Goal: Task Accomplishment & Management: Complete application form

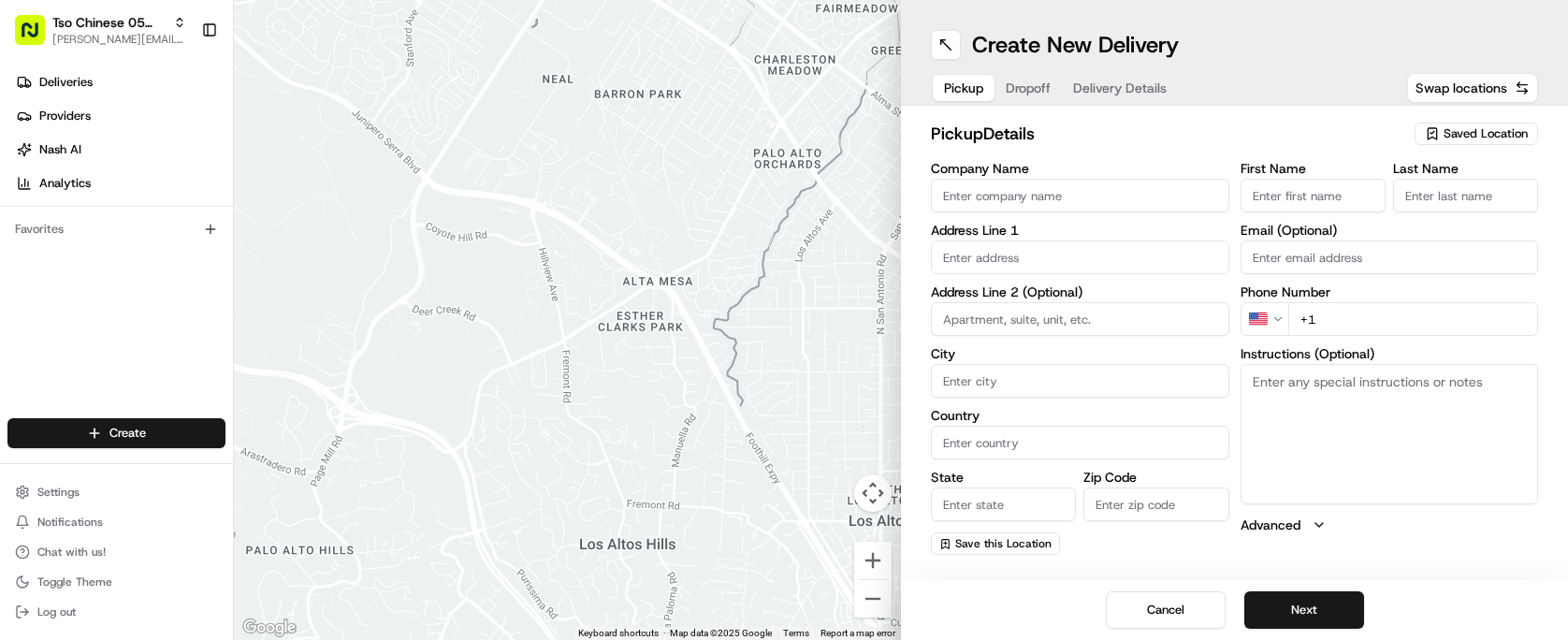
click at [1524, 129] on span "Saved Location" at bounding box center [1486, 134] width 85 height 17
click at [1390, 207] on span "(05) Tso Chinese Takeout & Delivery (05)" at bounding box center [1445, 204] width 230 height 17
type input "(05) Tso Chinese Takeout & Delivery"
type input "[STREET_ADDRESS][PERSON_NAME]"
type input "Ste 100"
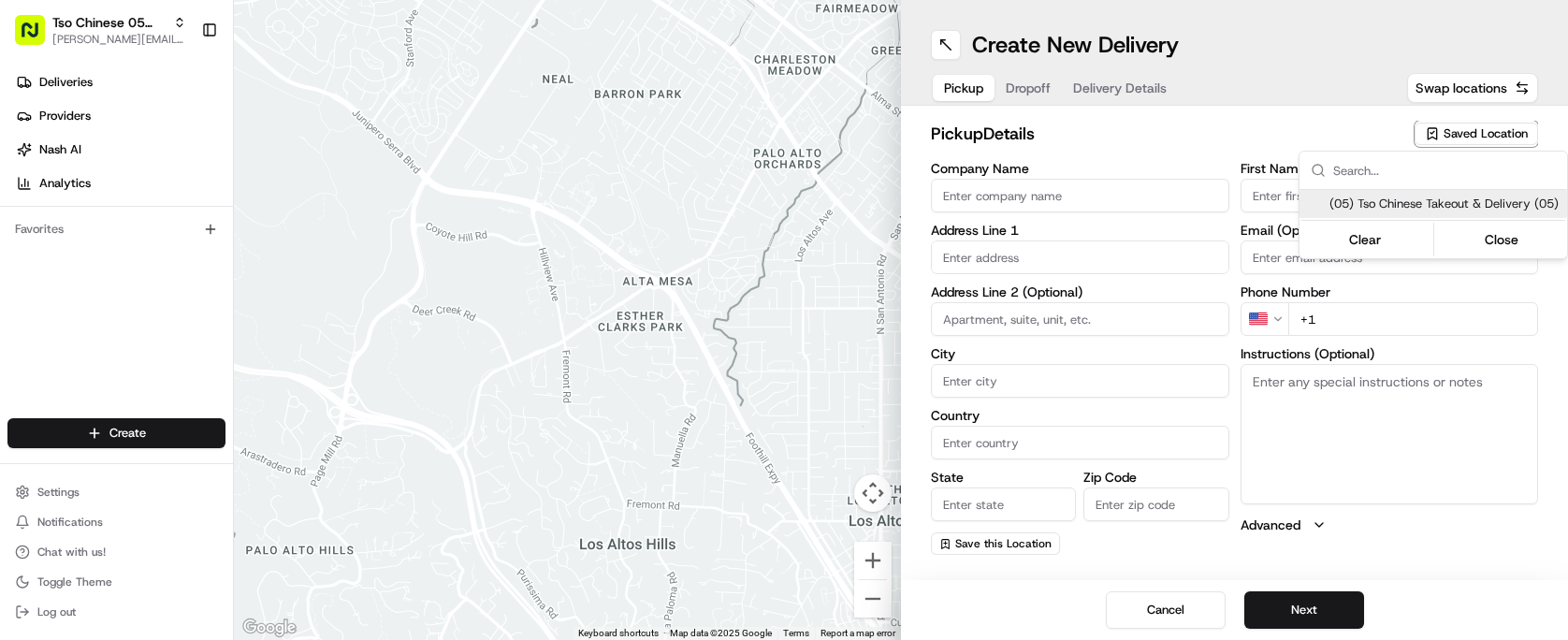
type input "Austin"
type input "US"
type input "[GEOGRAPHIC_DATA]"
type input "78748"
type input "Tso Chinese"
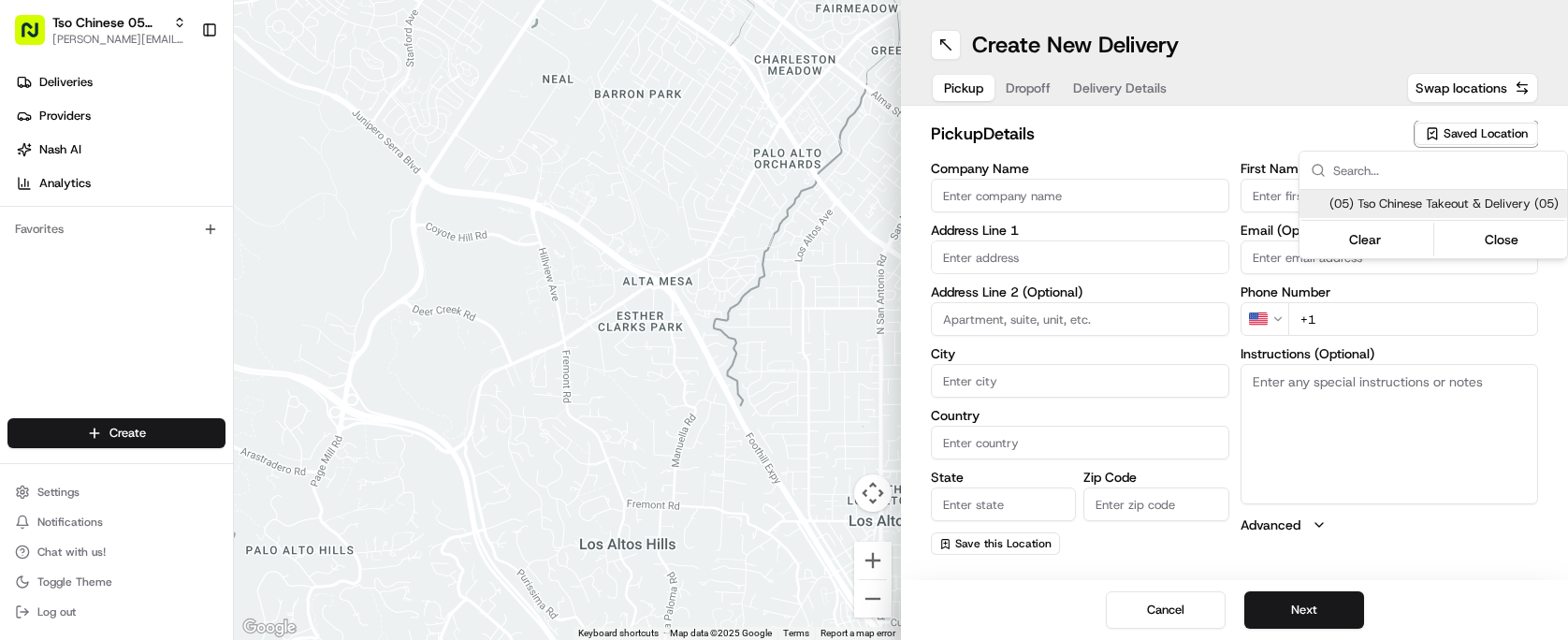
type input "[PERSON_NAME] Manager"
type input "[EMAIL_ADDRESS][DOMAIN_NAME]"
type input "[PHONE_NUMBER]"
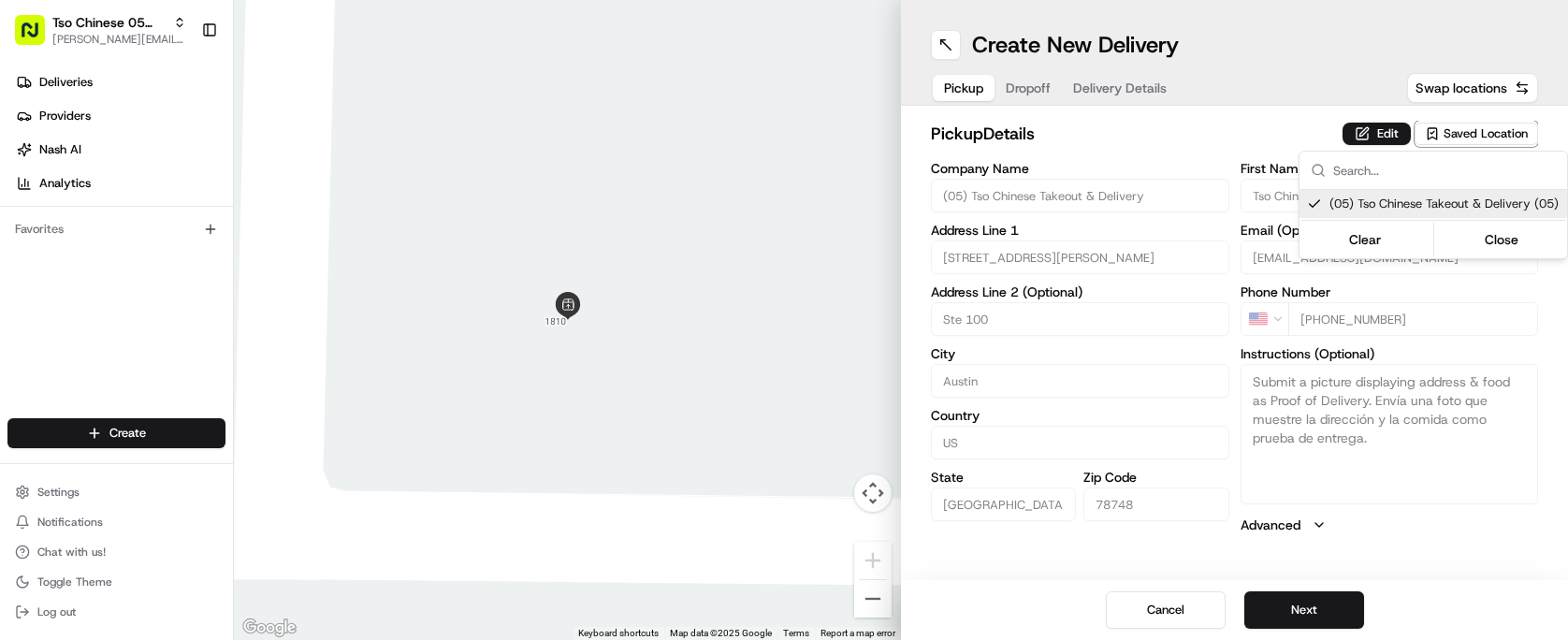
click at [1390, 207] on span "(05) Tso Chinese Takeout & Delivery (05)" at bounding box center [1445, 204] width 230 height 17
type input "+1"
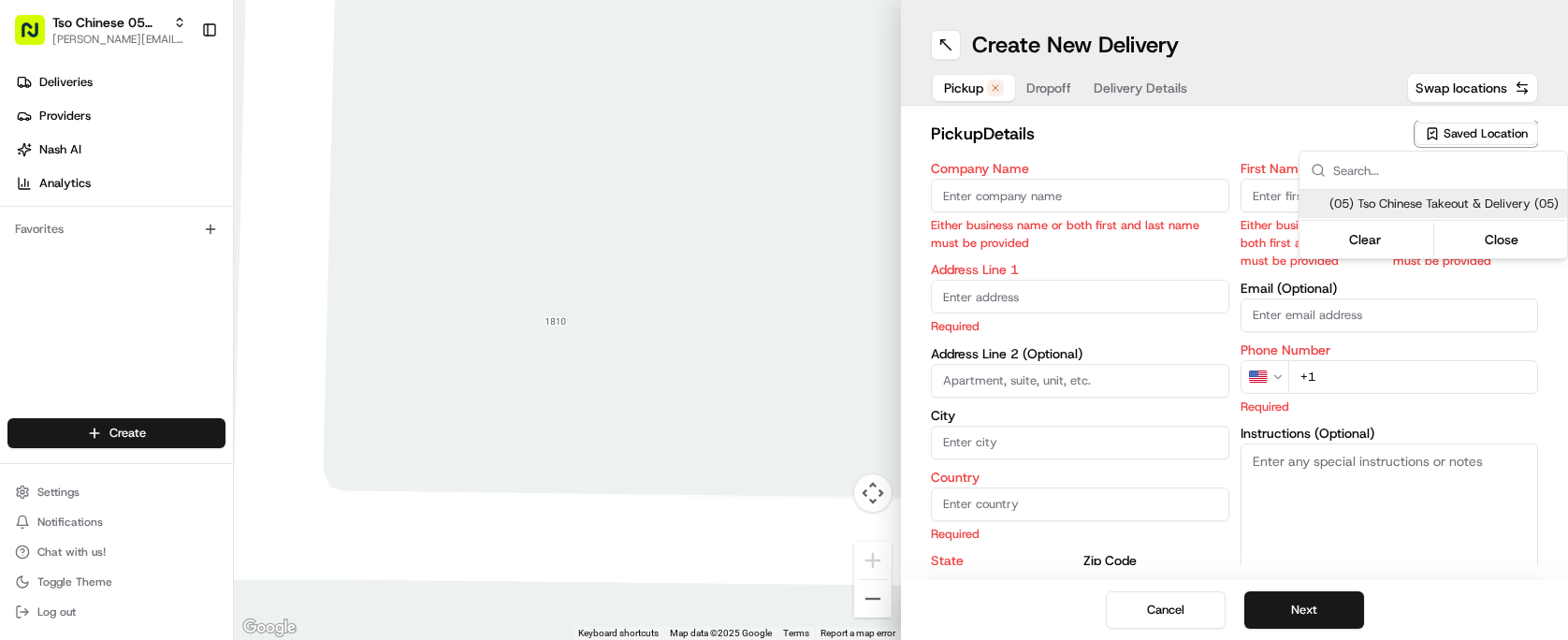
click at [1390, 207] on span "(05) Tso Chinese Takeout & Delivery (05)" at bounding box center [1445, 204] width 230 height 17
type input "(05) Tso Chinese Takeout & Delivery"
type input "[STREET_ADDRESS][PERSON_NAME]"
type input "Ste 100"
type input "Austin"
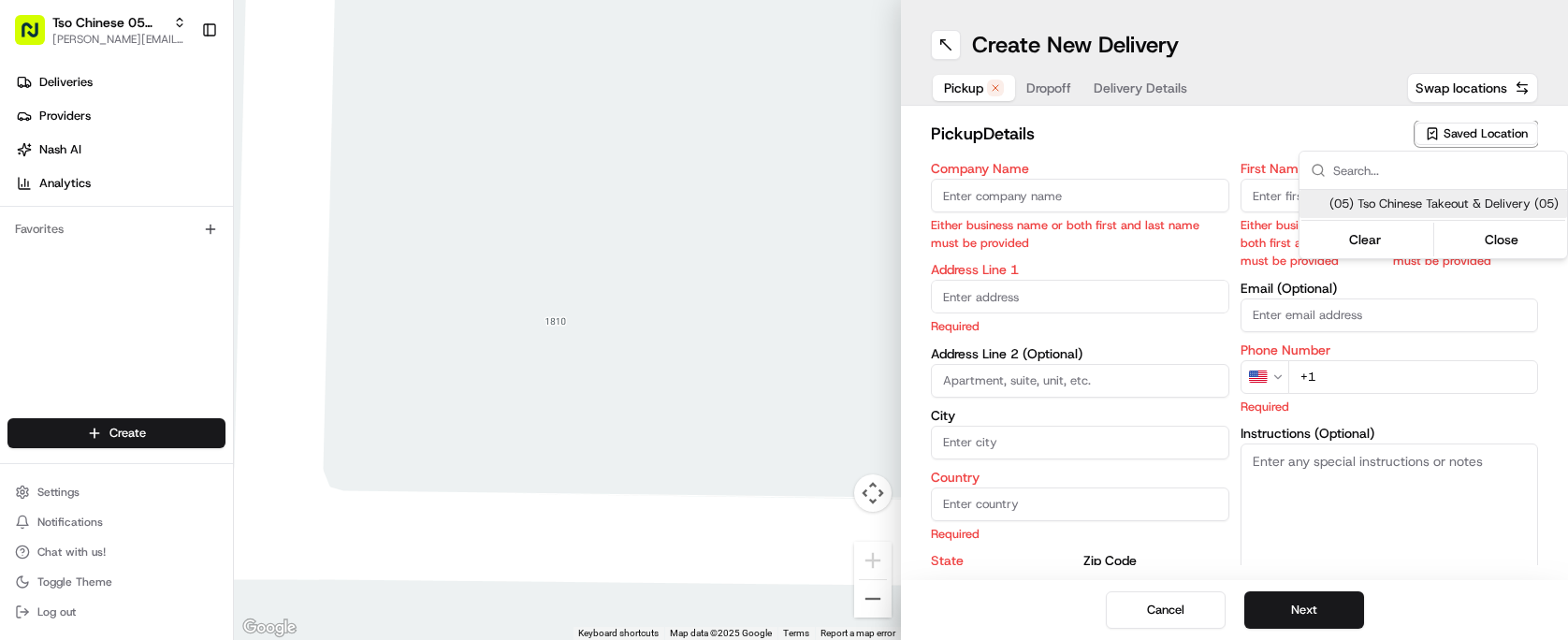
type input "US"
type input "[GEOGRAPHIC_DATA]"
type input "78748"
type input "Tso Chinese"
type input "[PERSON_NAME] Manager"
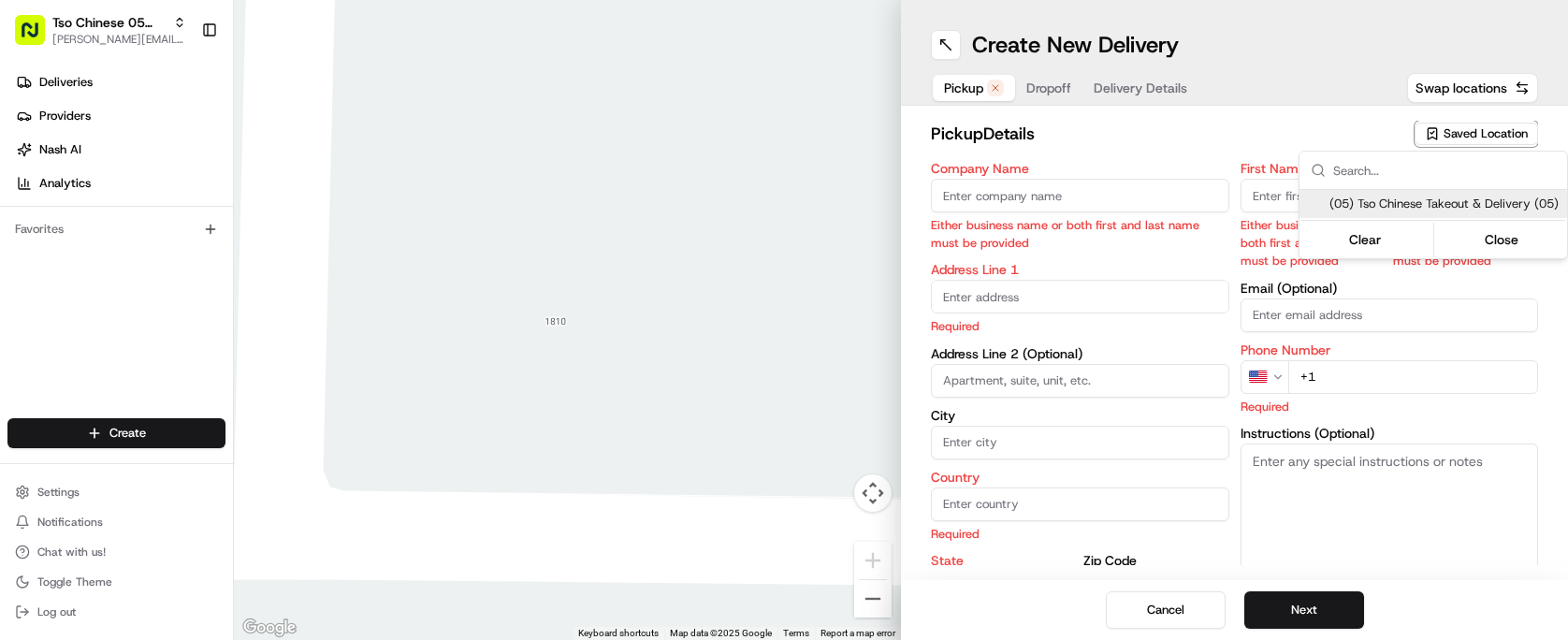
type input "[EMAIL_ADDRESS][DOMAIN_NAME]"
type input "[PHONE_NUMBER]"
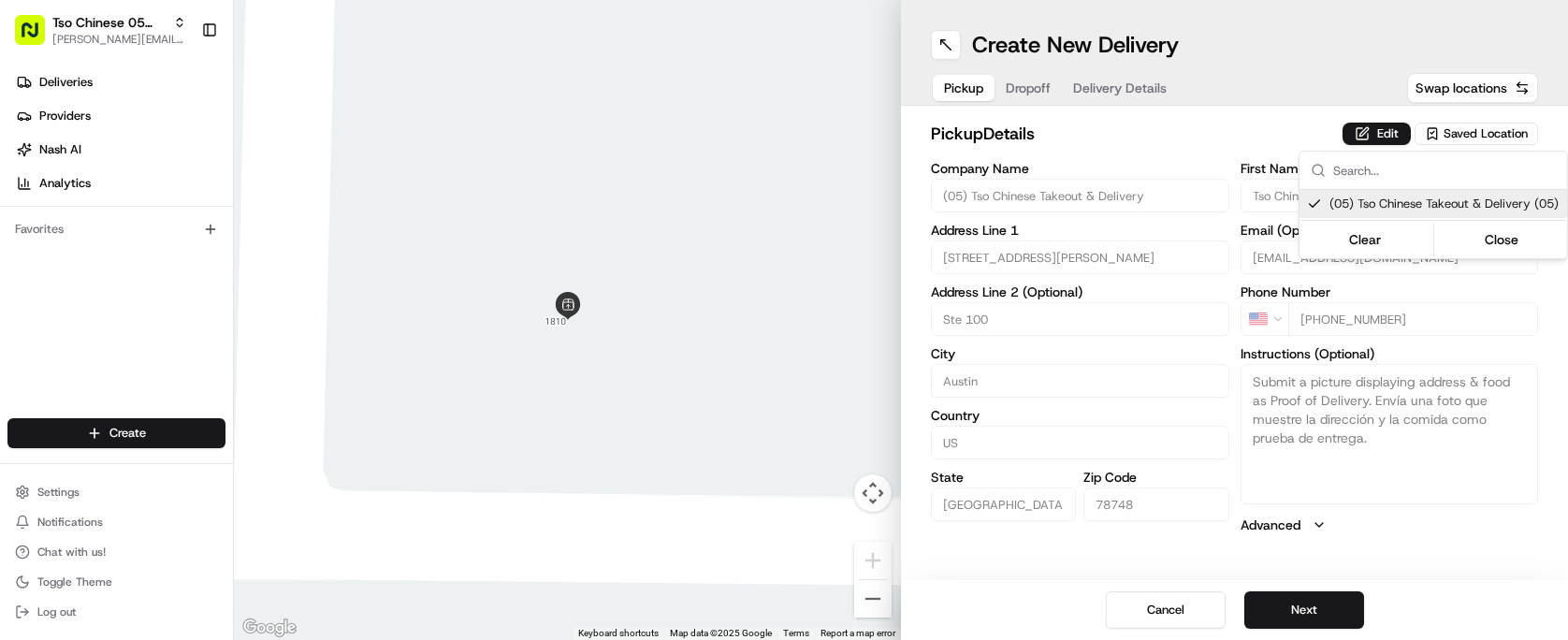
click at [1084, 122] on html "Tso Chinese 05 Menchaca [EMAIL_ADDRESS][DOMAIN_NAME] Toggle Sidebar Deliveries …" at bounding box center [784, 320] width 1568 height 640
click at [1015, 70] on div "Create New Delivery Pickup Dropoff Delivery Details Swap locations" at bounding box center [1234, 53] width 667 height 105
click at [1020, 79] on button "Dropoff" at bounding box center [1028, 88] width 68 height 26
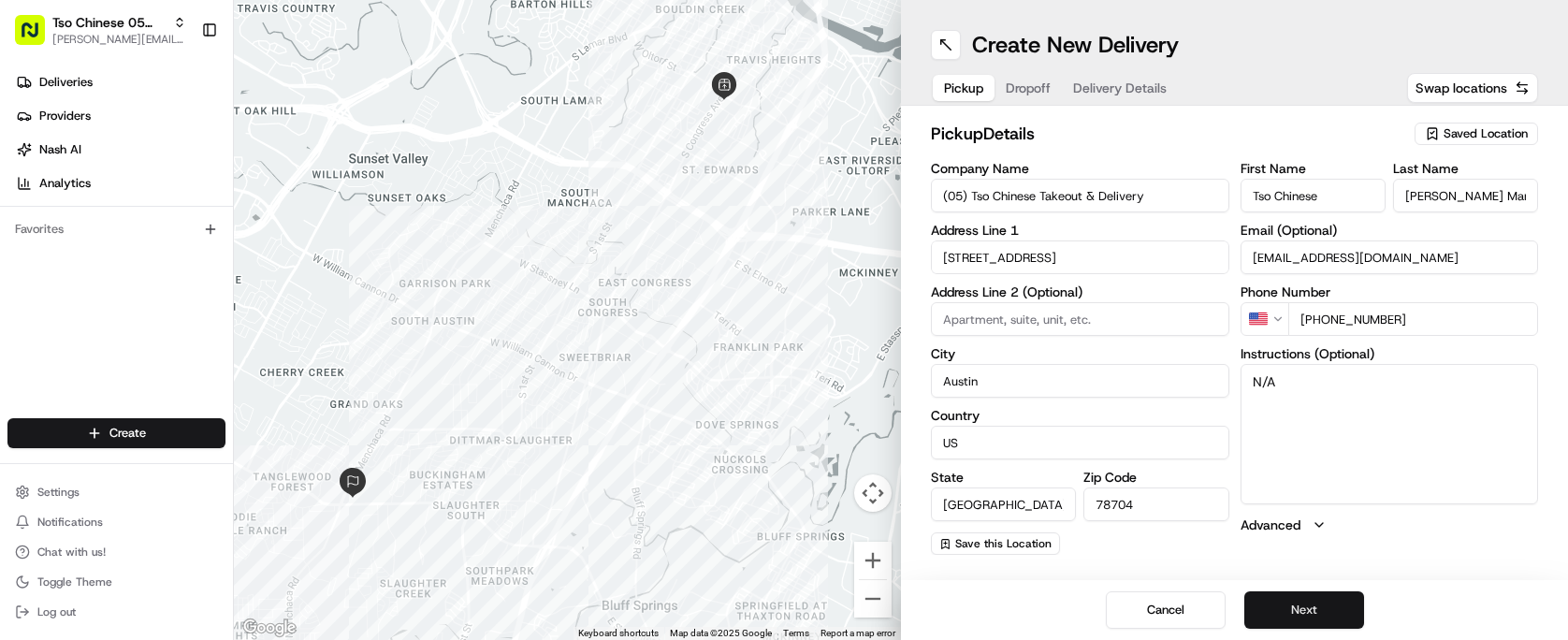
click at [1327, 596] on button "Next" at bounding box center [1304, 611] width 119 height 38
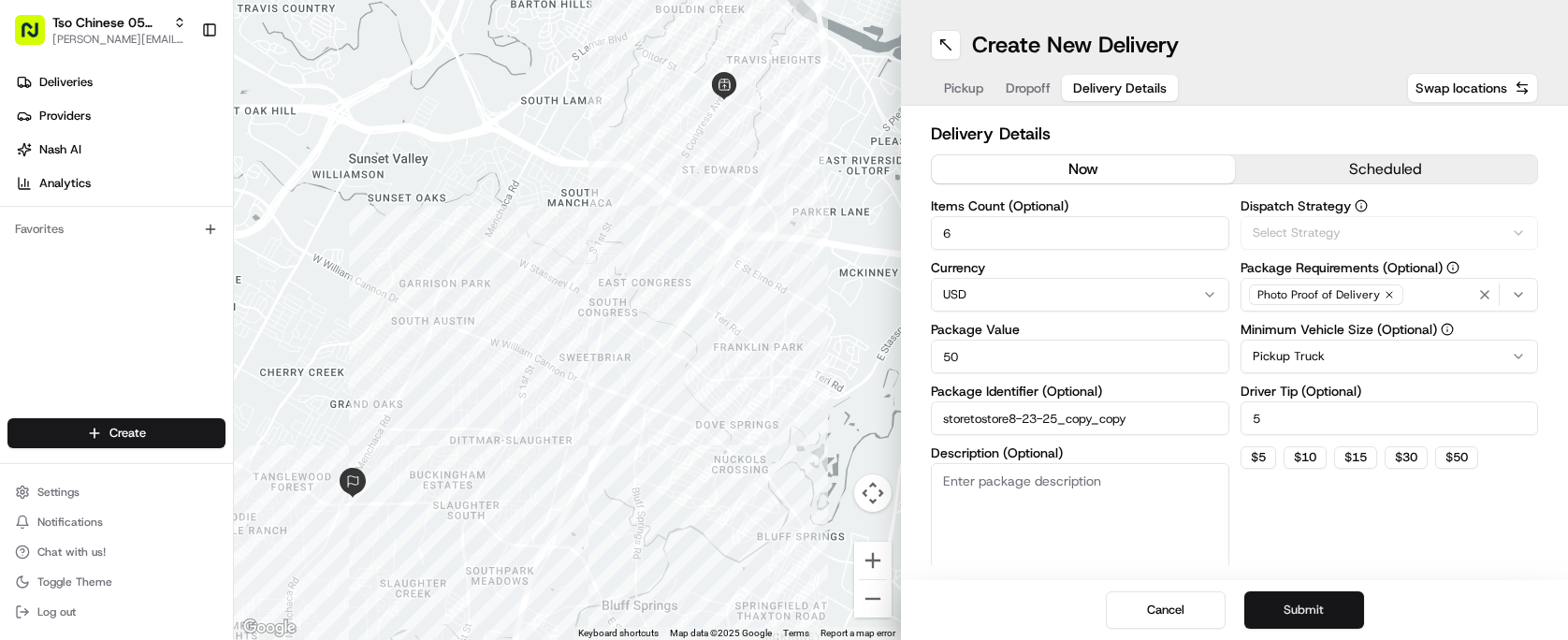
click at [1327, 596] on button "Submit" at bounding box center [1304, 611] width 119 height 38
click at [1327, 596] on div "Cancel Submit" at bounding box center [1234, 611] width 667 height 60
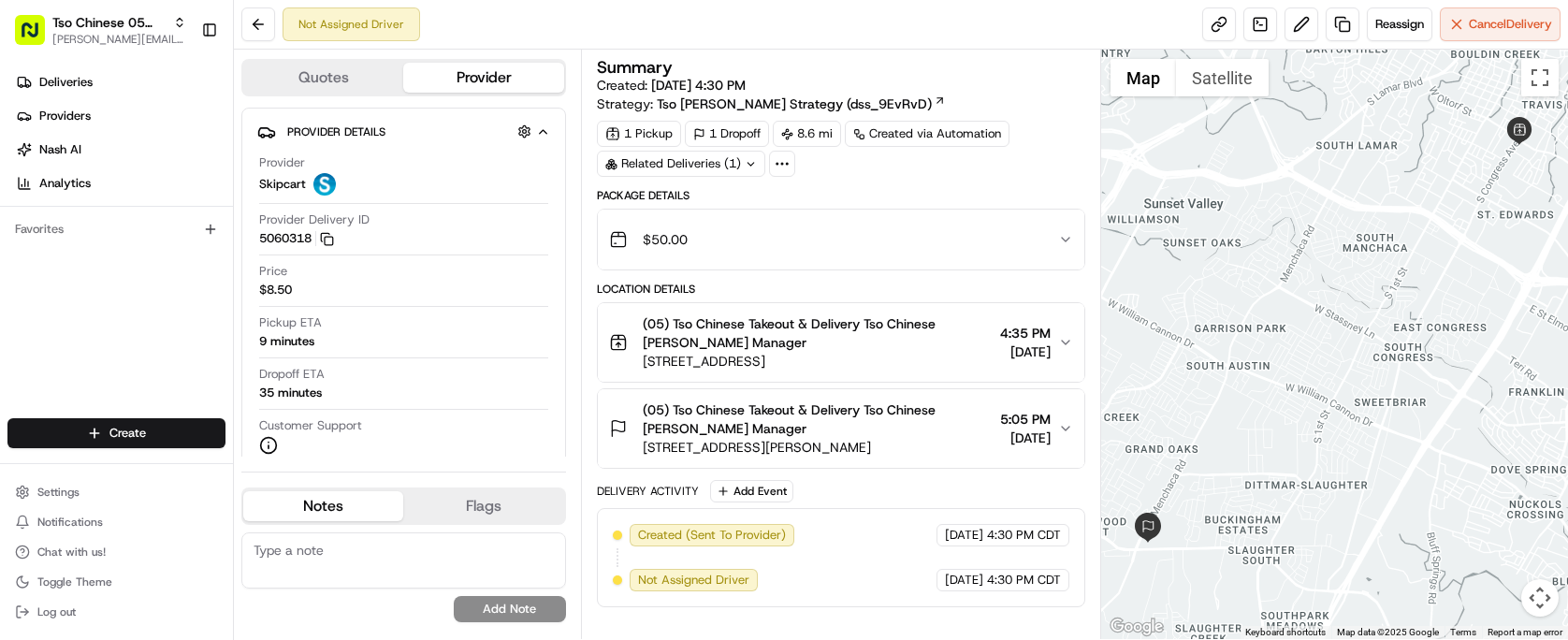
click at [1054, 176] on div "1 Pickup 1 Dropoff 8.6 mi Created via Automation Related Deliveries (1)" at bounding box center [841, 149] width 488 height 56
click at [183, 431] on html "Tso Chinese 05 Menchaca [EMAIL_ADDRESS][DOMAIN_NAME] Toggle Sidebar Deliveries …" at bounding box center [784, 320] width 1568 height 640
click at [338, 480] on link "Delivery" at bounding box center [339, 469] width 209 height 34
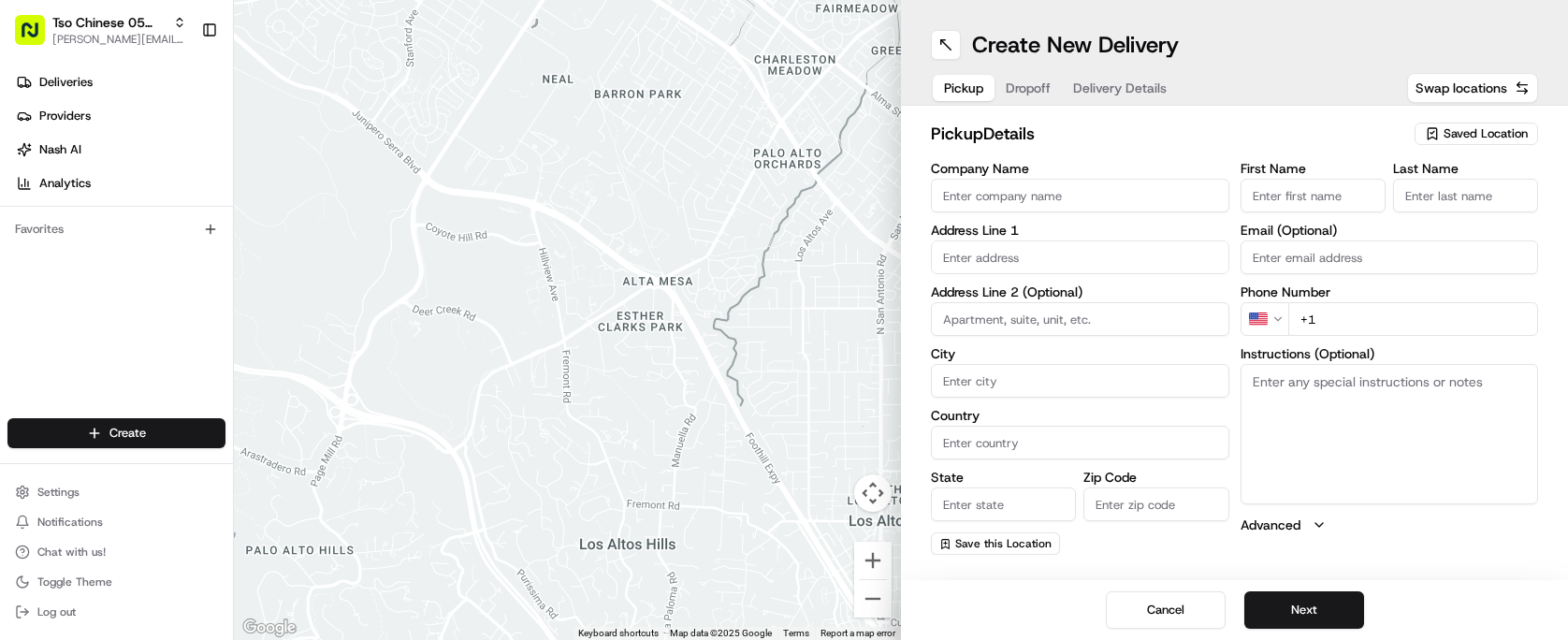
click at [1485, 136] on span "Saved Location" at bounding box center [1486, 134] width 85 height 17
click at [1488, 213] on span "(05) Tso Chinese Takeout & Delivery (05)" at bounding box center [1445, 204] width 230 height 17
type input "(05) Tso Chinese Takeout & Delivery"
type input "[STREET_ADDRESS][PERSON_NAME]"
type input "Ste 100"
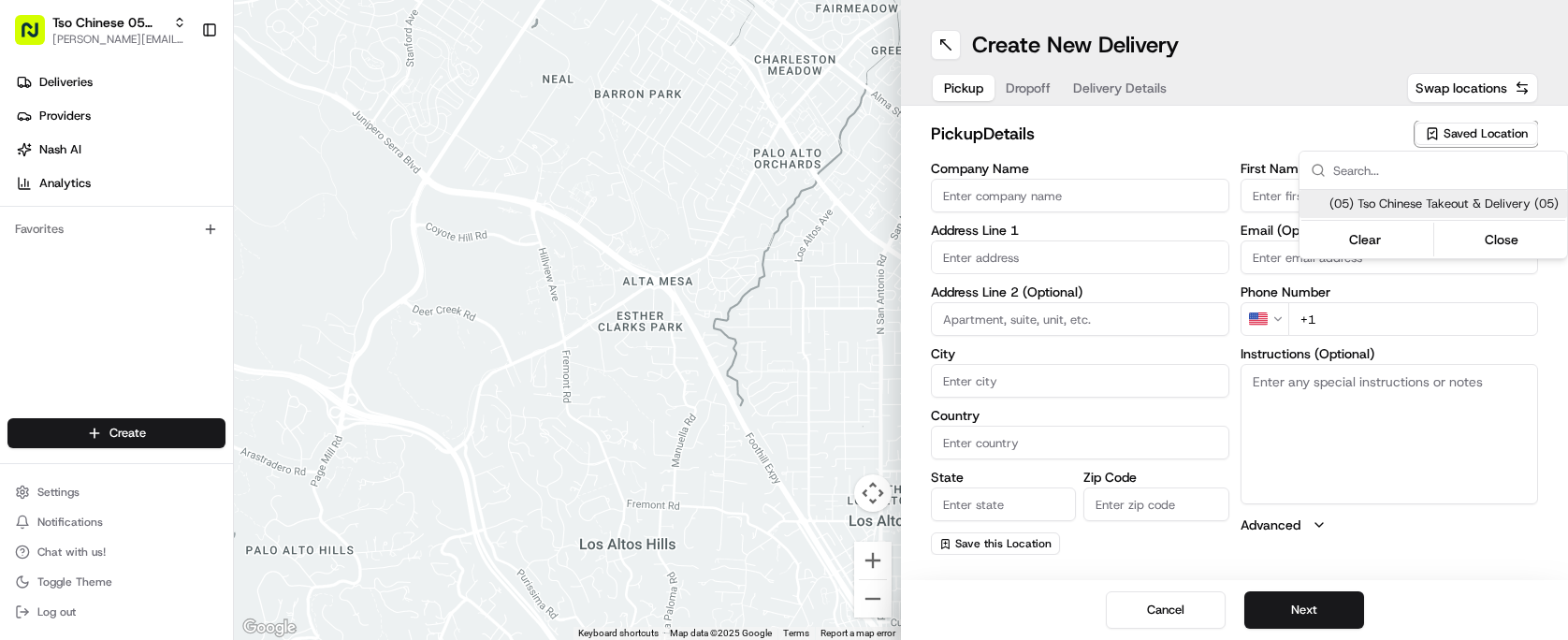
type input "Austin"
type input "US"
type input "[GEOGRAPHIC_DATA]"
type input "78748"
type input "Tso Chinese"
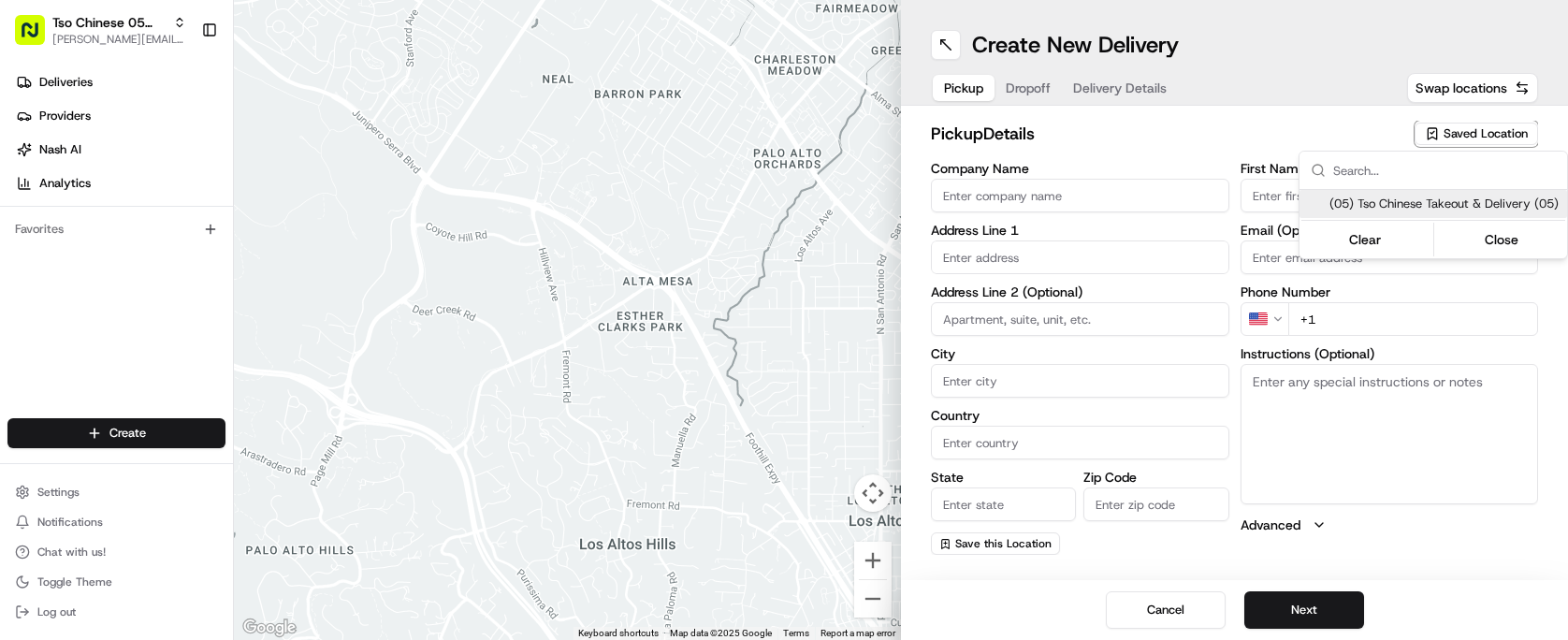
type input "[PERSON_NAME] Manager"
type input "[EMAIL_ADDRESS][DOMAIN_NAME]"
type input "[PHONE_NUMBER]"
type textarea "Submit a picture displaying address & food as Proof of Delivery. Envía una foto…"
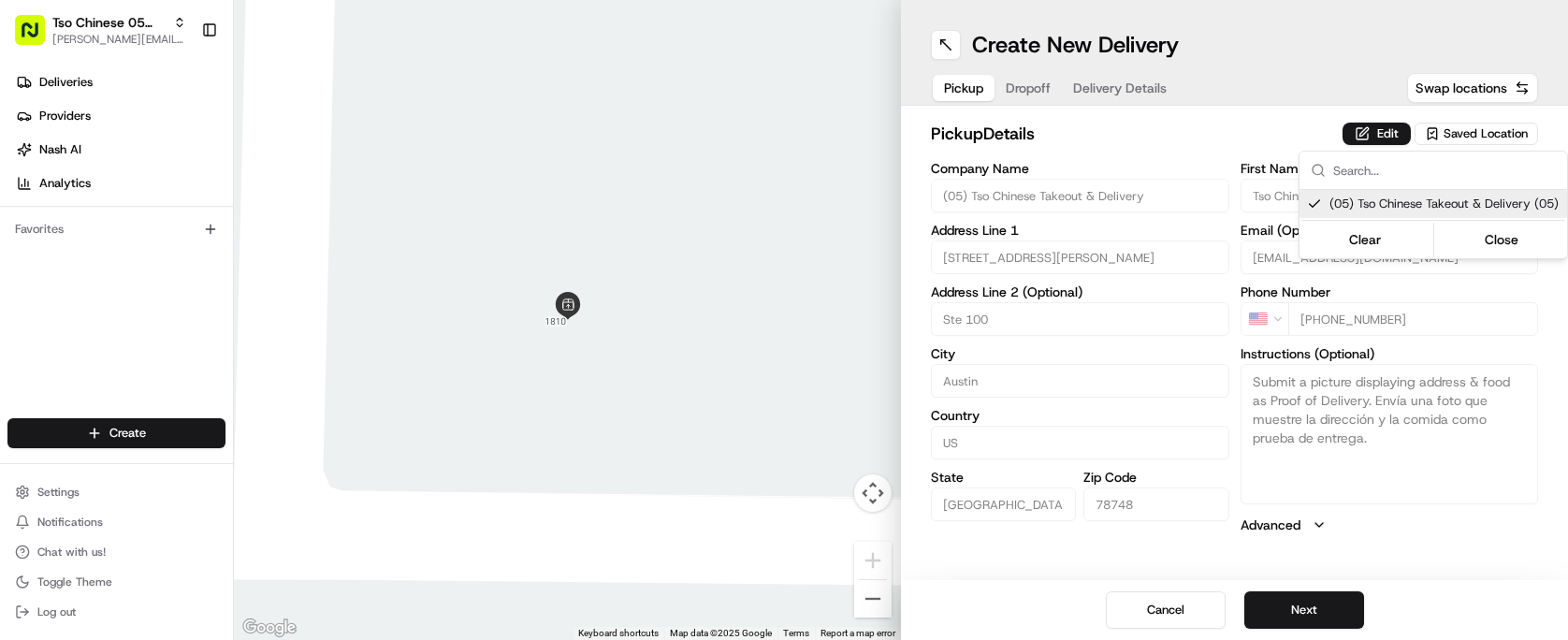
click at [1089, 143] on html "Tso Chinese 05 Menchaca [EMAIL_ADDRESS][DOMAIN_NAME] Toggle Sidebar Deliveries …" at bounding box center [784, 320] width 1568 height 640
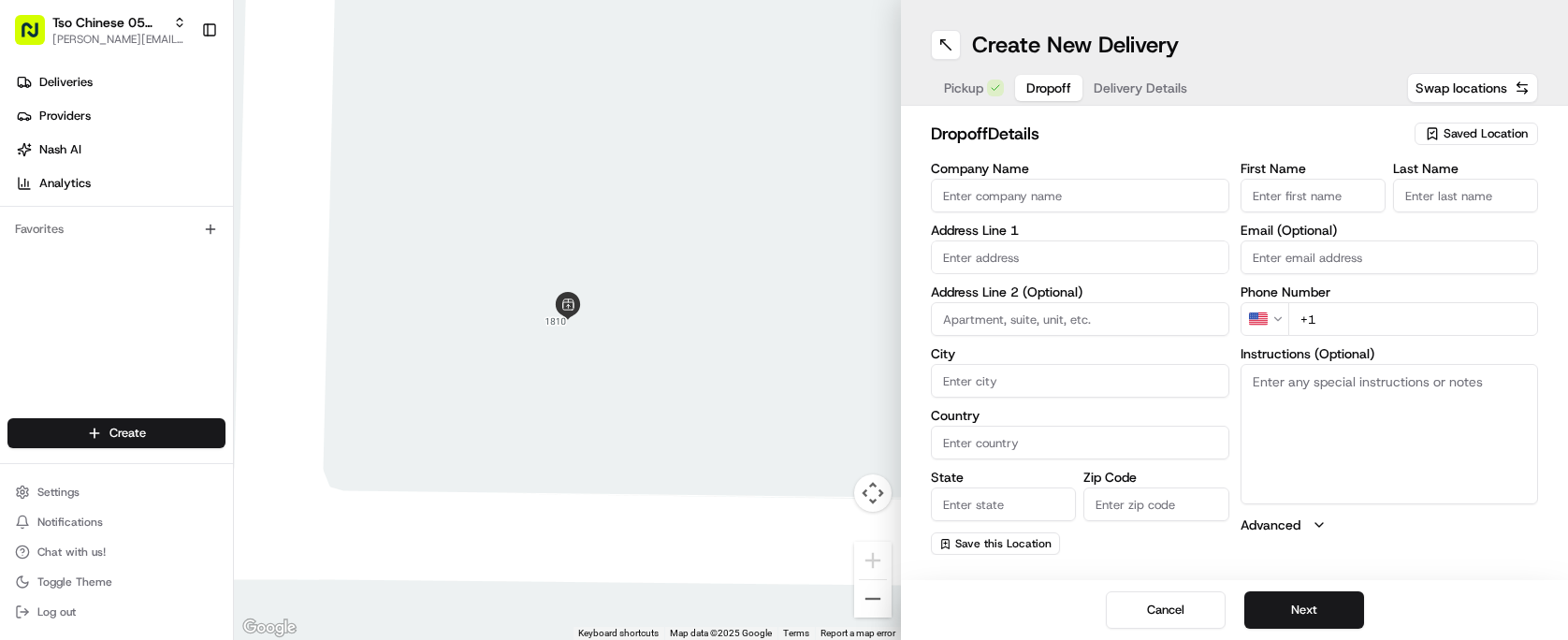
click at [1034, 90] on span "Dropoff" at bounding box center [1049, 88] width 45 height 19
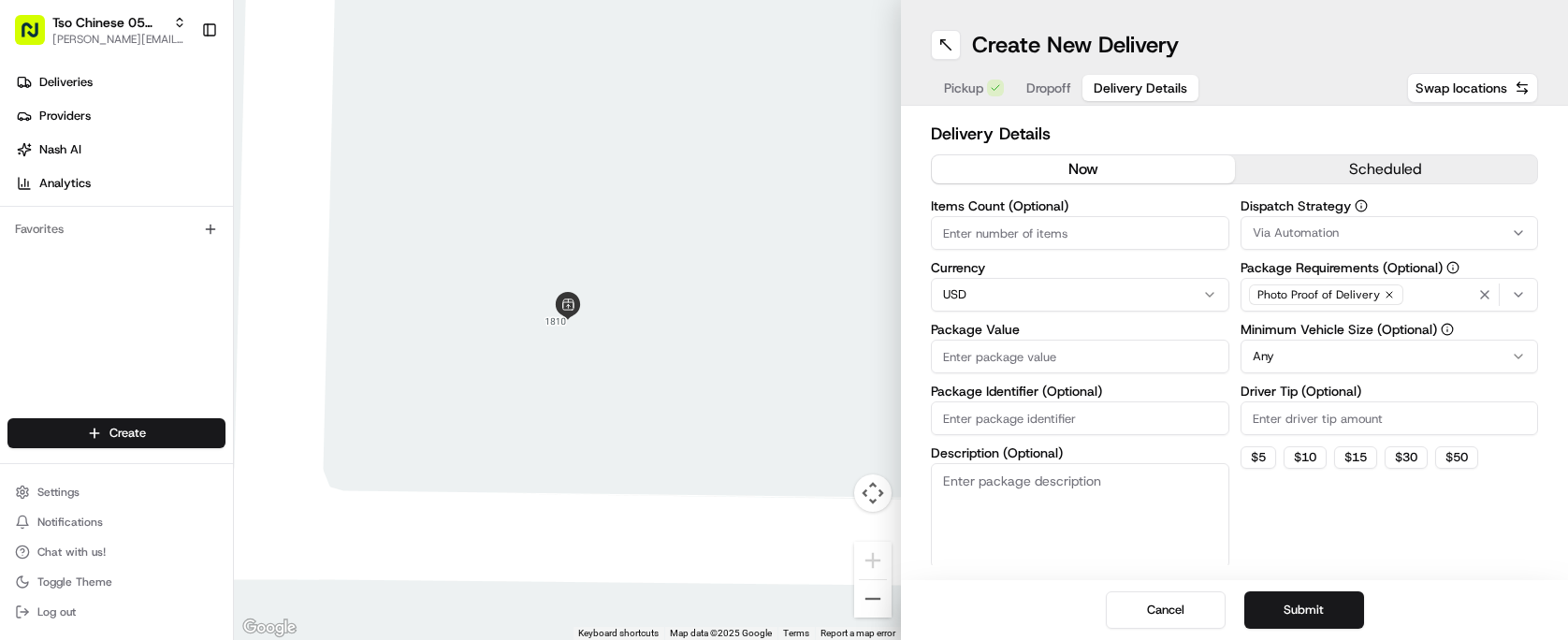
click at [1145, 86] on span "Delivery Details" at bounding box center [1140, 88] width 93 height 19
click at [1345, 426] on input "Driver Tip (Optional)" at bounding box center [1389, 419] width 298 height 34
type input "2.00"
click at [1346, 217] on button "Via Automation" at bounding box center [1389, 233] width 298 height 34
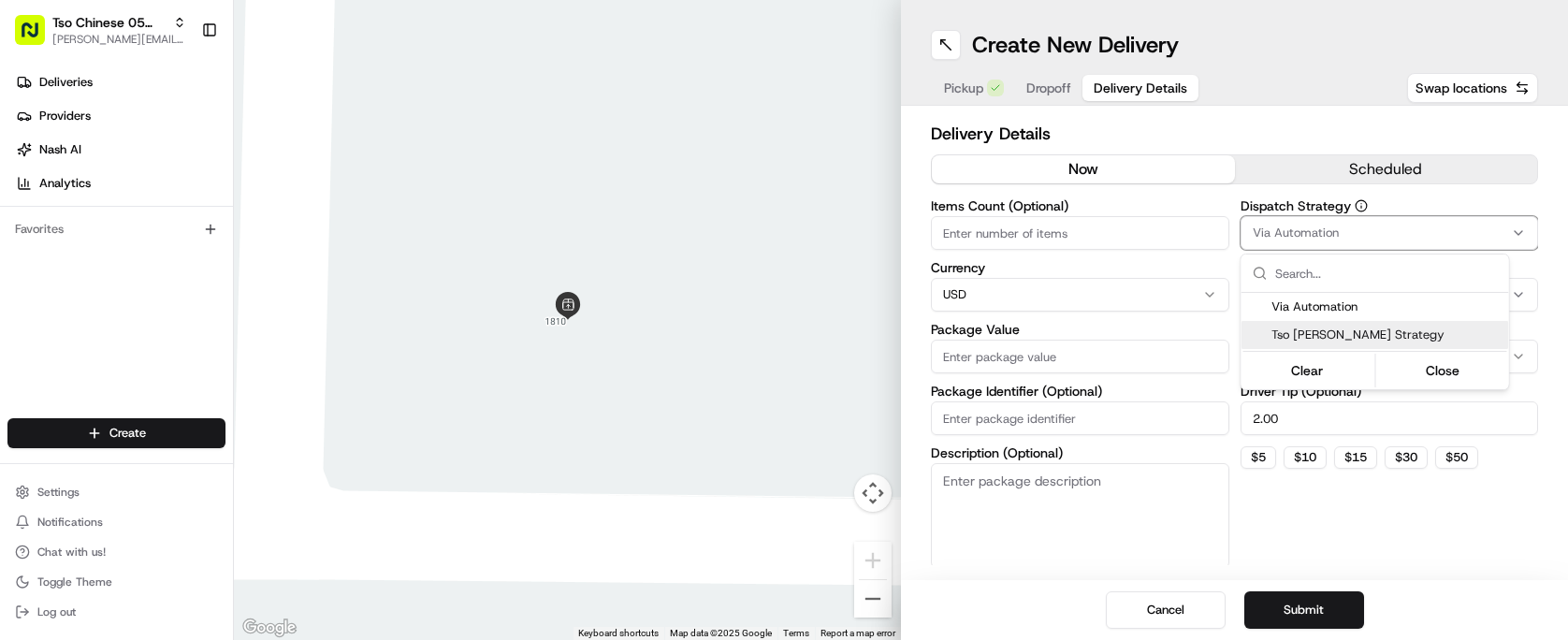
click at [1356, 337] on span "Tso [PERSON_NAME] Strategy" at bounding box center [1386, 335] width 230 height 17
click at [1134, 214] on html "Tso Chinese 05 Menchaca [EMAIL_ADDRESS][DOMAIN_NAME] Toggle Sidebar Deliveries …" at bounding box center [784, 320] width 1568 height 640
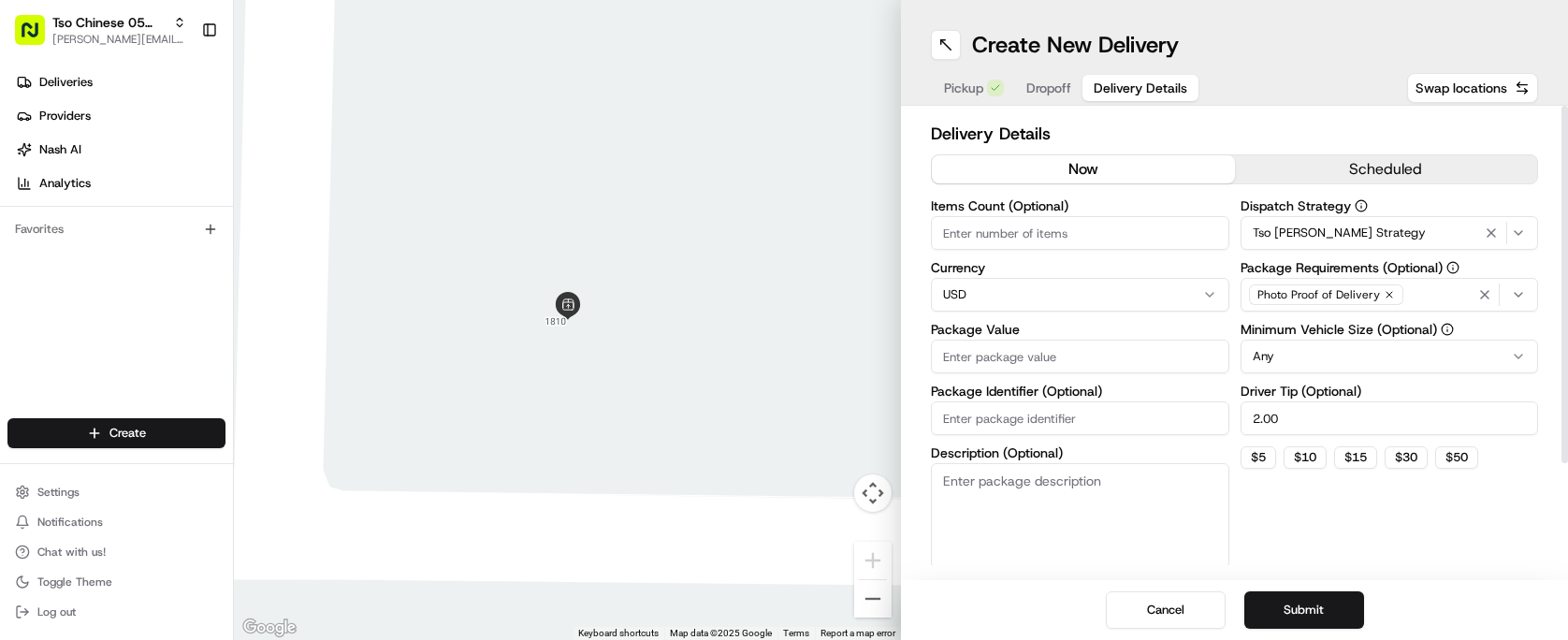
click at [1135, 216] on div "Items Count (Optional)" at bounding box center [1080, 225] width 298 height 51
click at [1135, 233] on input "Items Count (Optional)" at bounding box center [1080, 233] width 298 height 34
click at [1177, 417] on input "Package Identifier (Optional)" at bounding box center [1080, 419] width 298 height 34
click at [1182, 345] on input "Package Value" at bounding box center [1080, 357] width 298 height 34
paste input "72.2"
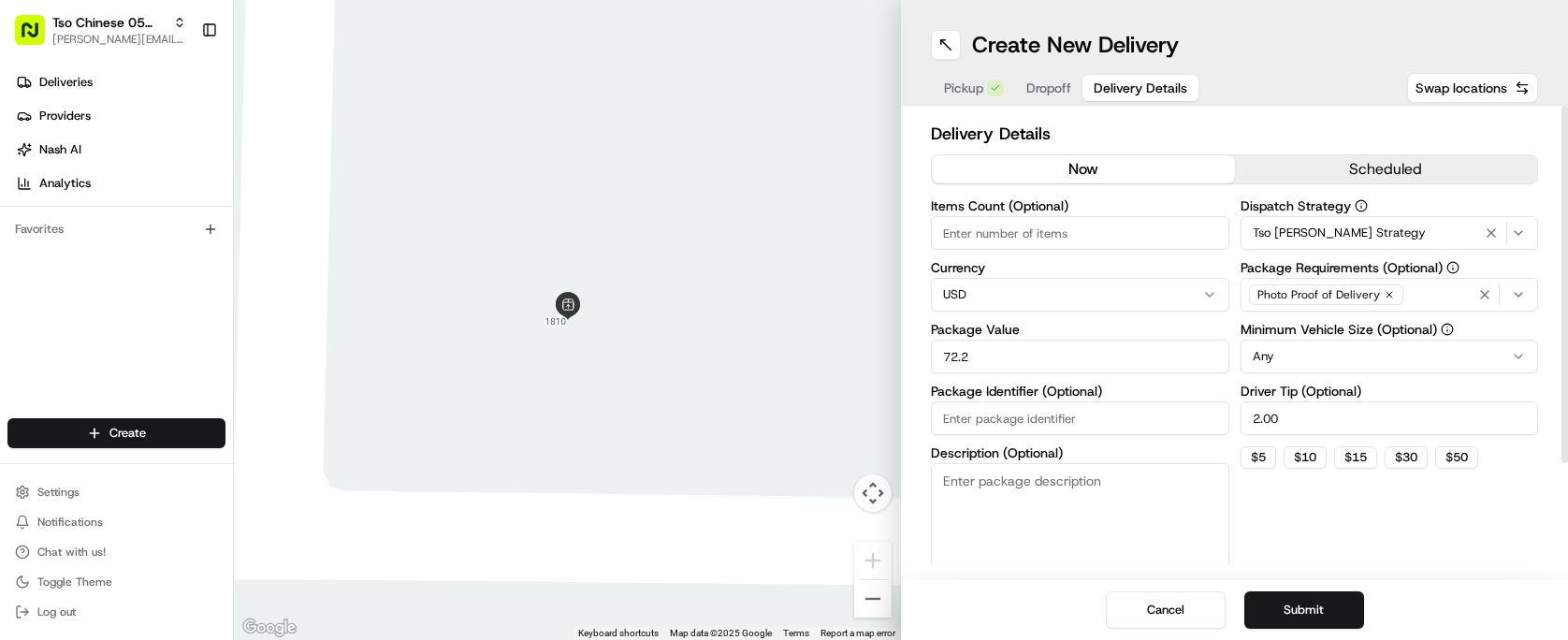
type input "72.2"
click at [1122, 223] on input "Items Count (Optional)" at bounding box center [1080, 233] width 298 height 34
type input "8"
click at [1117, 415] on input "Package Identifier (Optional)" at bounding box center [1080, 419] width 298 height 34
paste input "#O3GZGL7"
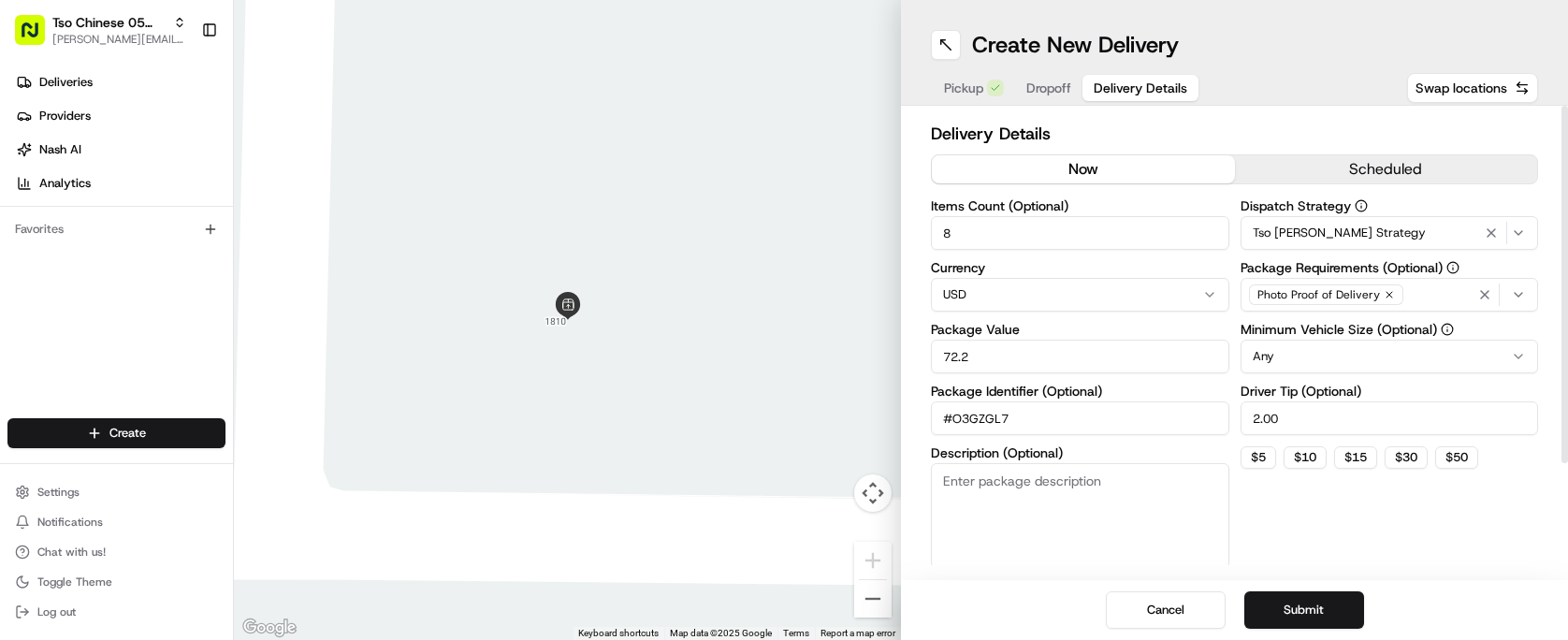
type input "#O3GZGL7"
click at [1288, 496] on div "Dispatch Strategy Tso [PERSON_NAME] Strategy Package Requirements (Optional) Ph…" at bounding box center [1389, 384] width 298 height 369
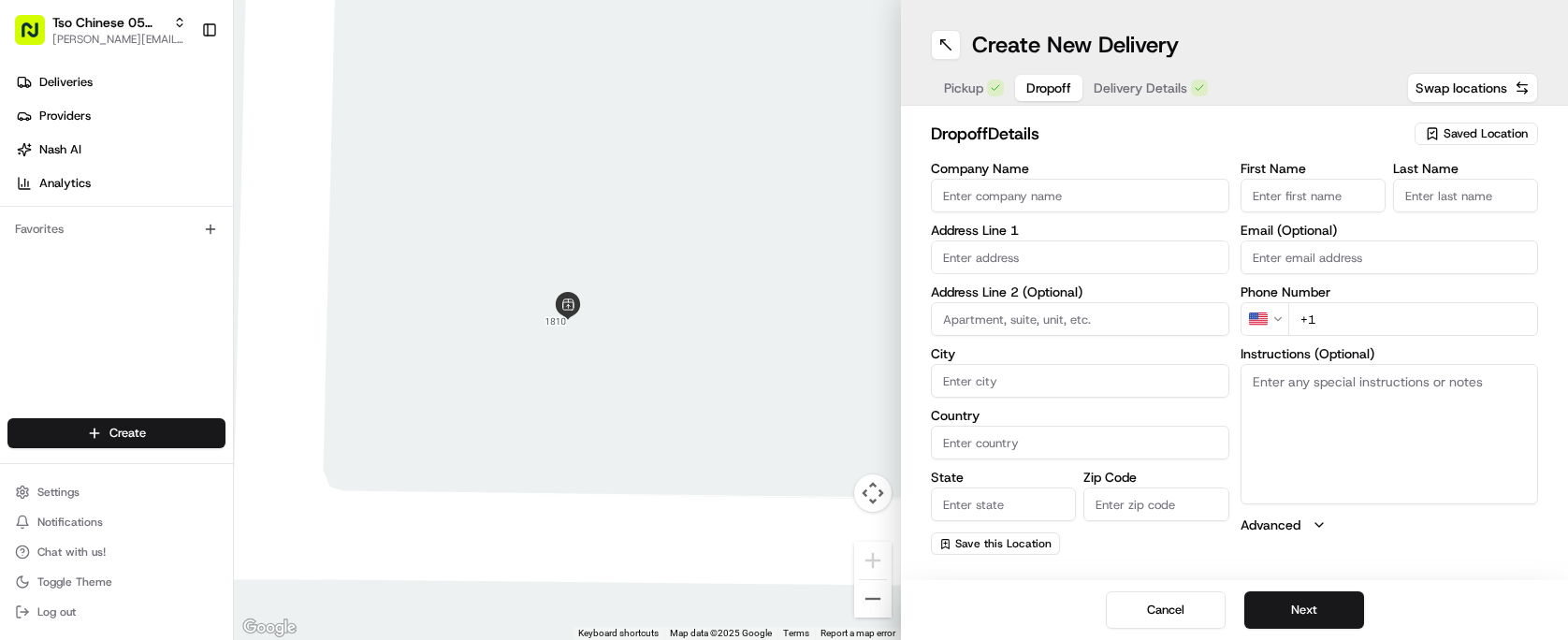
click at [1056, 95] on span "Dropoff" at bounding box center [1049, 88] width 45 height 19
click at [1307, 193] on input "First Name" at bounding box center [1313, 196] width 145 height 34
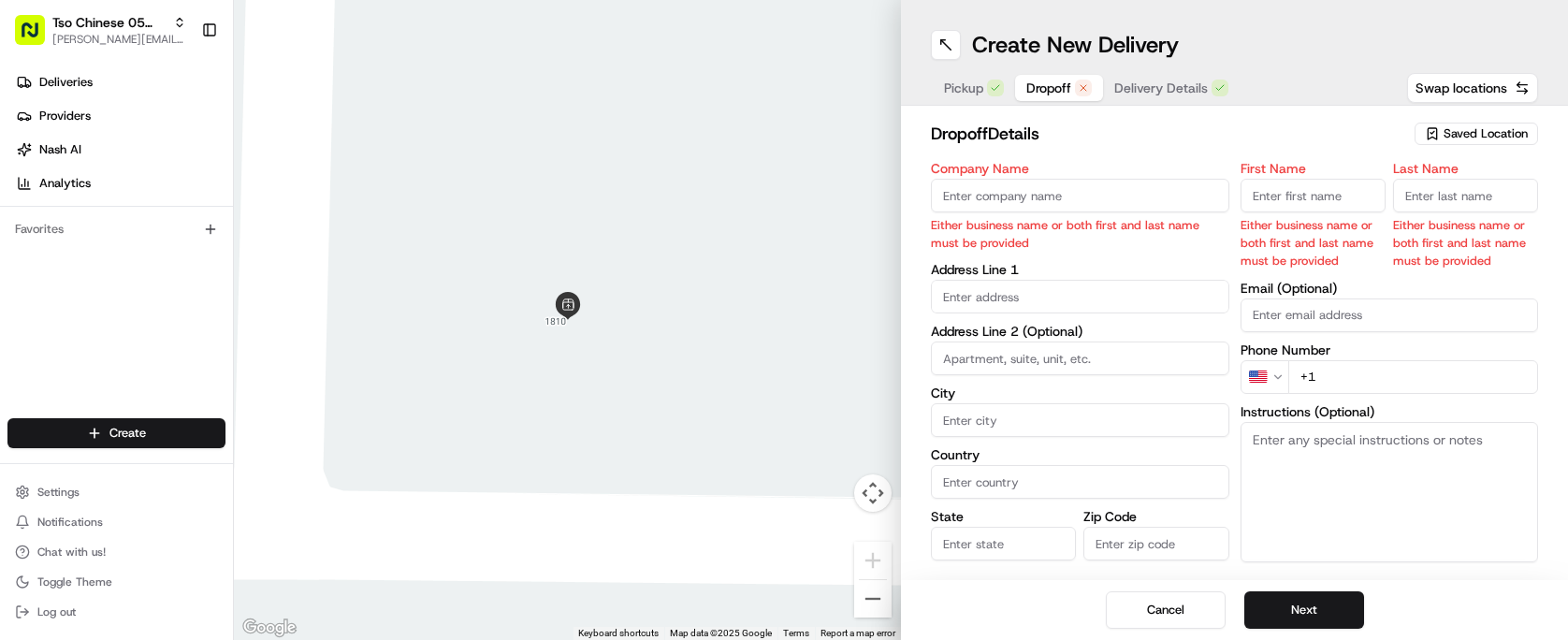
paste input "[PERSON_NAME]"
type input "[PERSON_NAME]"
click at [1449, 186] on input "Last Name" at bounding box center [1465, 196] width 145 height 34
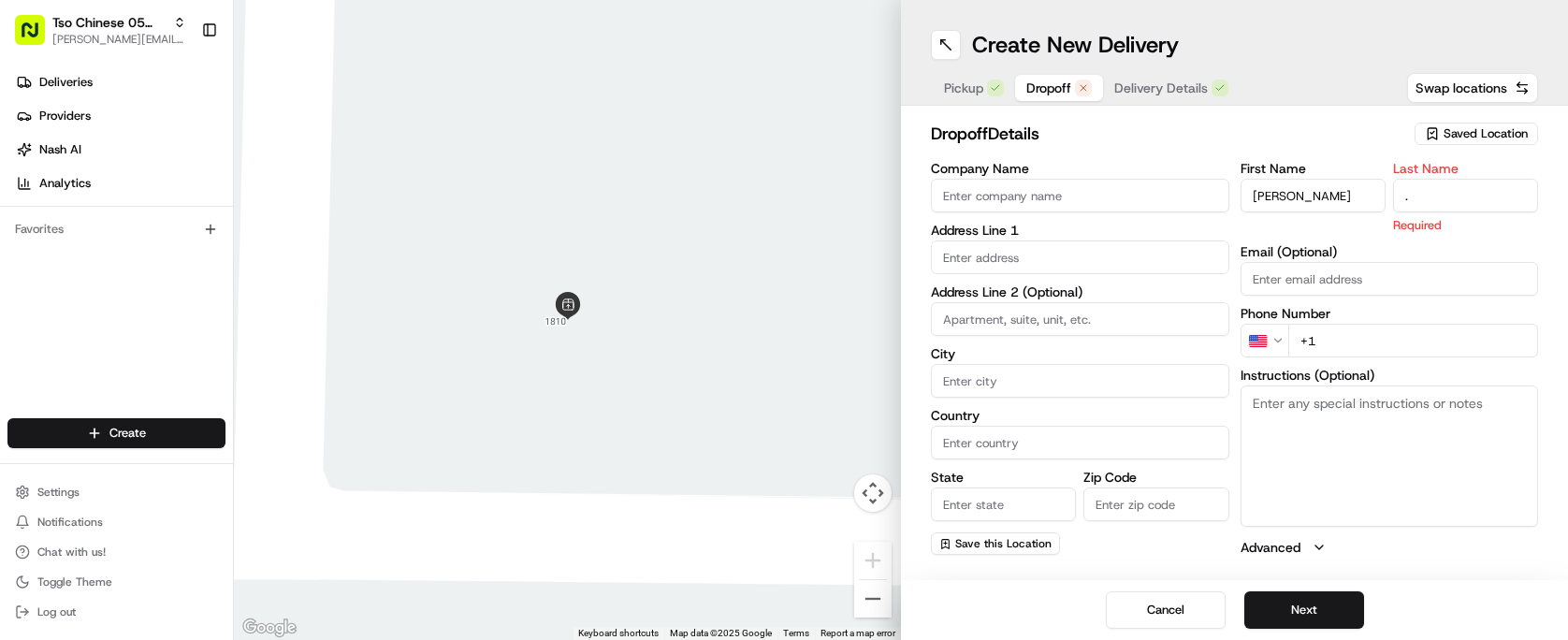
type input "."
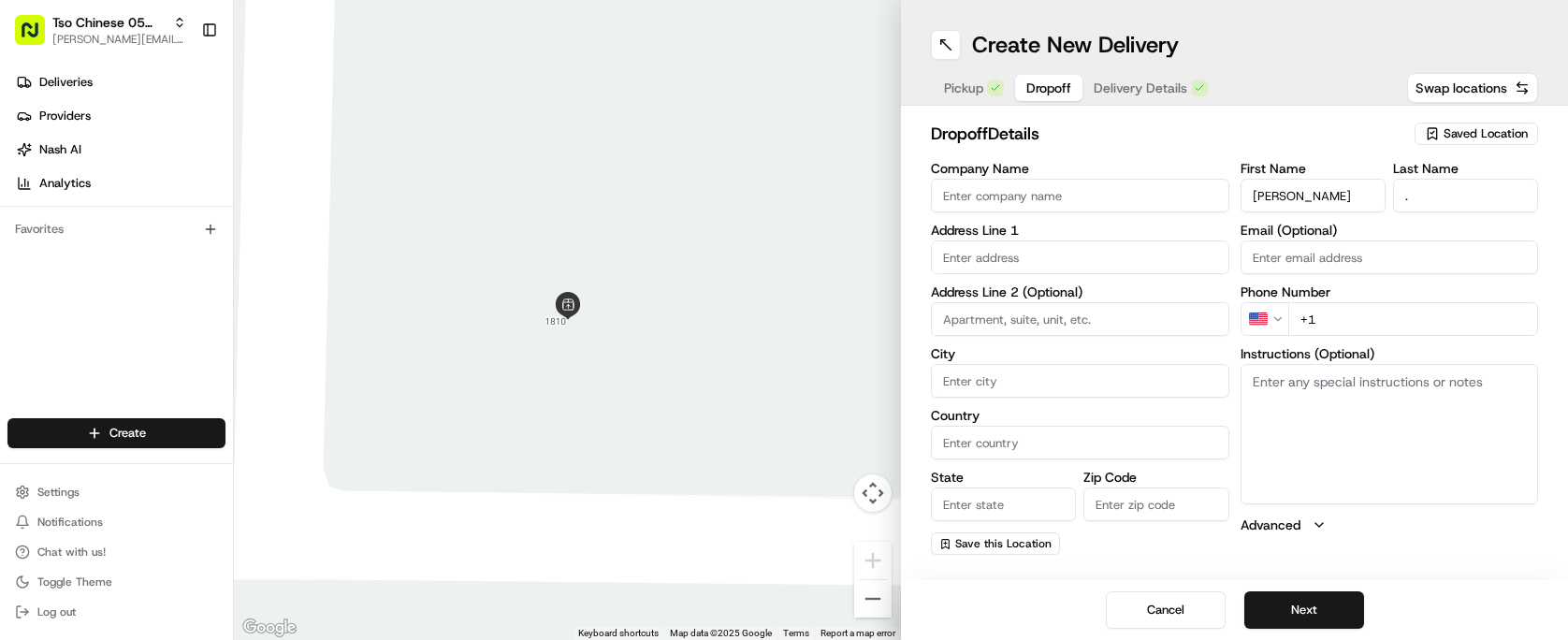
click at [1323, 139] on h2 "dropoff Details" at bounding box center [1167, 134] width 472 height 26
click at [1361, 313] on input "+1" at bounding box center [1414, 319] width 251 height 34
paste input "[PHONE_NUMBER]"
type input "[PHONE_NUMBER]"
click at [1257, 136] on h2 "dropoff Details" at bounding box center [1167, 134] width 472 height 26
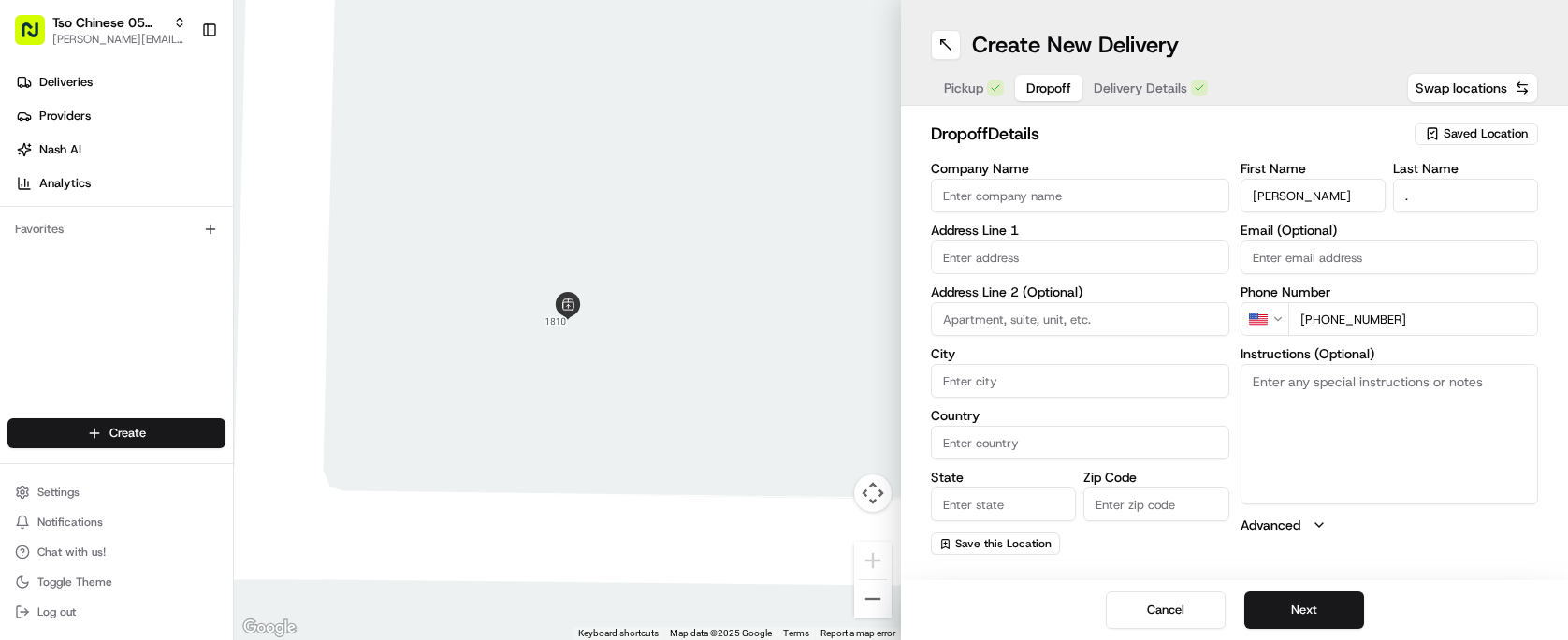
click at [1087, 278] on div "Company Name Address Line 1 Address Line 2 (Optional) City Country State Zip Co…" at bounding box center [1080, 359] width 298 height 393
click at [1087, 269] on input "text" at bounding box center [1080, 258] width 298 height 34
paste input "[STREET_ADDRESS]"
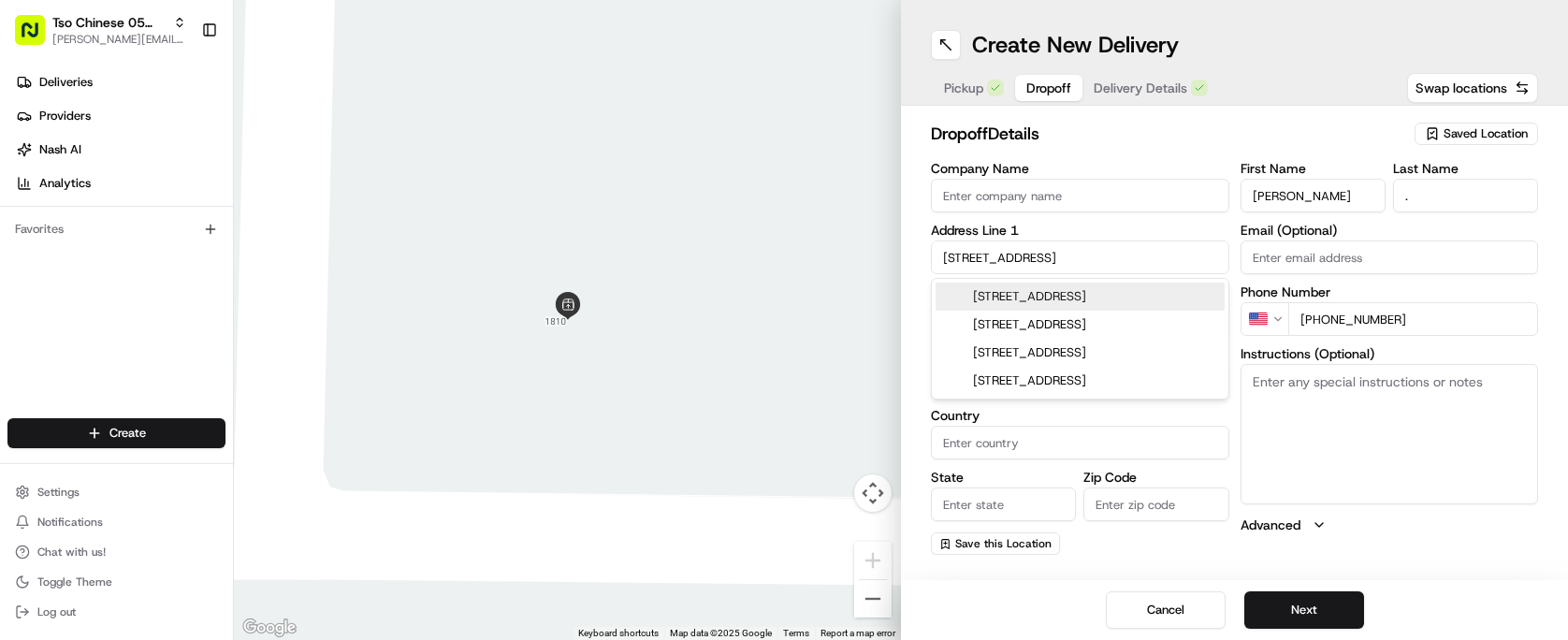
click at [1167, 134] on h2 "dropoff Details" at bounding box center [1167, 134] width 472 height 26
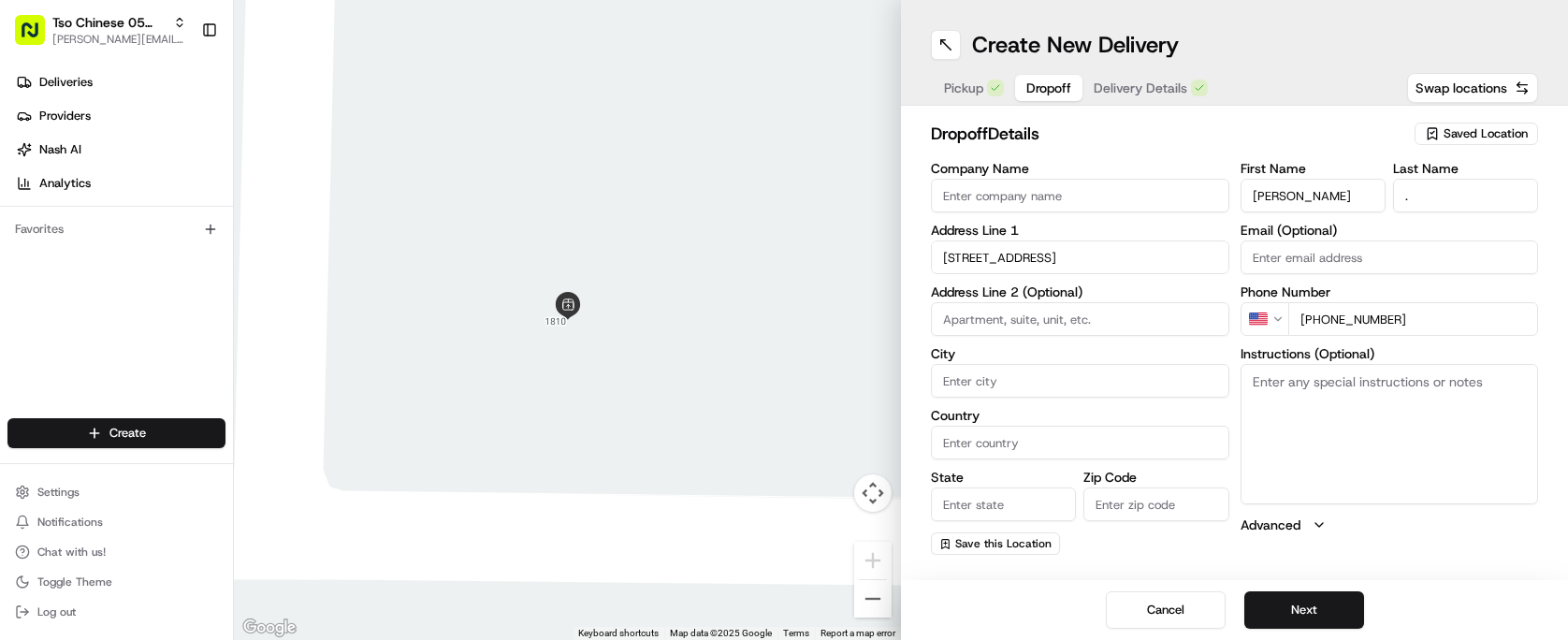
click at [1264, 407] on textarea "Instructions (Optional)" at bounding box center [1389, 434] width 298 height 140
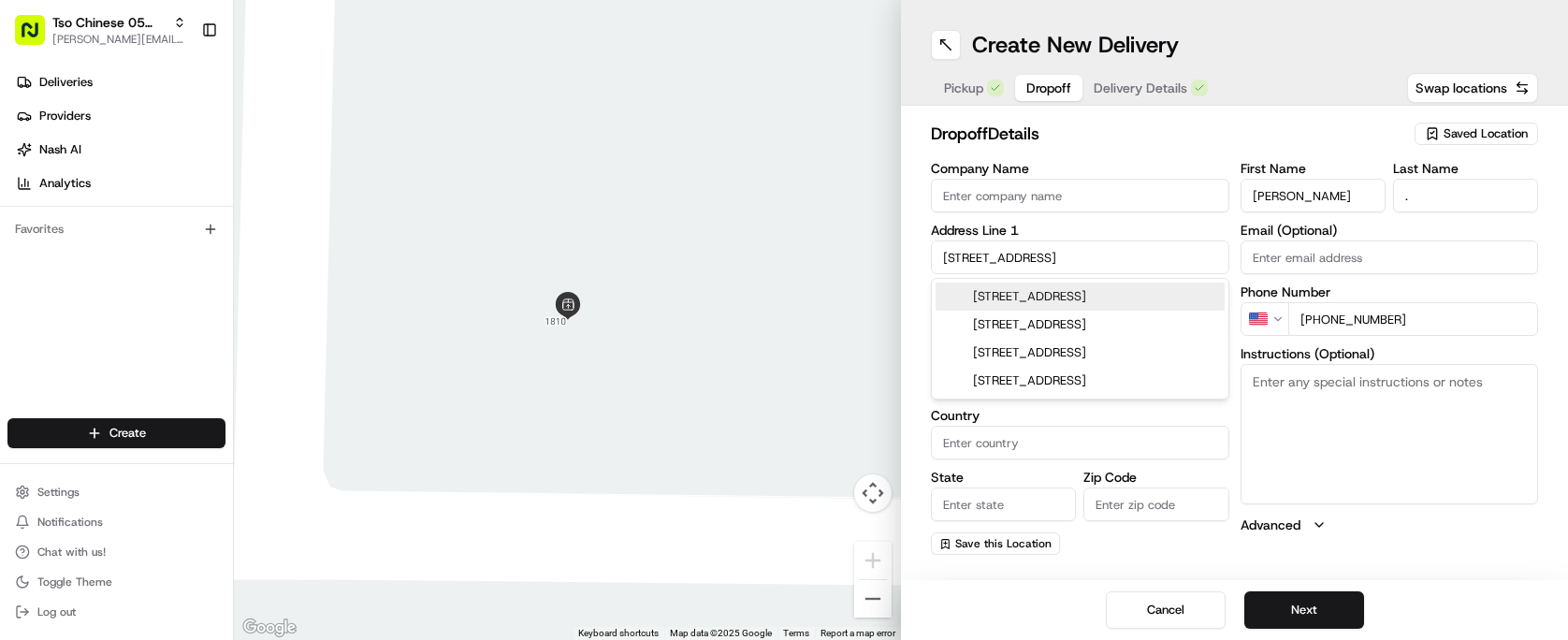
click at [1117, 256] on input "[STREET_ADDRESS]" at bounding box center [1080, 258] width 298 height 34
click at [1133, 289] on div "[STREET_ADDRESS]" at bounding box center [1080, 296] width 289 height 28
type input "[STREET_ADDRESS]"
type input "Austin"
type input "[GEOGRAPHIC_DATA]"
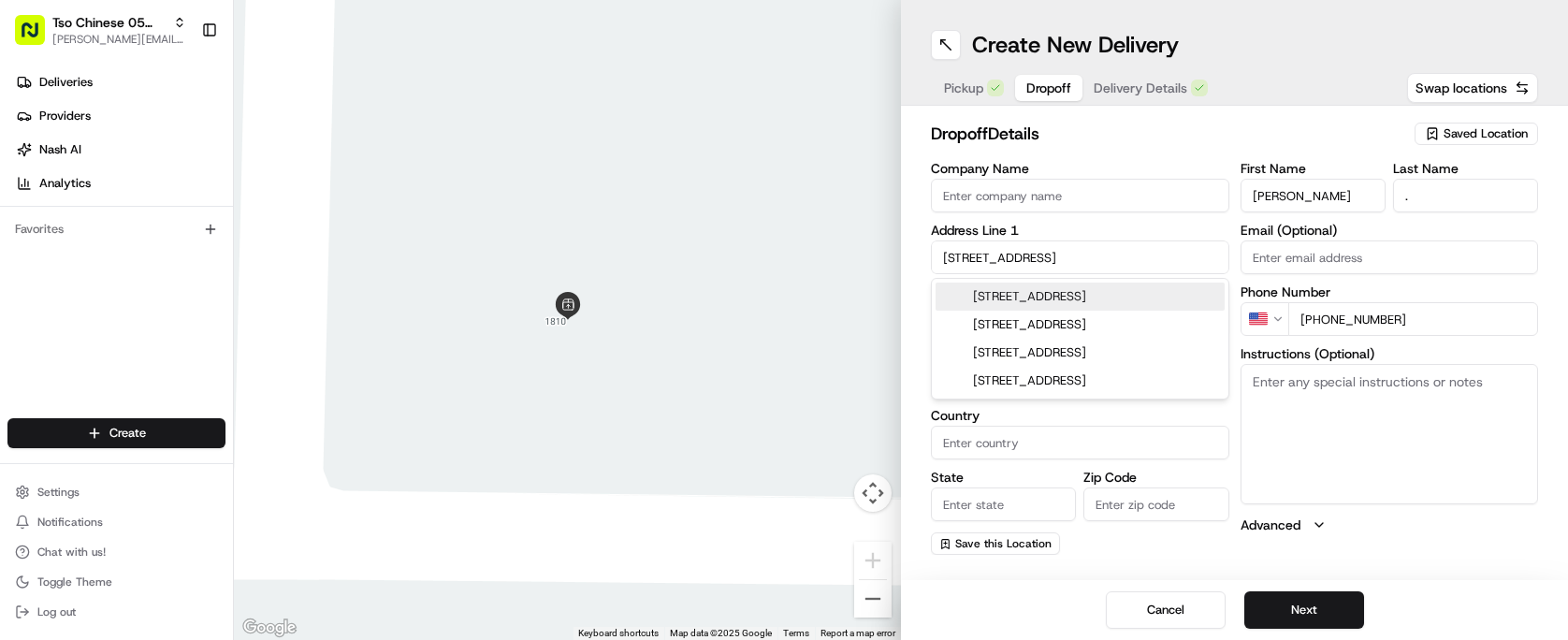
type input "[GEOGRAPHIC_DATA]"
type input "78747"
type input "[STREET_ADDRESS]"
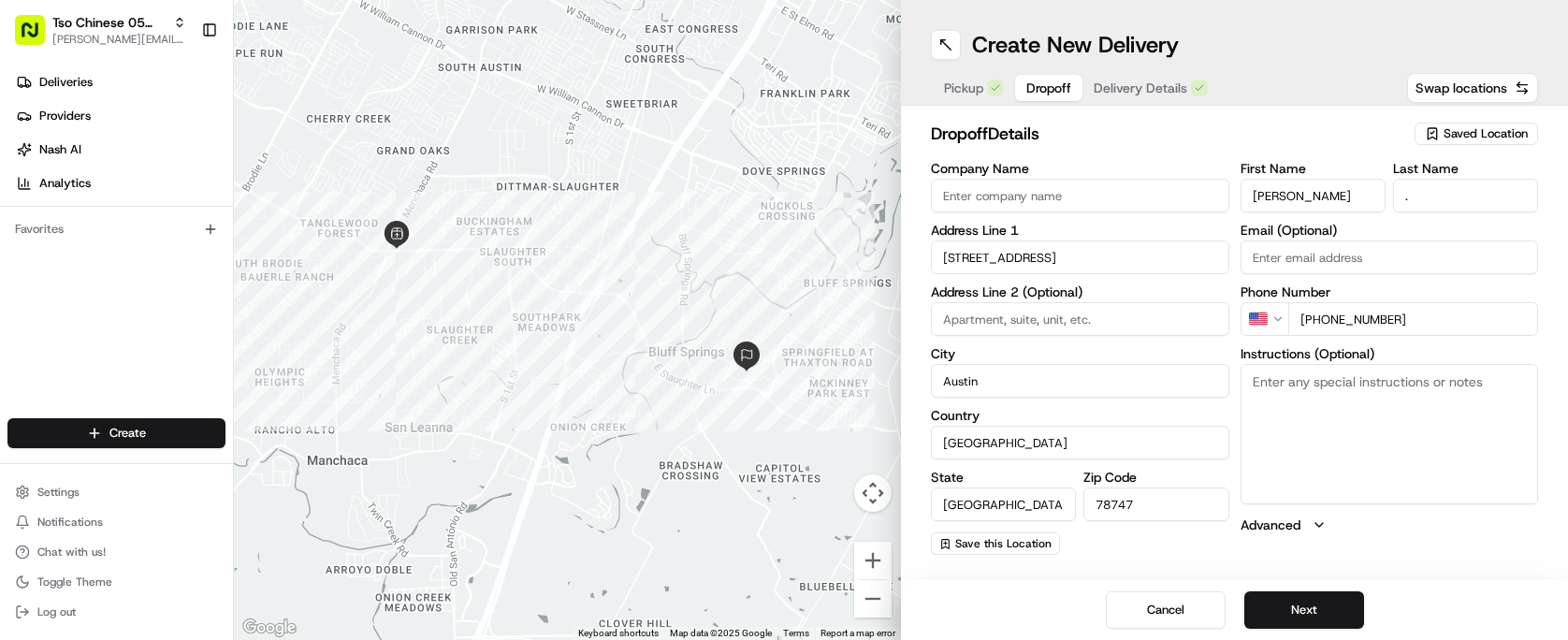
click at [1140, 146] on h2 "dropoff Details" at bounding box center [1167, 134] width 472 height 26
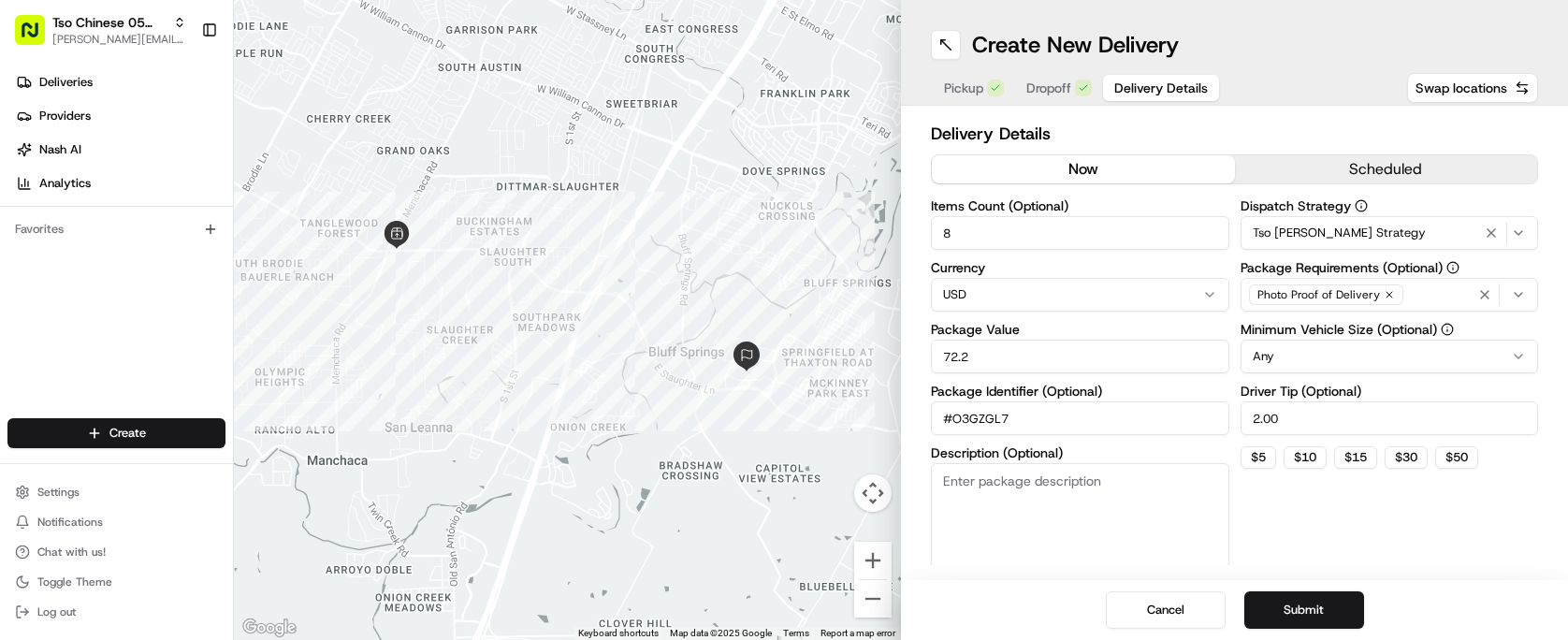
click at [1131, 80] on span "Delivery Details" at bounding box center [1161, 88] width 93 height 19
click at [1345, 519] on div "Dispatch Strategy Tso [PERSON_NAME] Strategy Package Requirements (Optional) Ph…" at bounding box center [1389, 384] width 298 height 369
click at [1311, 600] on button "Submit" at bounding box center [1304, 611] width 119 height 38
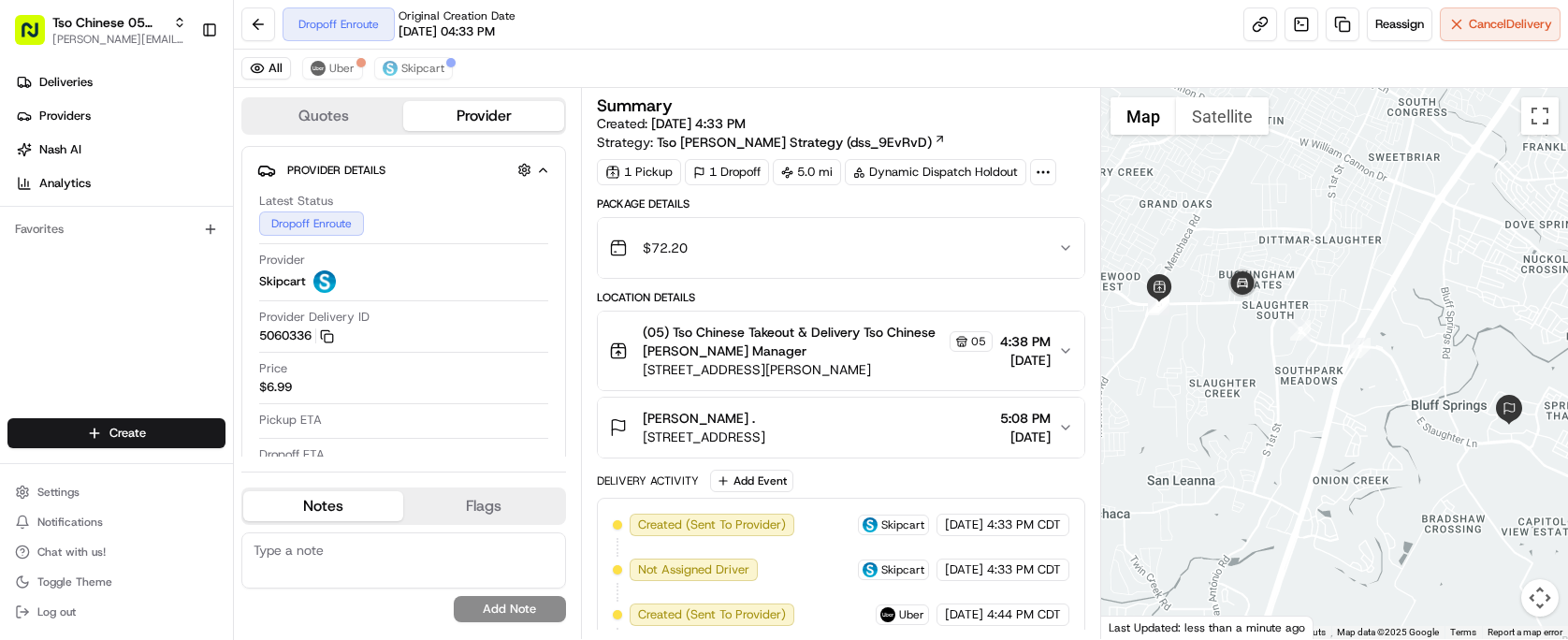
click at [155, 461] on div "Create Settings Notifications Chat with us! Toggle Theme Log out" at bounding box center [117, 522] width 233 height 237
click at [174, 442] on html "Tso Chinese 05 Menchaca [EMAIL_ADDRESS][DOMAIN_NAME] Toggle Sidebar Deliveries …" at bounding box center [784, 320] width 1568 height 640
click at [323, 458] on link "Delivery" at bounding box center [339, 469] width 209 height 34
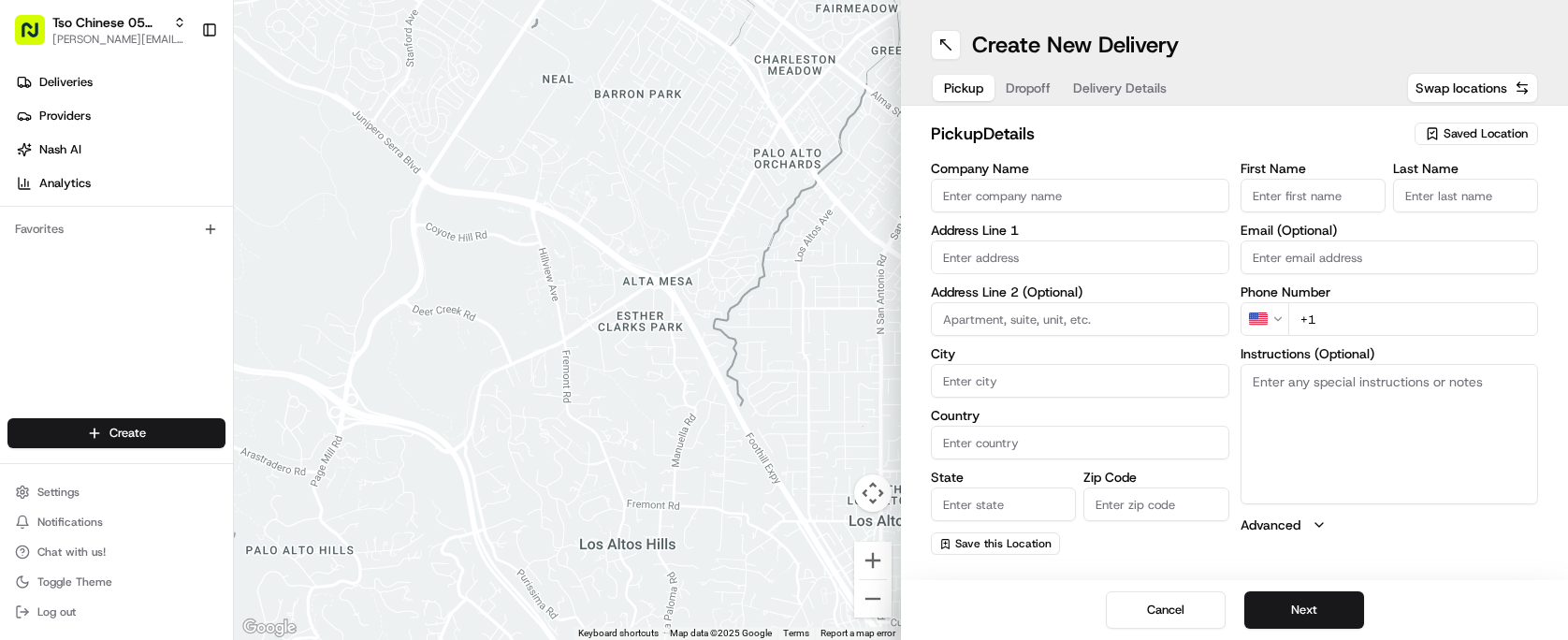
click at [1164, 207] on input "Company Name" at bounding box center [1080, 196] width 298 height 34
type input "[PERSON_NAME]"
click at [1301, 195] on input "First Name" at bounding box center [1313, 196] width 145 height 34
type input "[PERSON_NAME]"
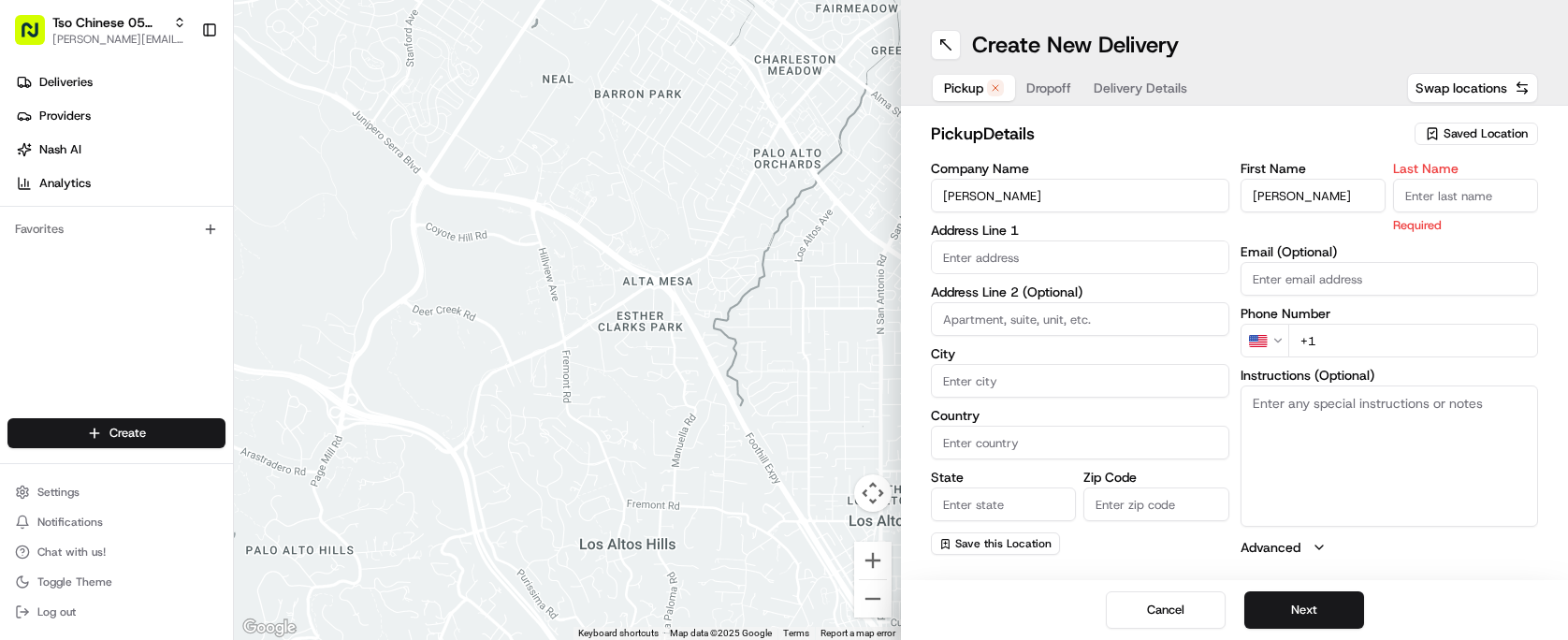
click at [1427, 184] on input "Last Name" at bounding box center [1465, 196] width 145 height 34
type input "/"
type input "."
click at [1053, 260] on input "text" at bounding box center [1080, 258] width 298 height 34
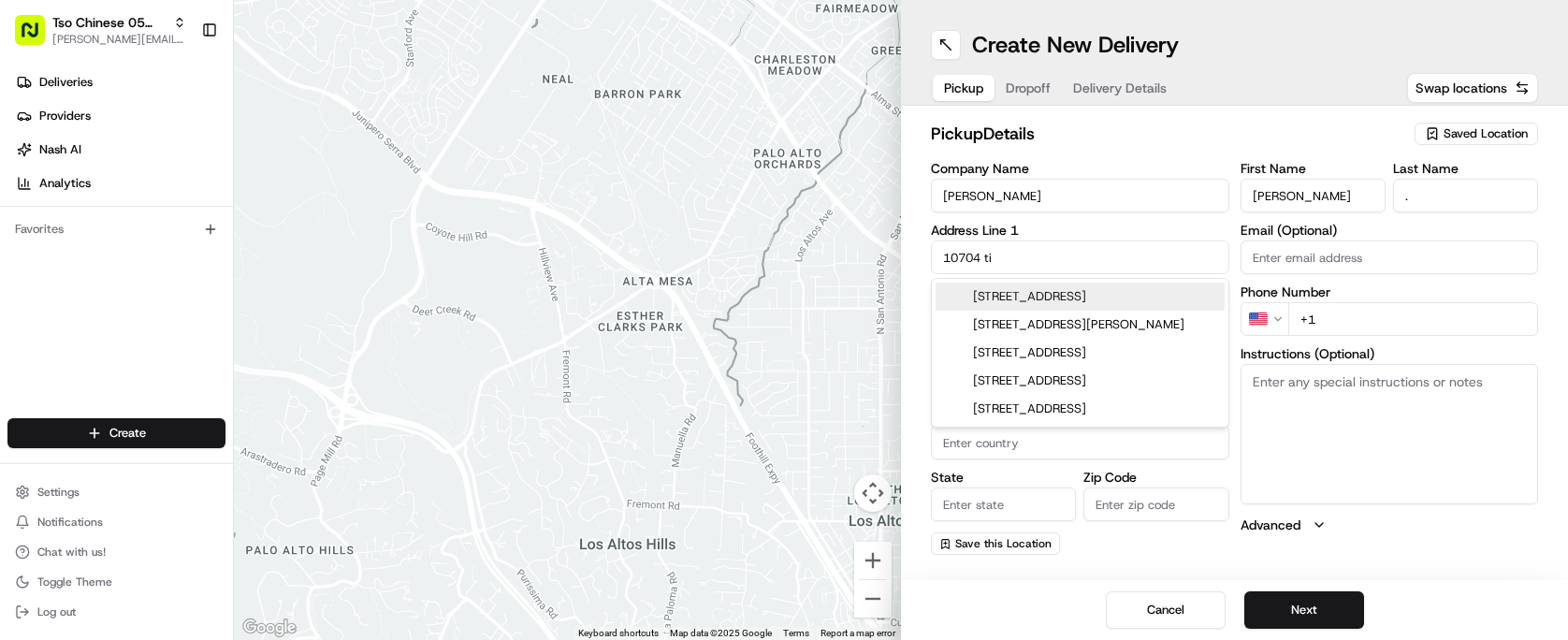
click at [1085, 292] on div "[STREET_ADDRESS]" at bounding box center [1080, 296] width 289 height 28
type input "[STREET_ADDRESS]"
type input "Austin"
type input "[GEOGRAPHIC_DATA]"
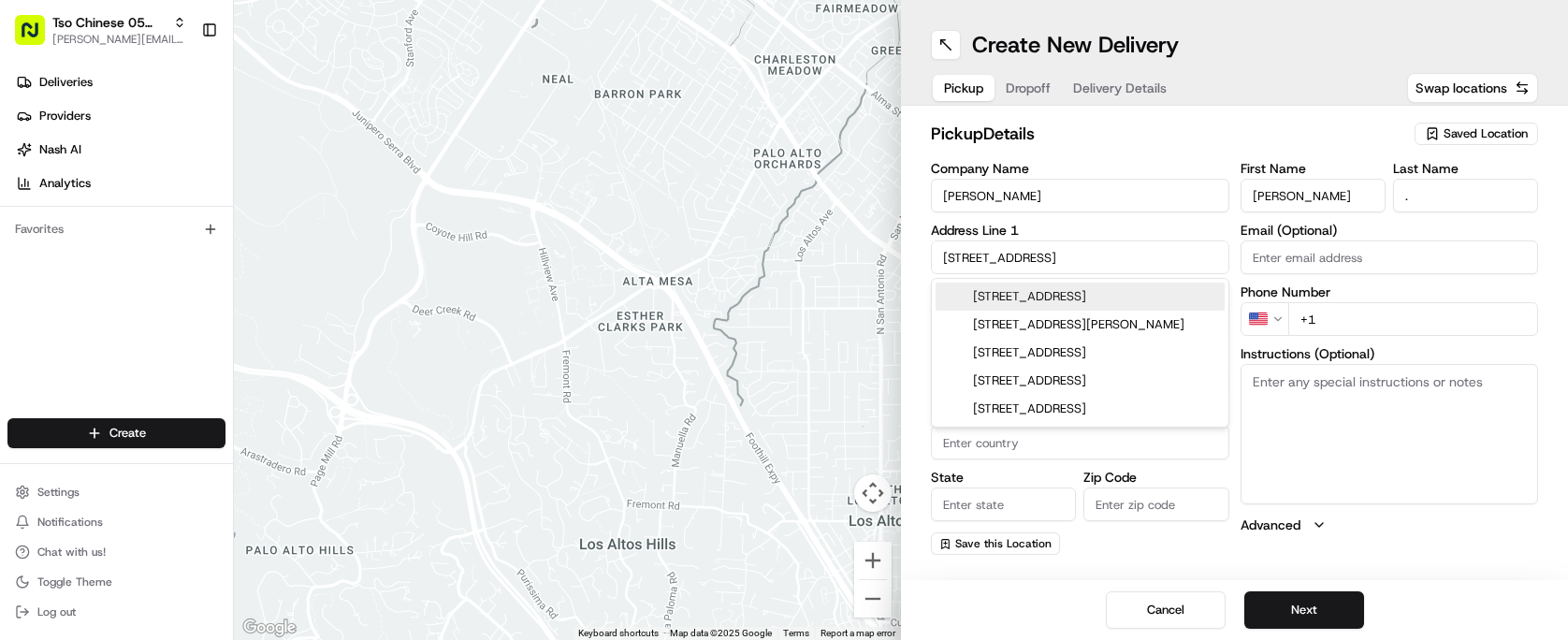
type input "78747"
type input "10704 [GEOGRAPHIC_DATA]"
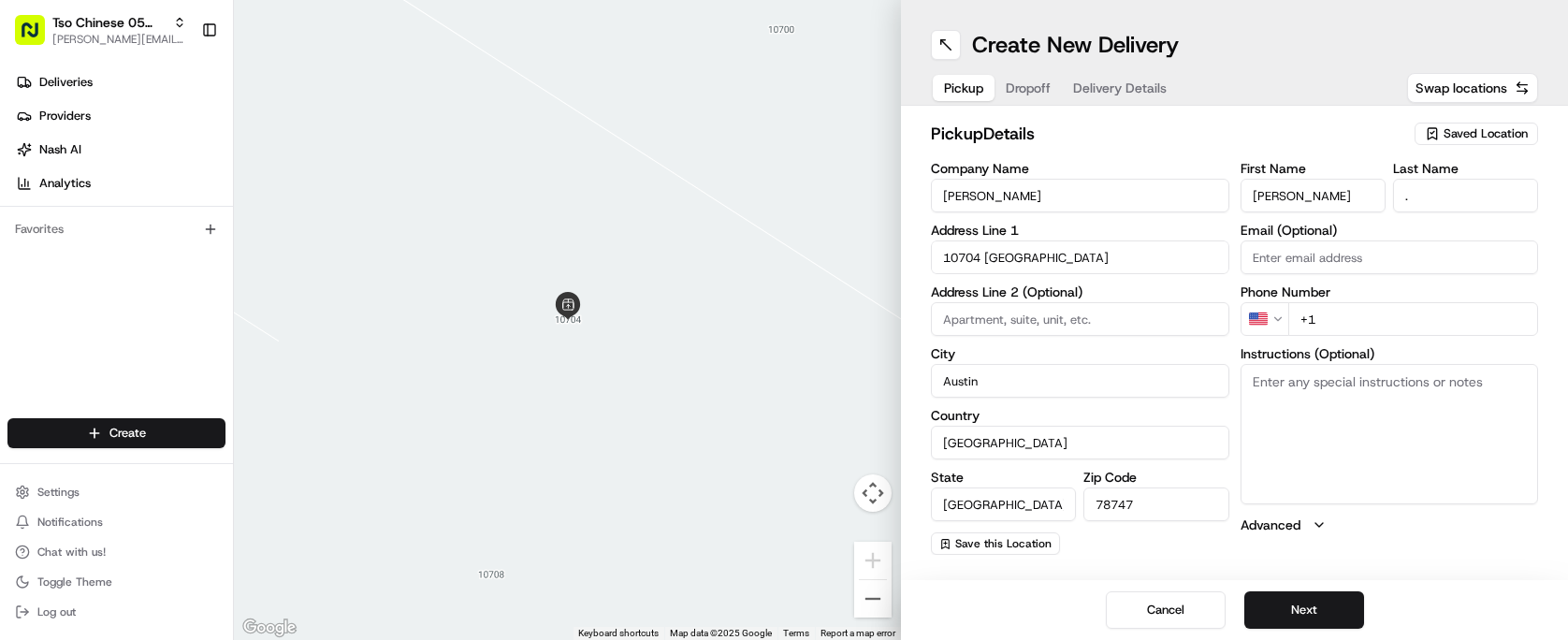
click at [1355, 318] on input "+1" at bounding box center [1414, 319] width 251 height 34
type input "[PHONE_NUMBER]"
click at [1347, 601] on button "Next" at bounding box center [1304, 611] width 119 height 38
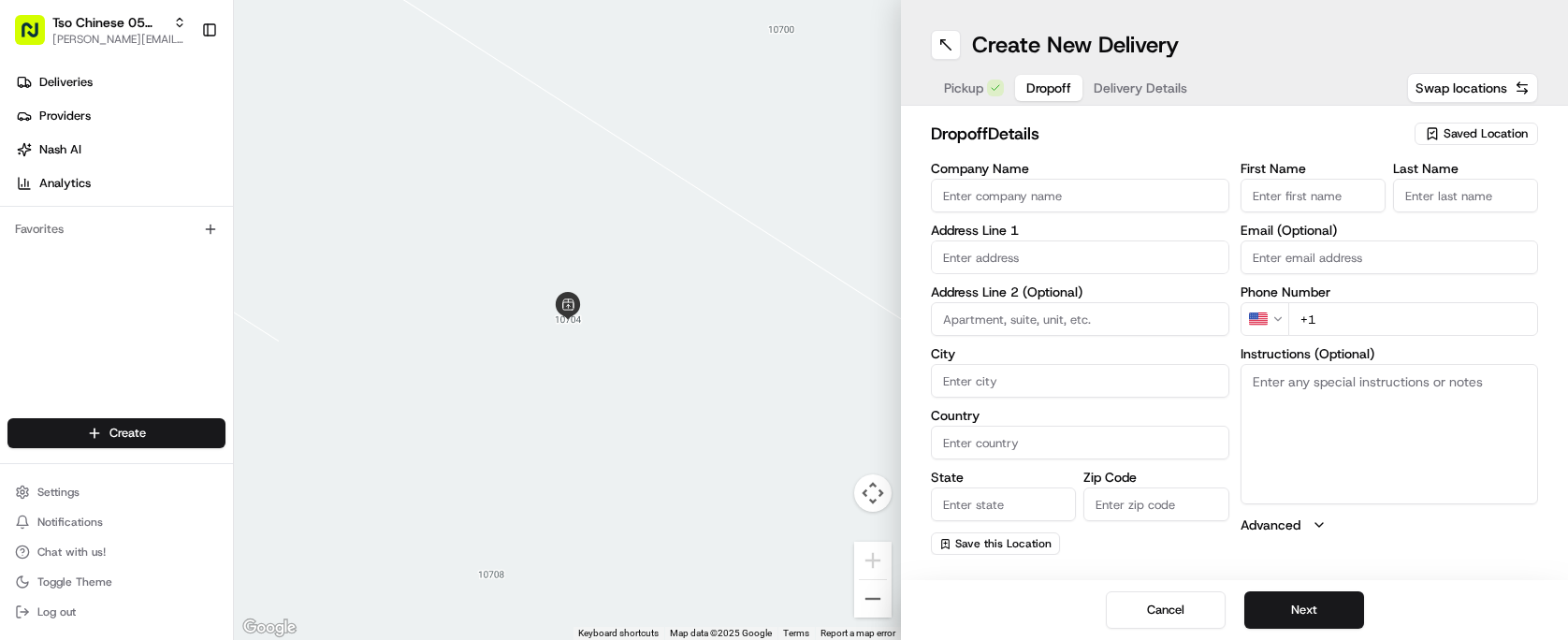
click at [1092, 197] on input "Company Name" at bounding box center [1080, 196] width 298 height 34
click at [979, 86] on span "Pickup" at bounding box center [964, 88] width 40 height 19
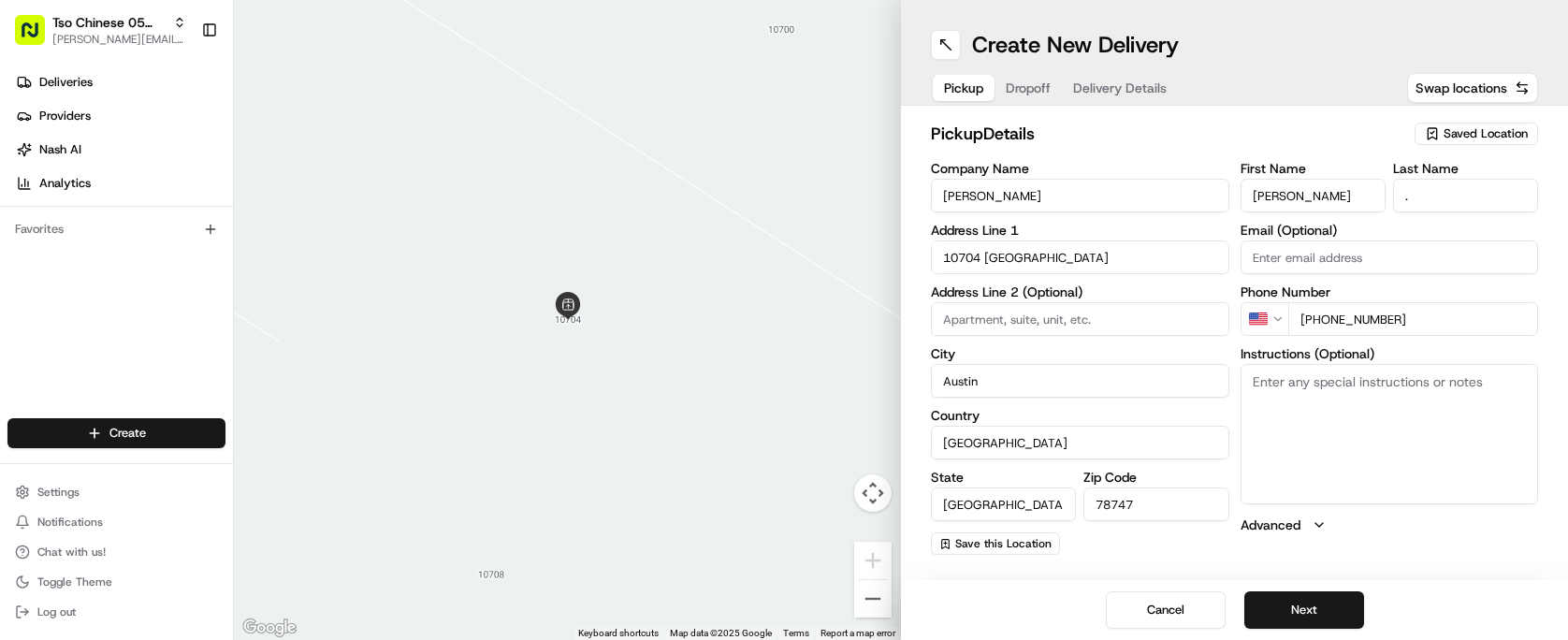
click at [1457, 128] on span "Saved Location" at bounding box center [1486, 134] width 85 height 17
click at [1461, 199] on span "(05) Tso Chinese Takeout & Delivery (05)" at bounding box center [1445, 204] width 230 height 17
type input "(05) Tso Chinese Takeout & Delivery"
type input "[STREET_ADDRESS][PERSON_NAME]"
type input "Ste 100"
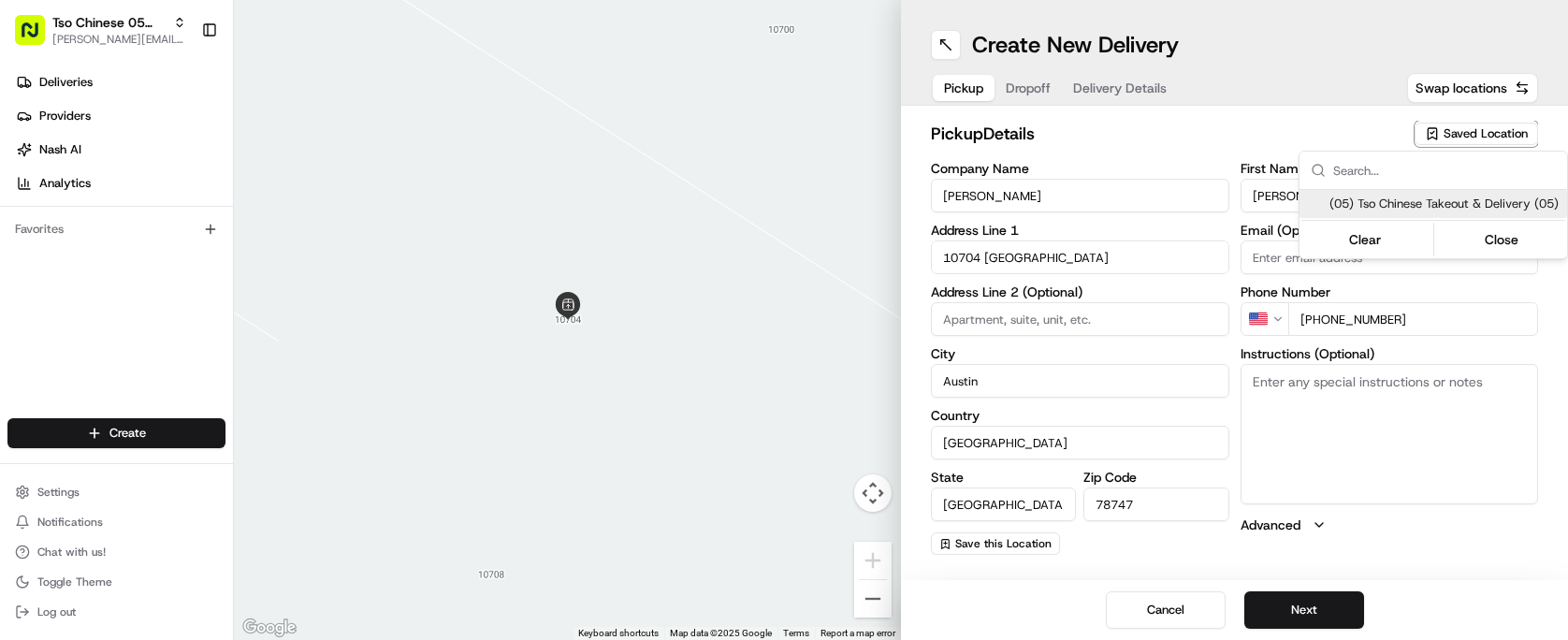
type input "US"
type input "78748"
type input "Tso Chinese"
type input "[PERSON_NAME] Manager"
type input "[EMAIL_ADDRESS][DOMAIN_NAME]"
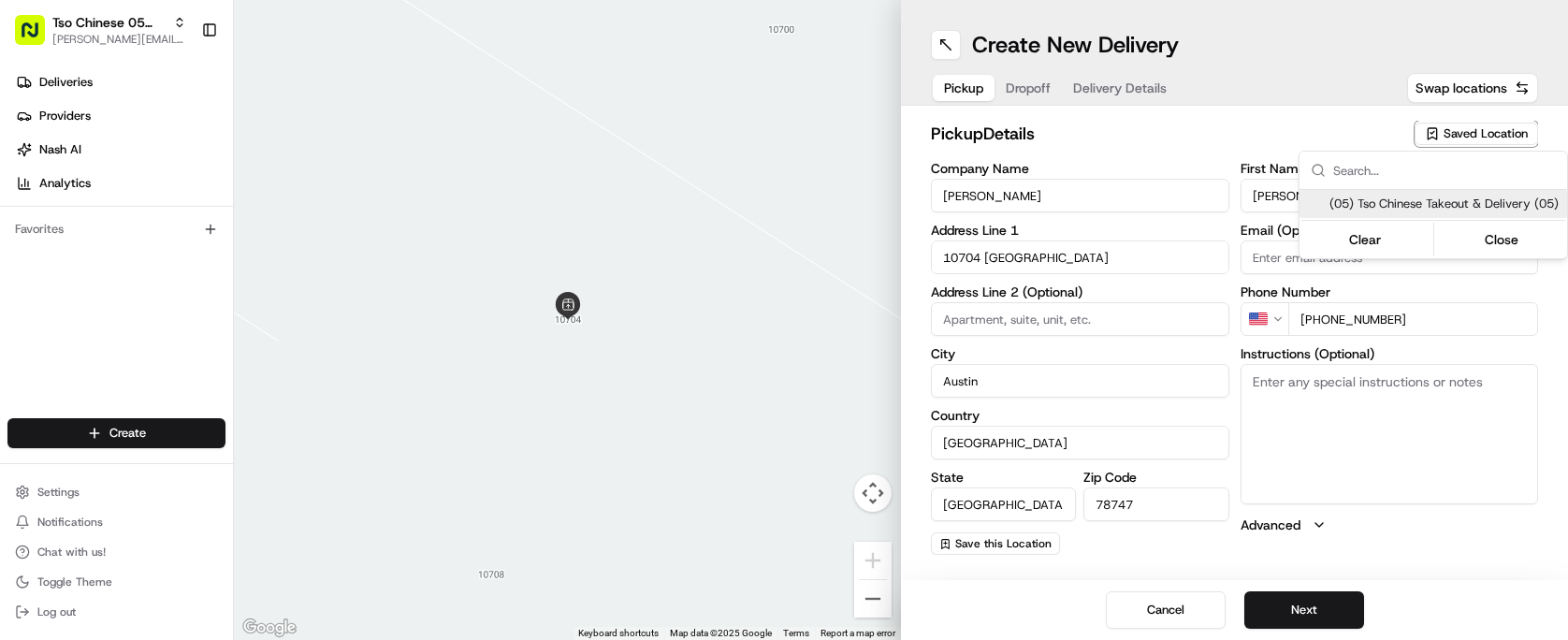
type input "[PHONE_NUMBER]"
type textarea "Submit a picture displaying address & food as Proof of Delivery. Envía una foto…"
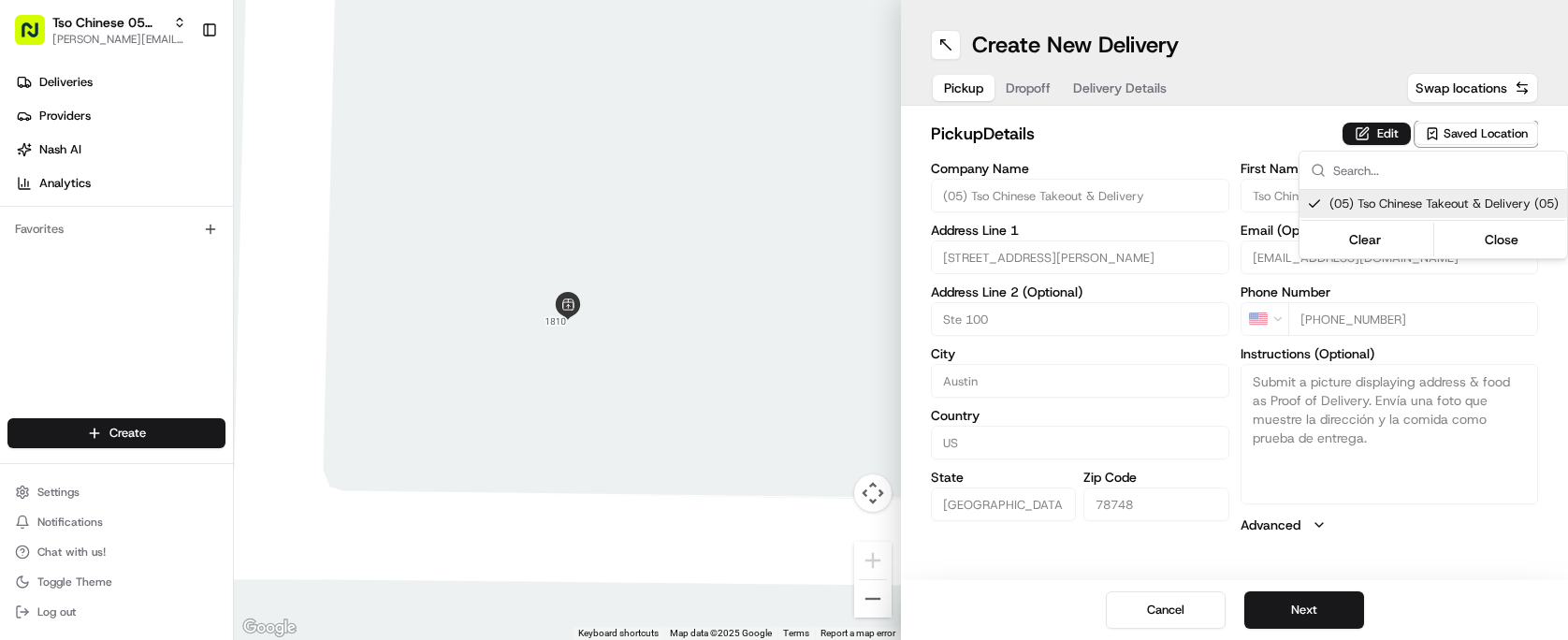
click at [1331, 565] on html "Tso Chinese 05 Menchaca [EMAIL_ADDRESS][DOMAIN_NAME] Toggle Sidebar Deliveries …" at bounding box center [784, 320] width 1568 height 640
click at [1331, 609] on button "Next" at bounding box center [1304, 611] width 119 height 38
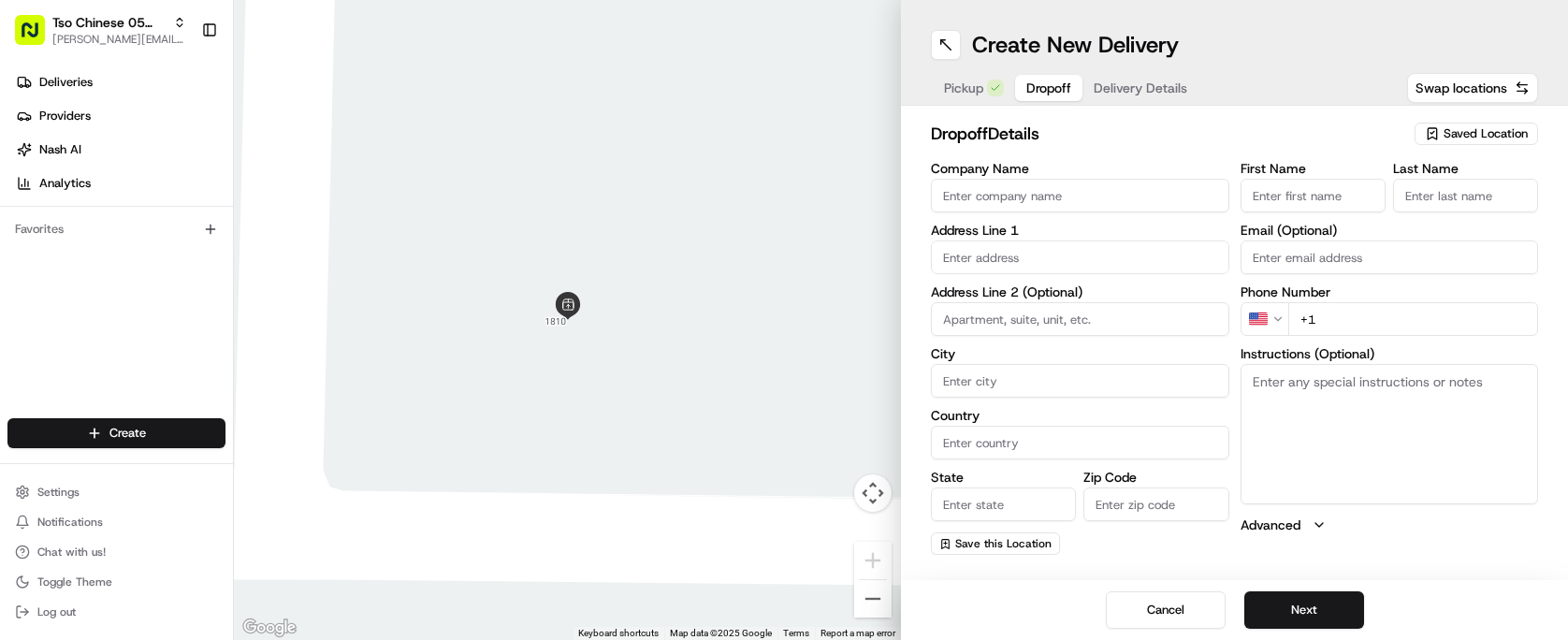
click at [1006, 209] on input "Company Name" at bounding box center [1080, 196] width 298 height 34
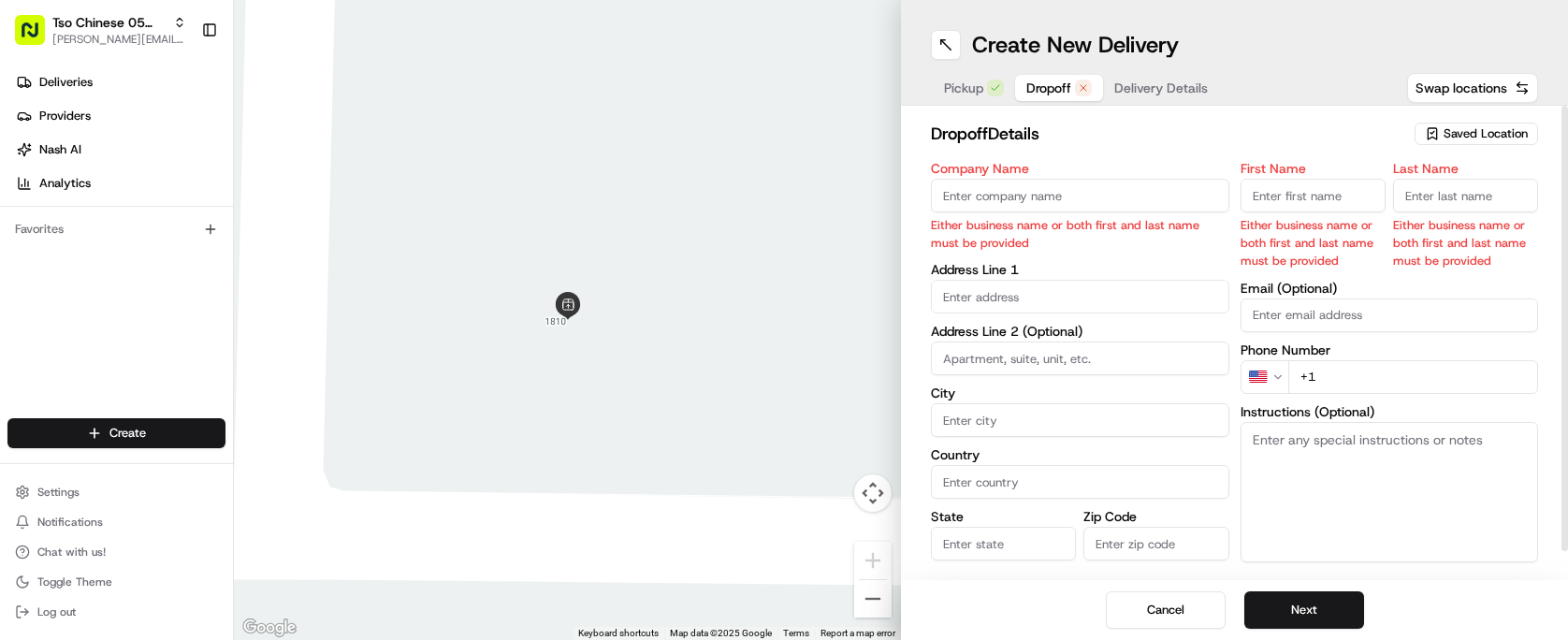
click at [1449, 137] on span "Saved Location" at bounding box center [1486, 134] width 85 height 17
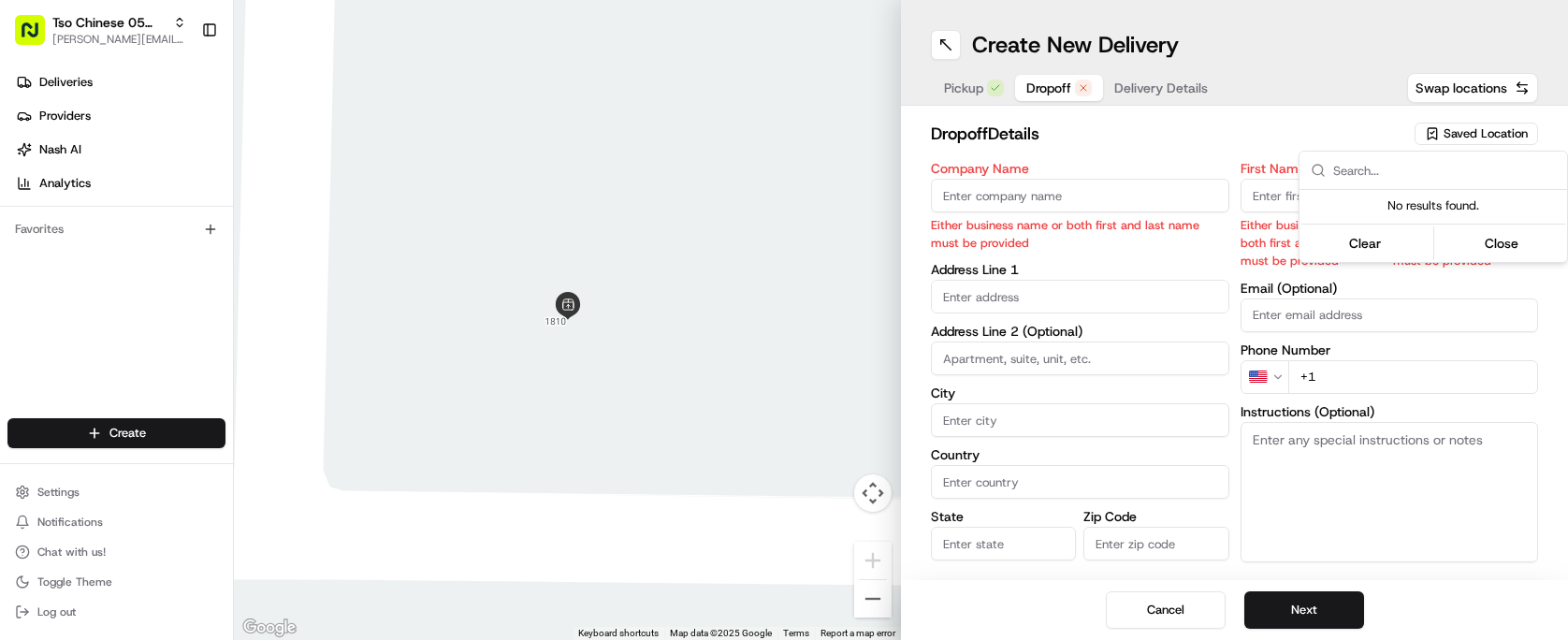
click at [1485, 128] on html "Tso Chinese 05 Menchaca [EMAIL_ADDRESS][DOMAIN_NAME] Toggle Sidebar Deliveries …" at bounding box center [784, 320] width 1568 height 640
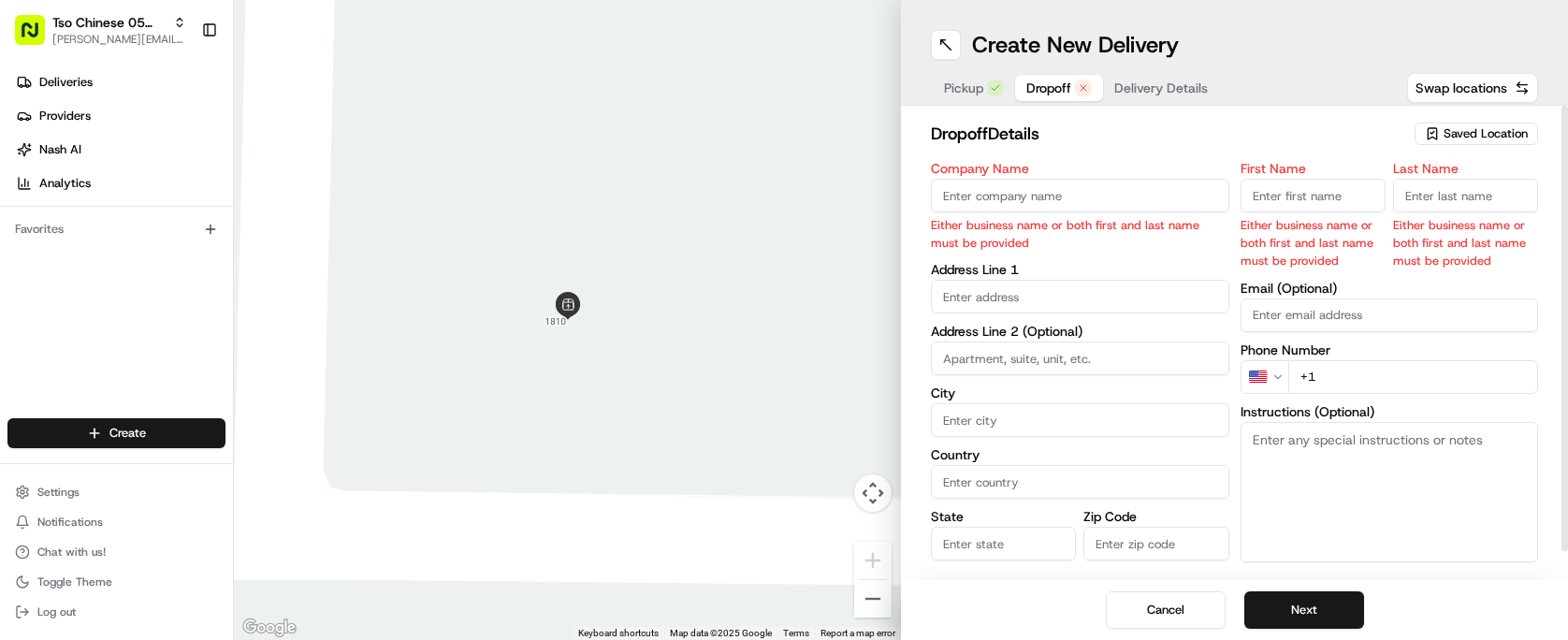
click at [1053, 187] on input "Company Name" at bounding box center [1080, 196] width 298 height 34
type input "[PERSON_NAME]"
click at [1338, 196] on input "First Name" at bounding box center [1313, 196] width 145 height 34
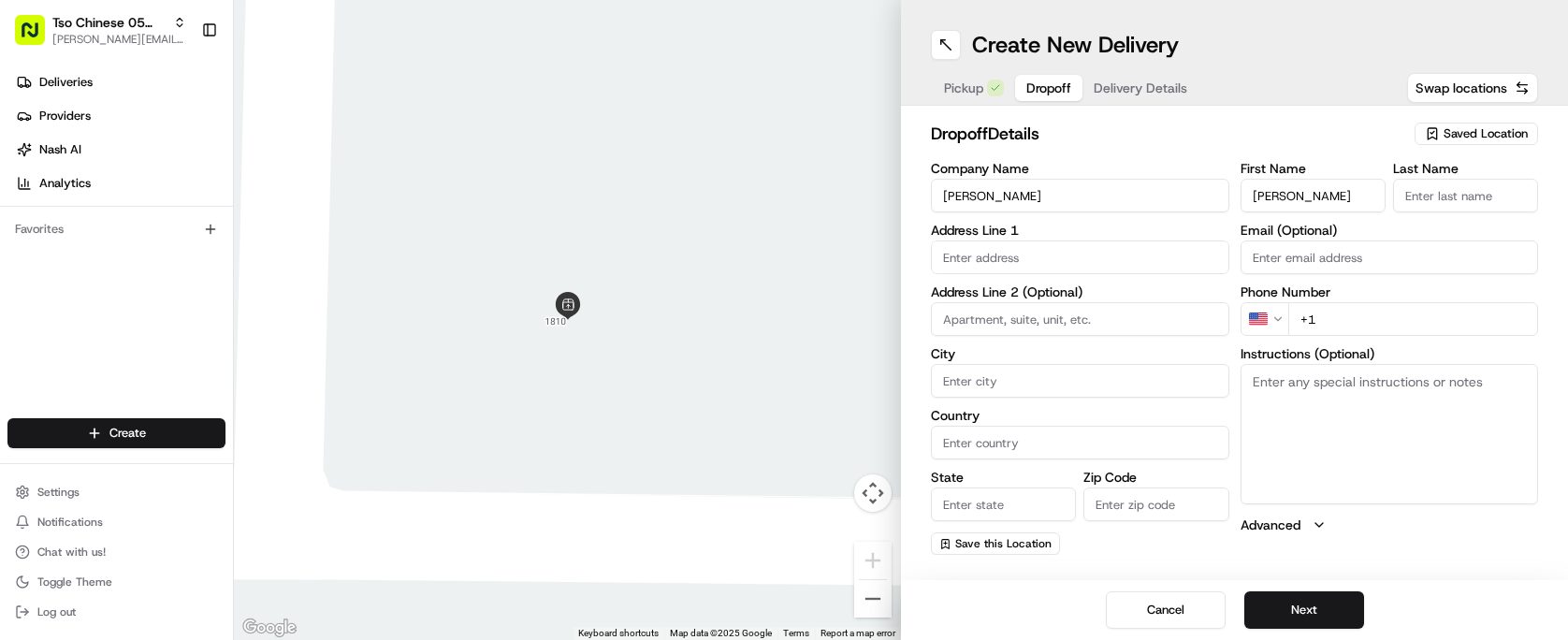
type input "[PERSON_NAME]"
click at [1493, 185] on input "Last Name" at bounding box center [1465, 196] width 145 height 34
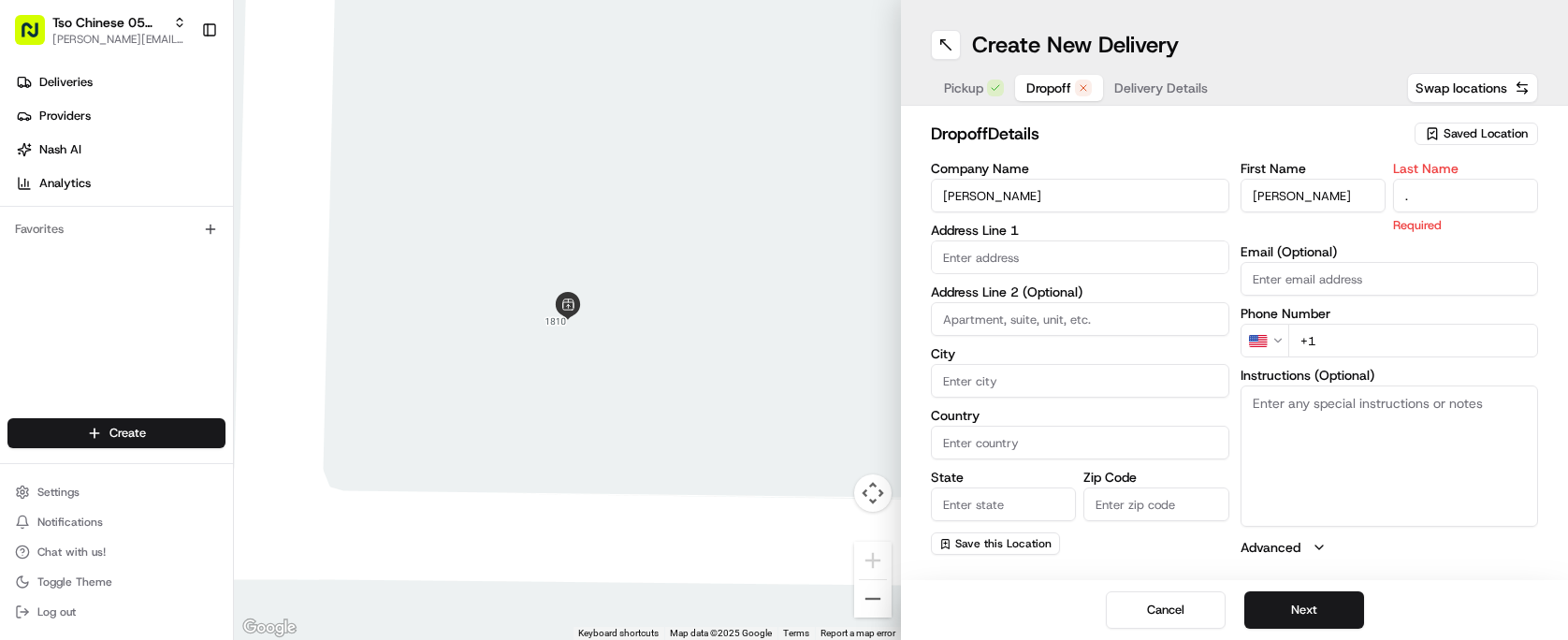
type input "."
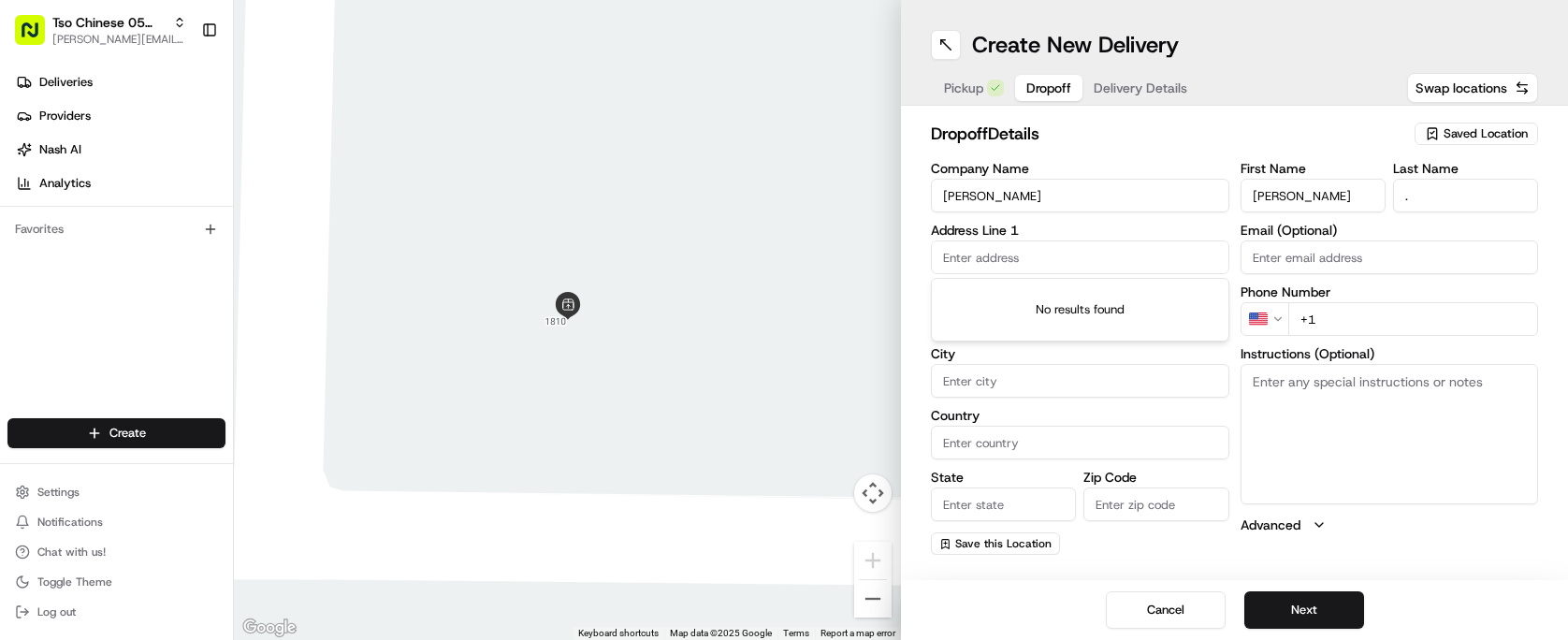
click at [1078, 255] on input "text" at bounding box center [1080, 258] width 298 height 34
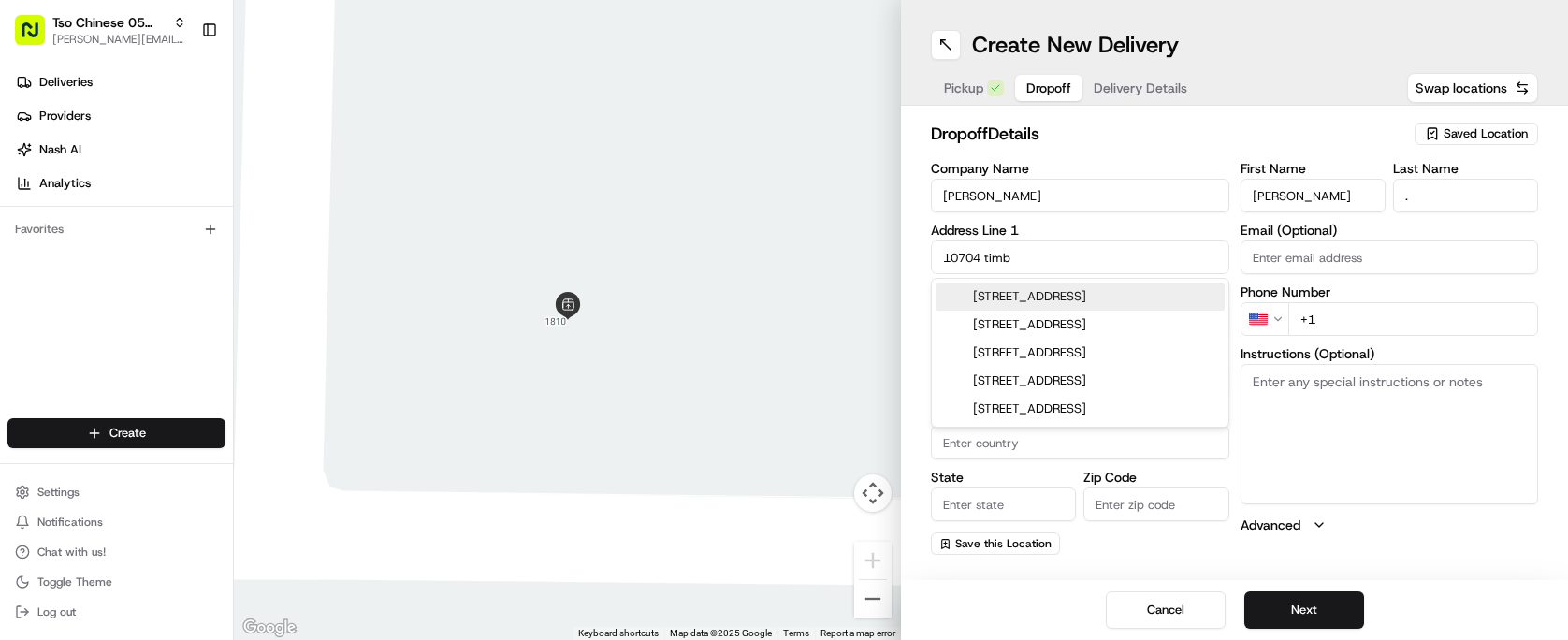
click at [1110, 295] on div "[STREET_ADDRESS]" at bounding box center [1080, 296] width 289 height 28
type input "[STREET_ADDRESS]"
type input "Austin"
type input "[GEOGRAPHIC_DATA]"
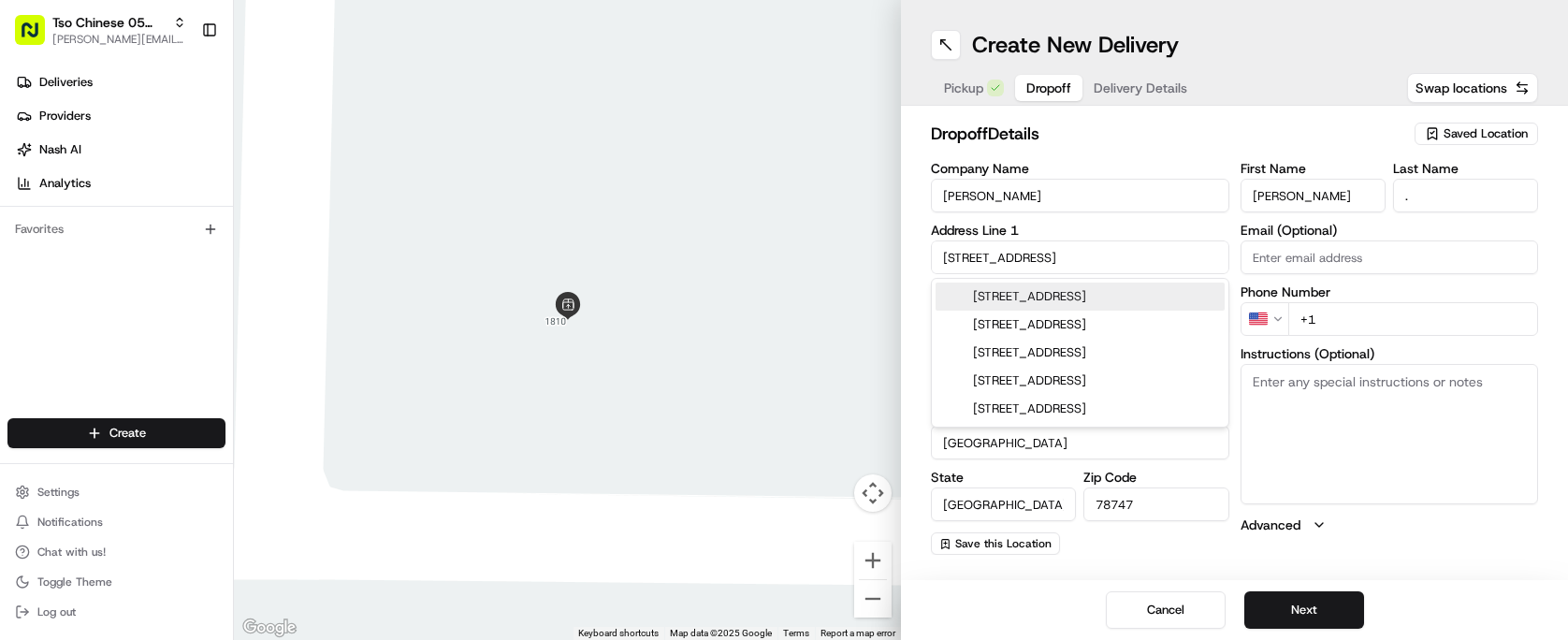
type input "78747"
type input "10704 [GEOGRAPHIC_DATA]"
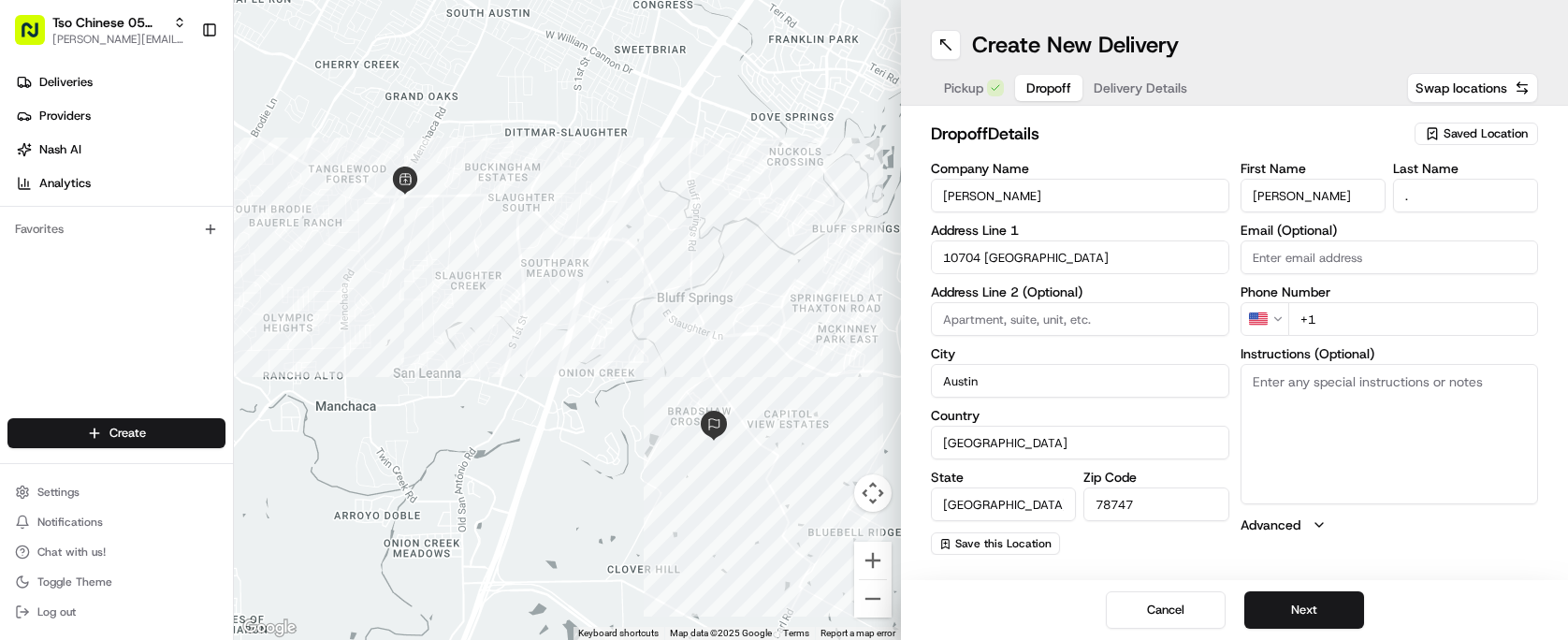
click at [1355, 313] on input "+1" at bounding box center [1414, 319] width 251 height 34
type input "[PHONE_NUMBER]"
click at [1286, 608] on button "Next" at bounding box center [1304, 611] width 119 height 38
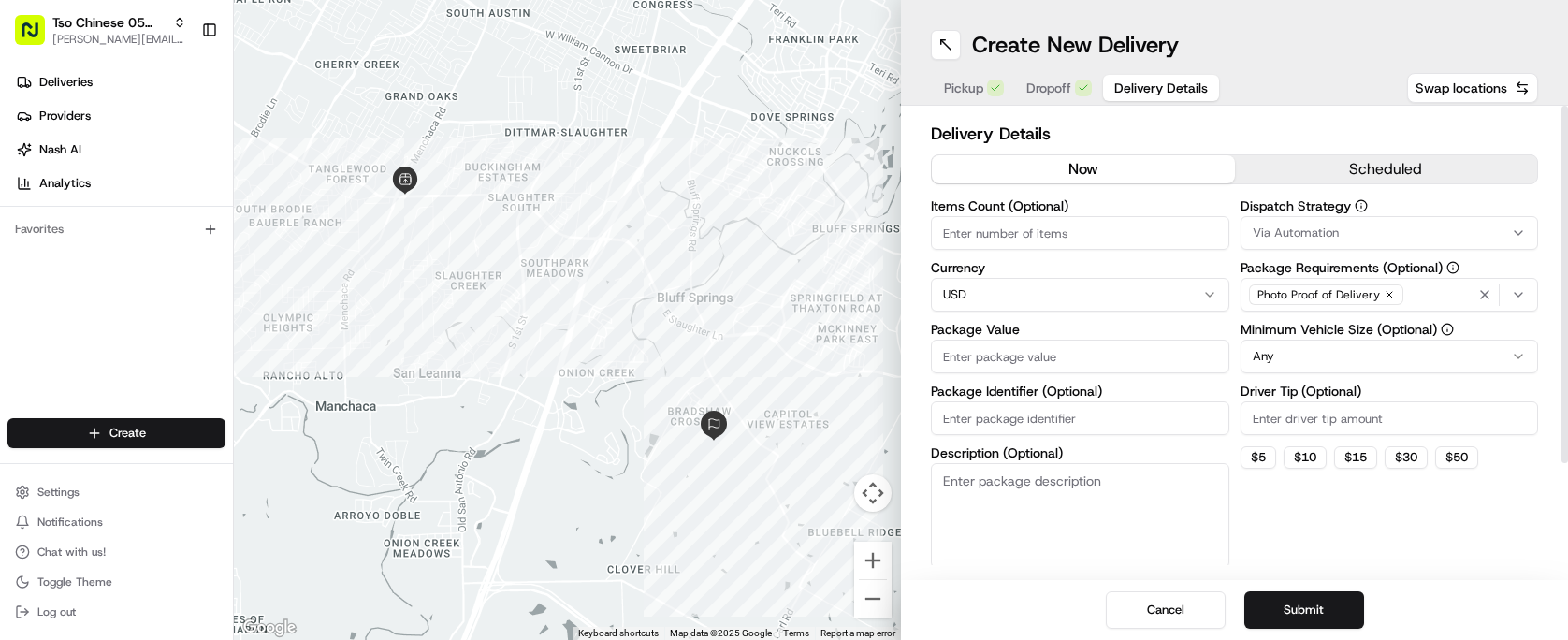
click at [1078, 225] on input "Items Count (Optional)" at bounding box center [1080, 233] width 298 height 34
type input "5"
click at [1082, 375] on div "Items Count (Optional) 5 Currency USD Package Value Package Identifier (Optiona…" at bounding box center [1080, 384] width 298 height 369
type input "77.67"
click at [972, 432] on input "Package Identifier (Optional)" at bounding box center [1080, 419] width 298 height 34
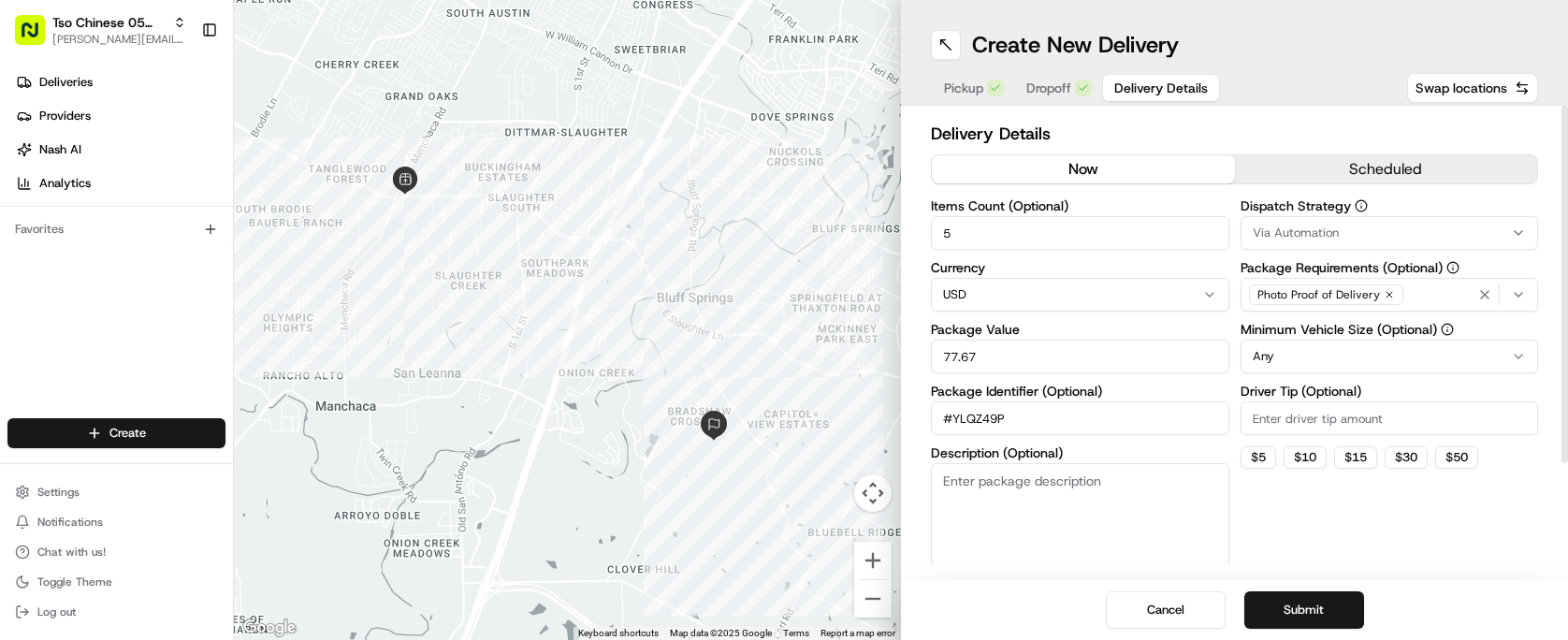
type input "#YLQZ49P"
click at [1386, 406] on input "Driver Tip (Optional)" at bounding box center [1389, 419] width 298 height 34
type input "2.00"
click at [1365, 350] on html "Tso Chinese 05 Menchaca [EMAIL_ADDRESS][DOMAIN_NAME] Toggle Sidebar Deliveries …" at bounding box center [784, 320] width 1568 height 640
click at [1341, 232] on div "Via Automation" at bounding box center [1389, 233] width 289 height 17
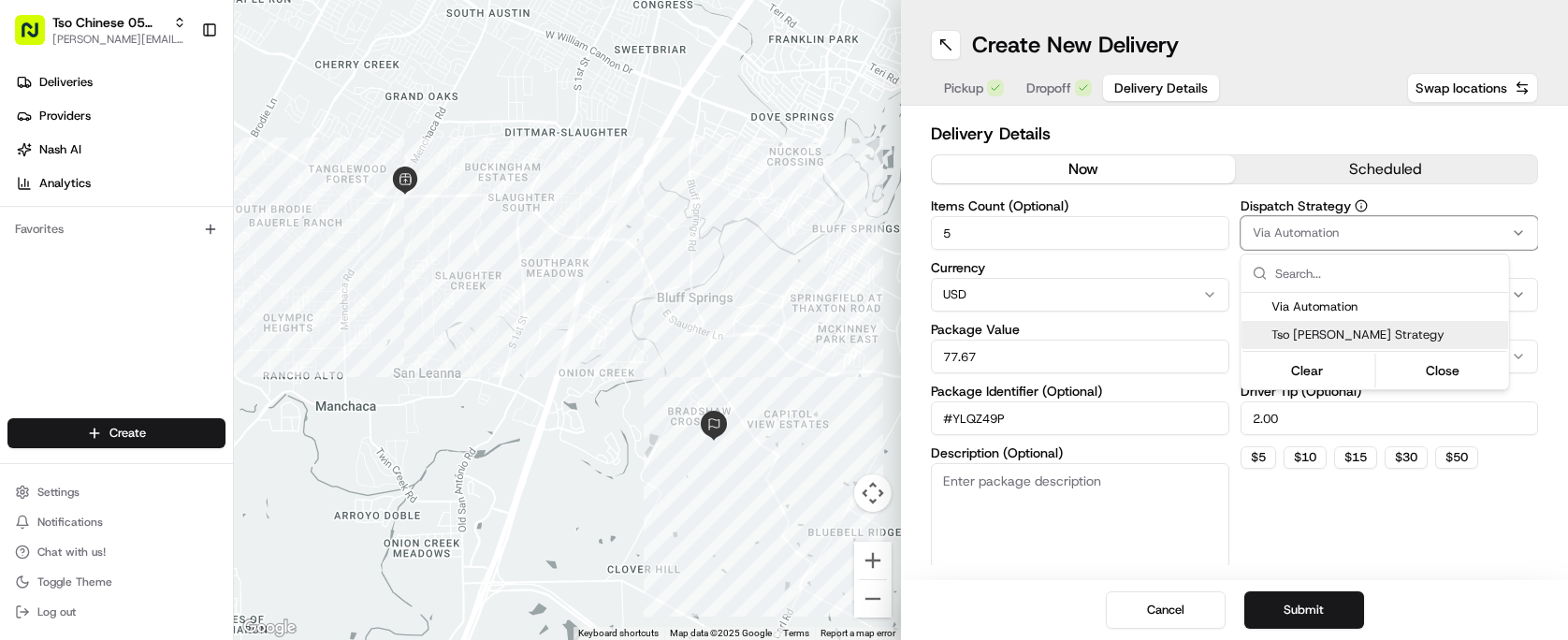
click at [1348, 328] on span "Tso [PERSON_NAME] Strategy" at bounding box center [1386, 335] width 230 height 17
click at [1340, 605] on html "Tso Chinese 05 Menchaca [EMAIL_ADDRESS][DOMAIN_NAME] Toggle Sidebar Deliveries …" at bounding box center [784, 320] width 1568 height 640
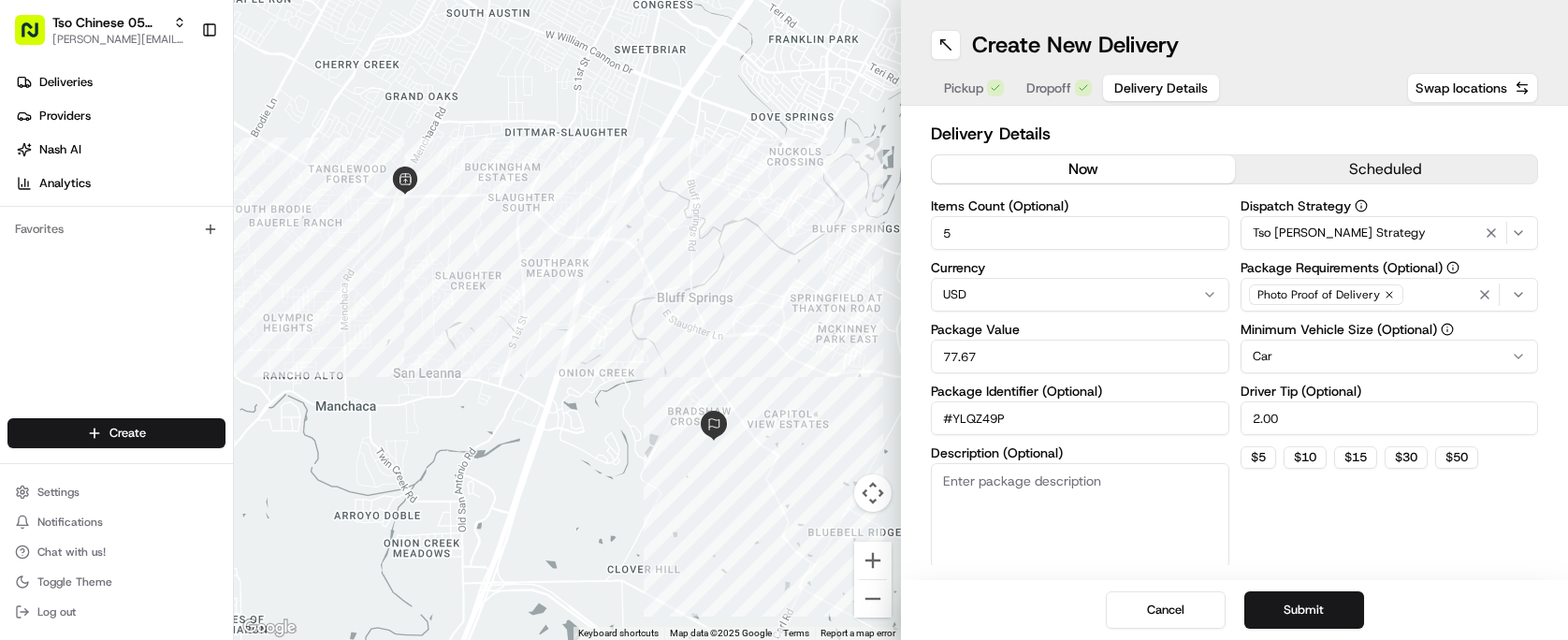
click at [1340, 605] on button "Submit" at bounding box center [1304, 611] width 119 height 38
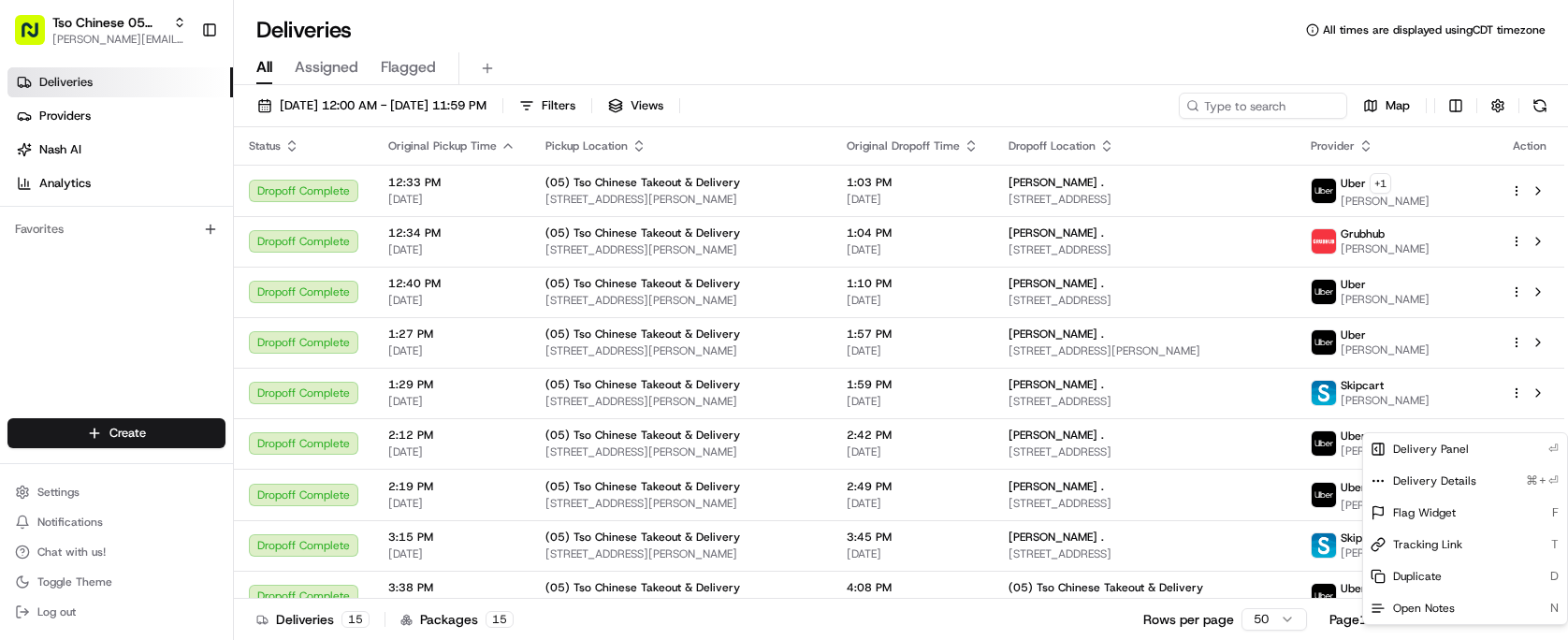
scroll to position [225, 0]
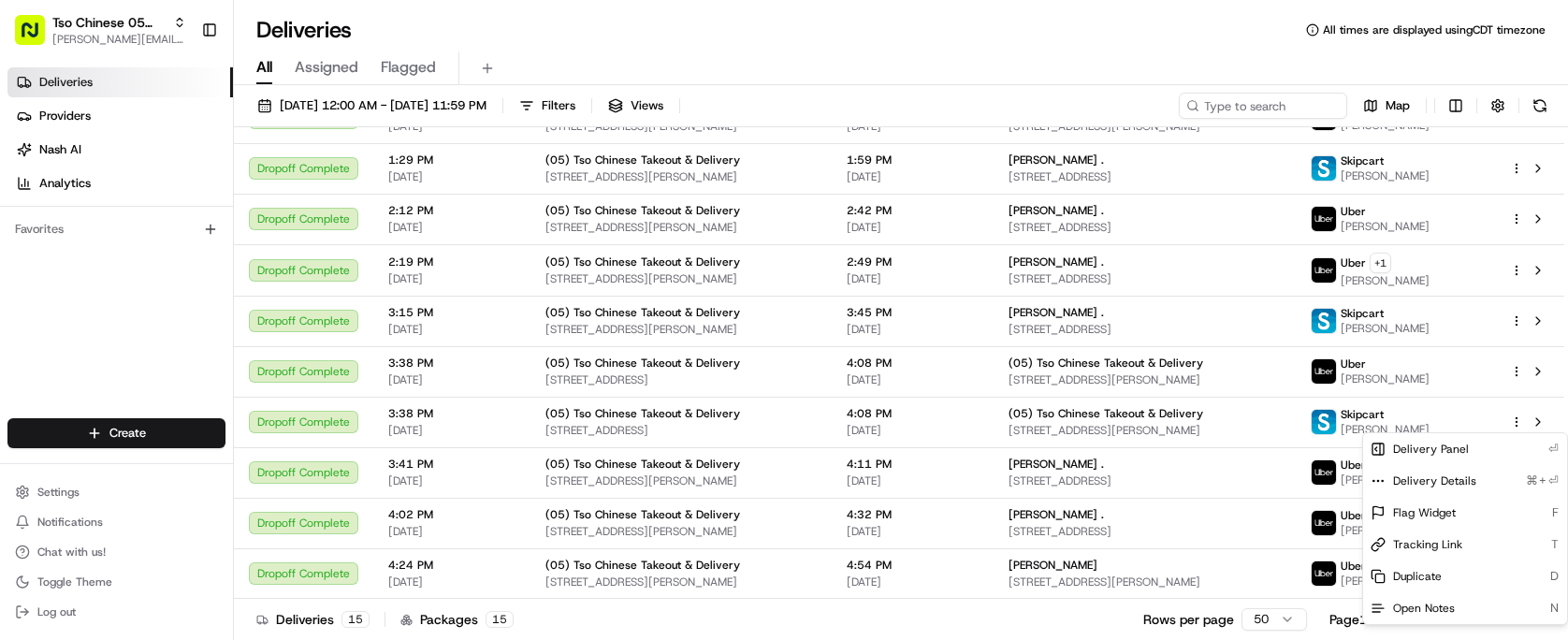
click at [198, 432] on html "Tso Chinese 05 Menchaca paul@tsochinese.com Toggle Sidebar Deliveries Providers…" at bounding box center [784, 320] width 1568 height 640
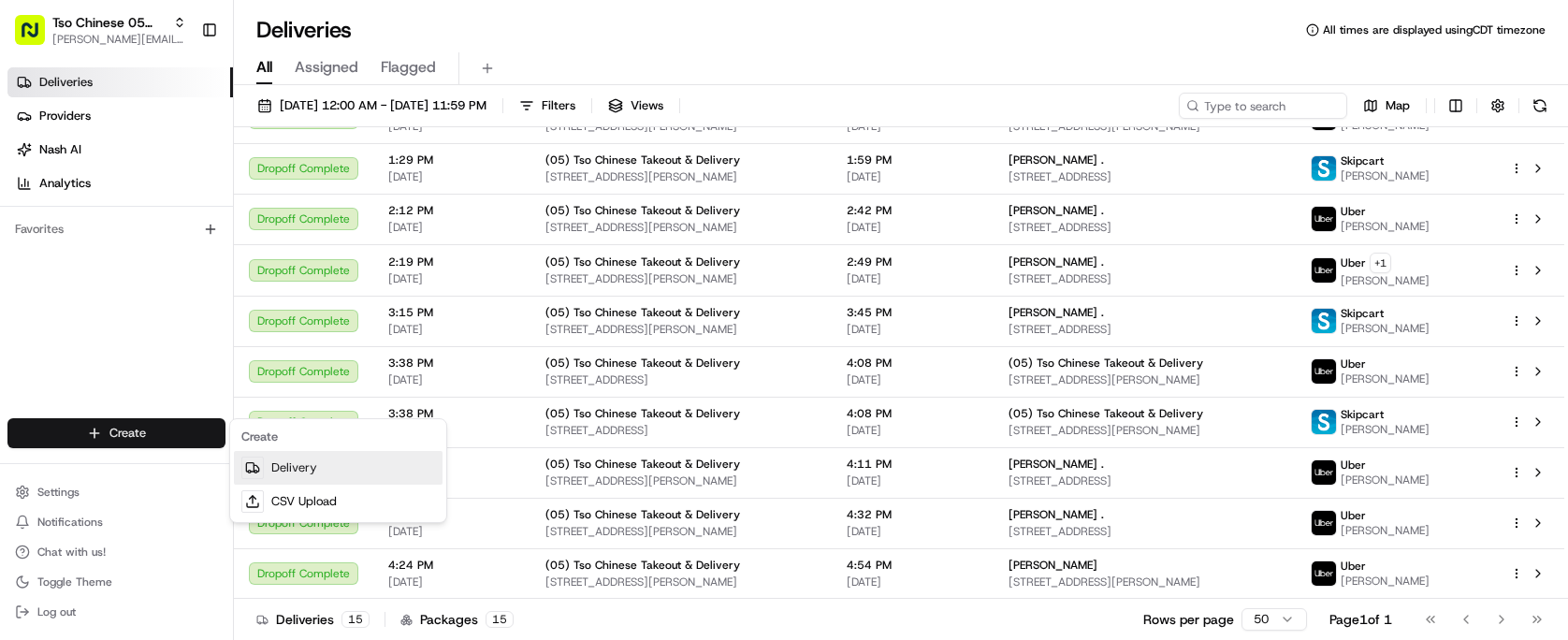
click at [275, 472] on link "Delivery" at bounding box center [339, 469] width 209 height 34
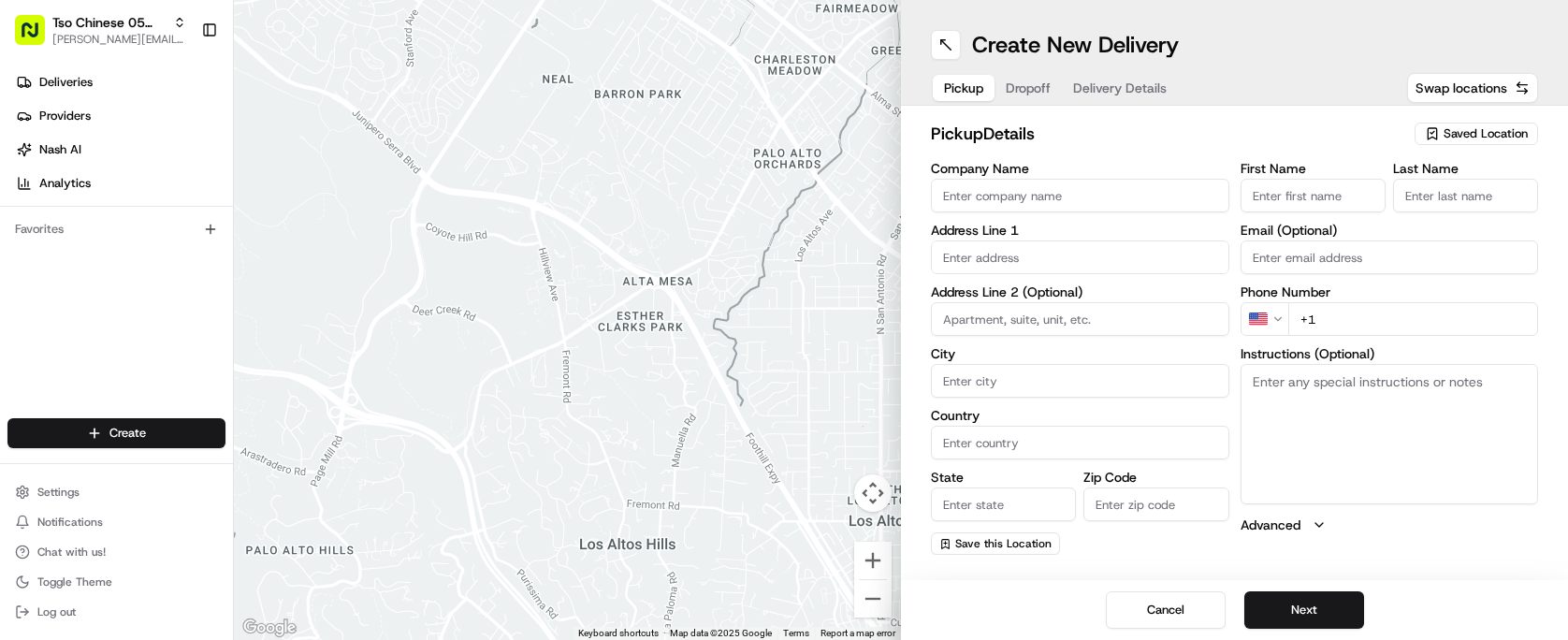
click at [1471, 153] on div "pickup Details Saved Location" at bounding box center [1235, 137] width 608 height 34
click at [1473, 141] on span "Saved Location" at bounding box center [1486, 134] width 85 height 17
click at [1446, 200] on span "(05) Tso Chinese Takeout & Delivery (05)" at bounding box center [1445, 204] width 230 height 17
type input "(05) Tso Chinese Takeout & Delivery"
type input "[STREET_ADDRESS][PERSON_NAME]"
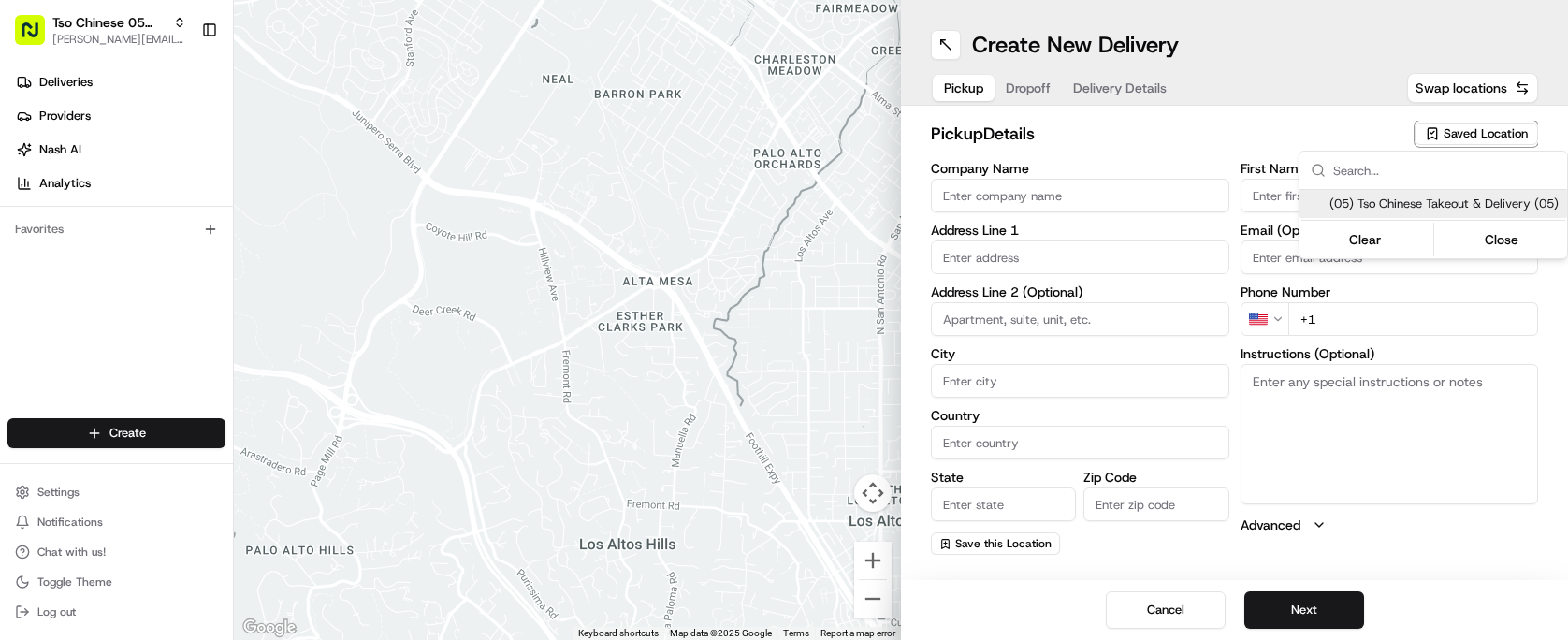
type input "Ste 100"
type input "Austin"
type input "US"
type input "[GEOGRAPHIC_DATA]"
type input "78748"
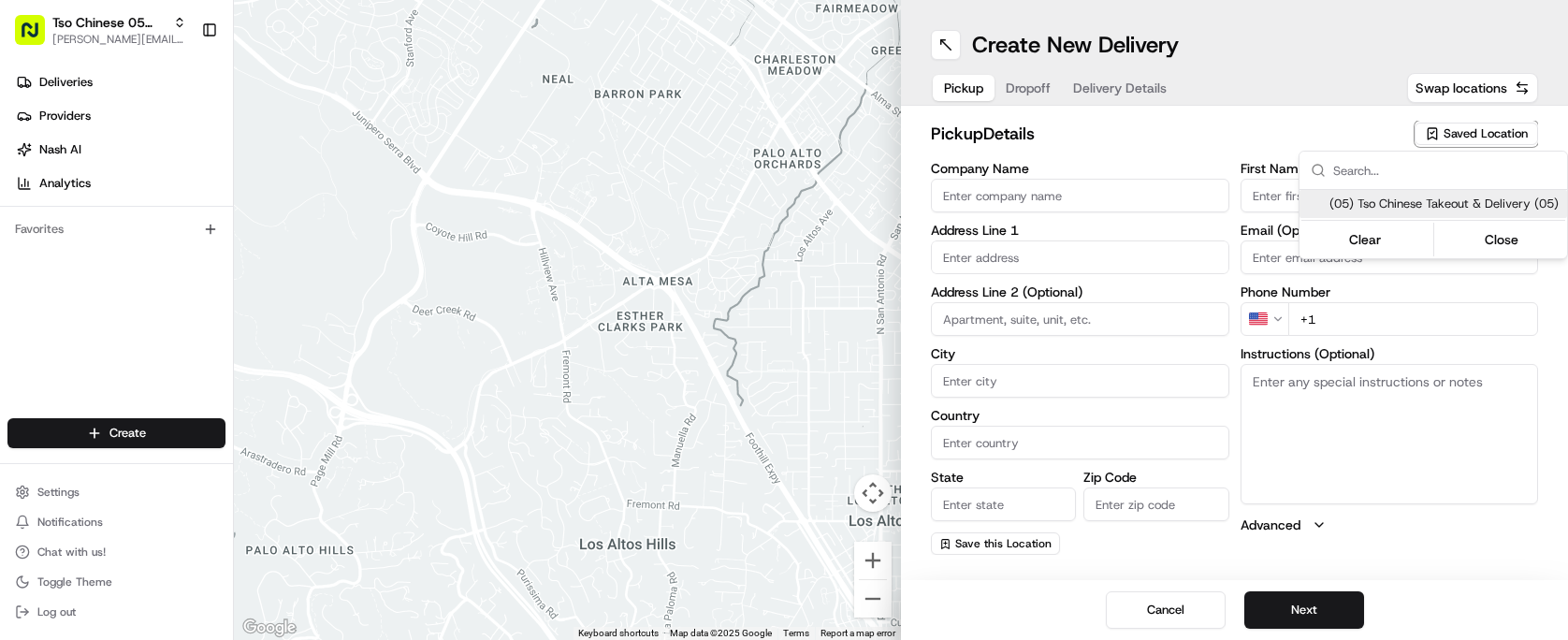
type input "Tso Chinese"
type input "[PERSON_NAME] Manager"
type input "[EMAIL_ADDRESS][DOMAIN_NAME]"
type input "[PHONE_NUMBER]"
type textarea "Submit a picture displaying address & food as Proof of Delivery. Envía una foto…"
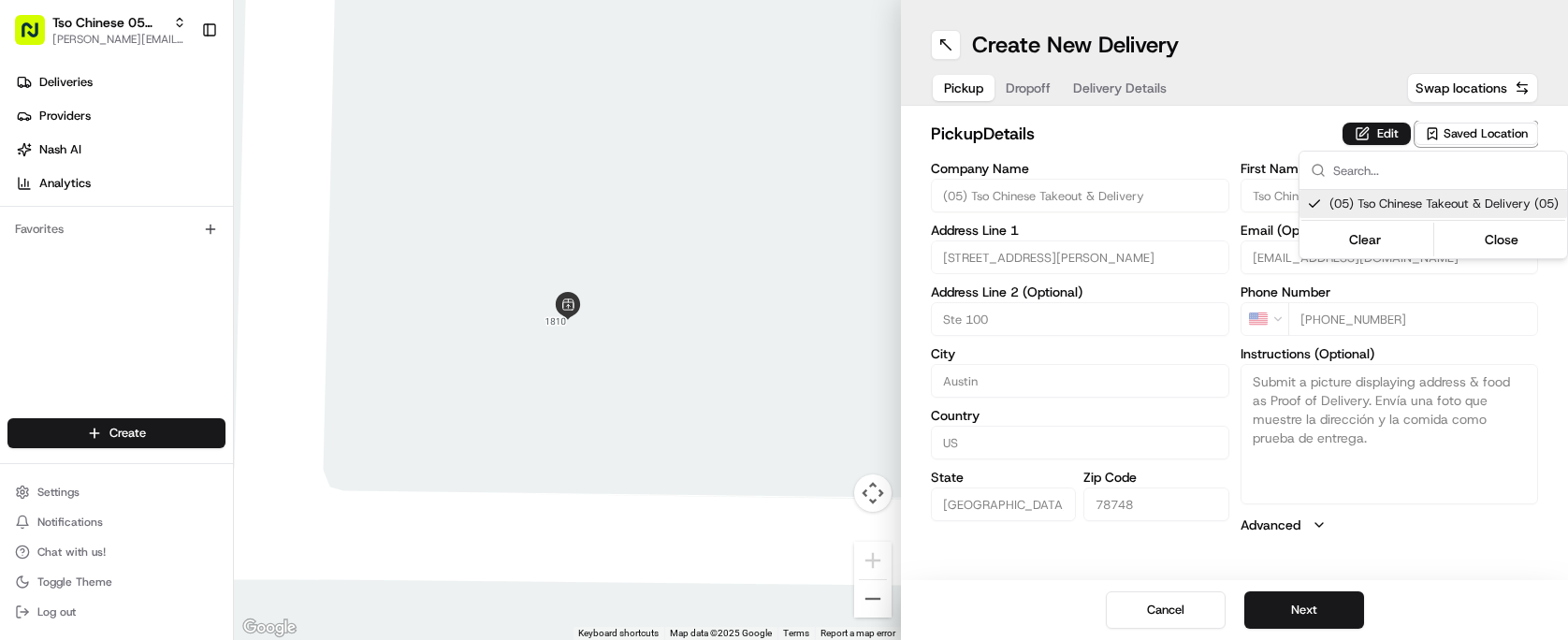
click at [1344, 616] on html "Tso Chinese 05 Menchaca [EMAIL_ADDRESS][DOMAIN_NAME] Toggle Sidebar Deliveries …" at bounding box center [784, 320] width 1568 height 640
click at [1344, 616] on button "Next" at bounding box center [1304, 611] width 119 height 38
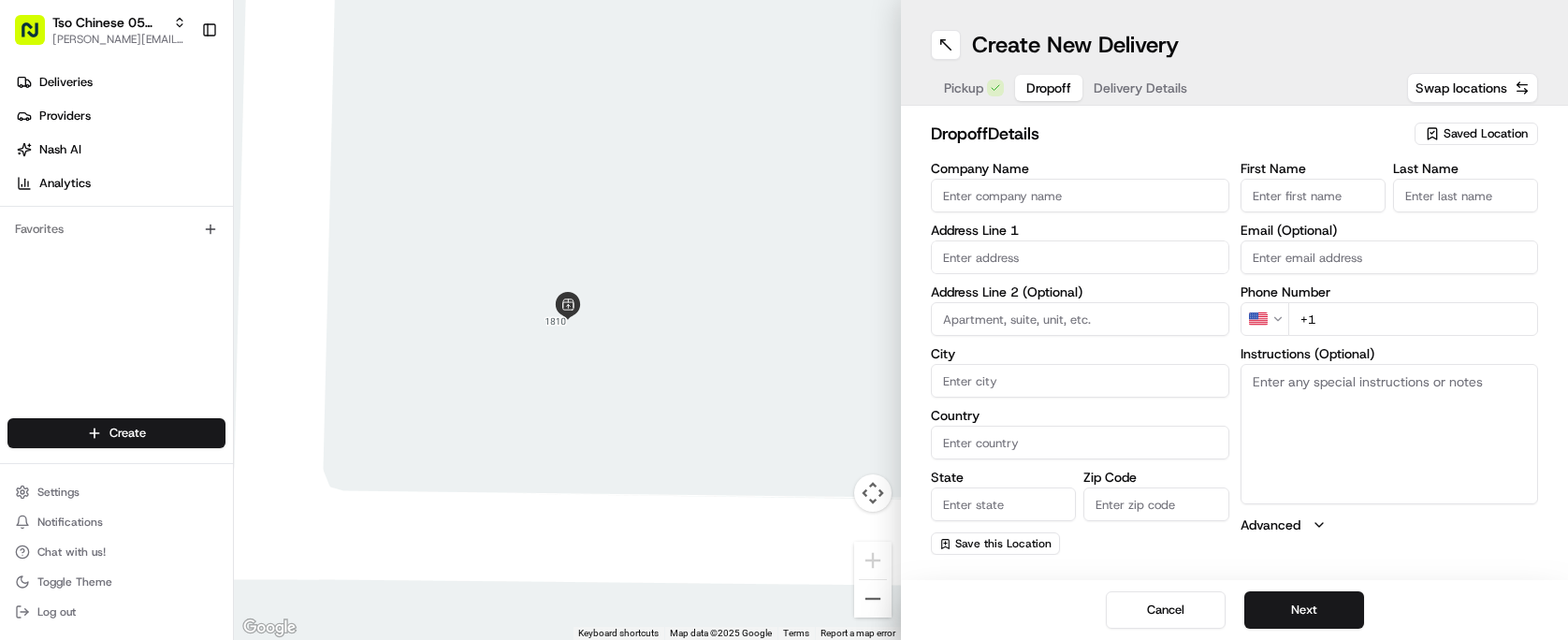
click at [1118, 207] on input "Company Name" at bounding box center [1080, 196] width 298 height 34
type input "Michelle Zapata"
click at [1288, 191] on input "First Name" at bounding box center [1313, 196] width 145 height 34
type input "5"
type input "Michelle Zapata"
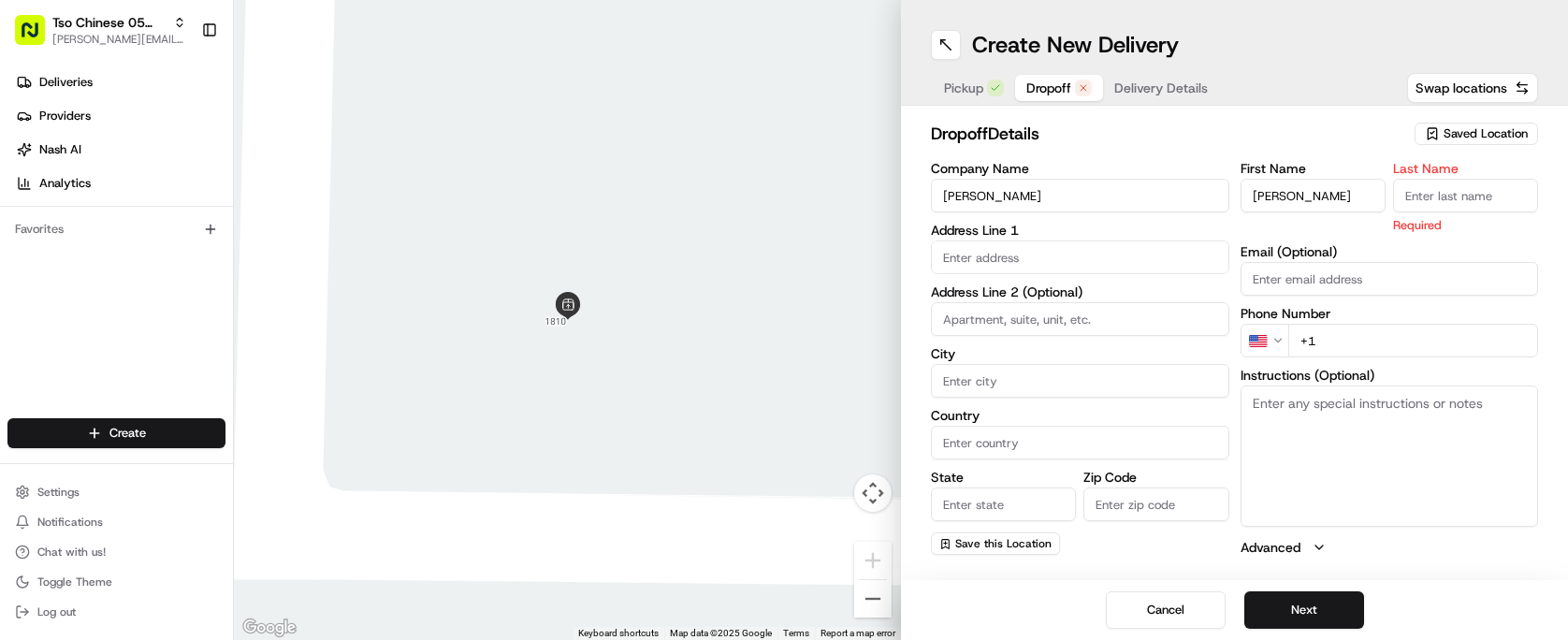
click at [1408, 210] on input "Last Name" at bounding box center [1465, 196] width 145 height 34
type input "/"
type input "."
click at [1026, 251] on input "text" at bounding box center [1080, 258] width 298 height 34
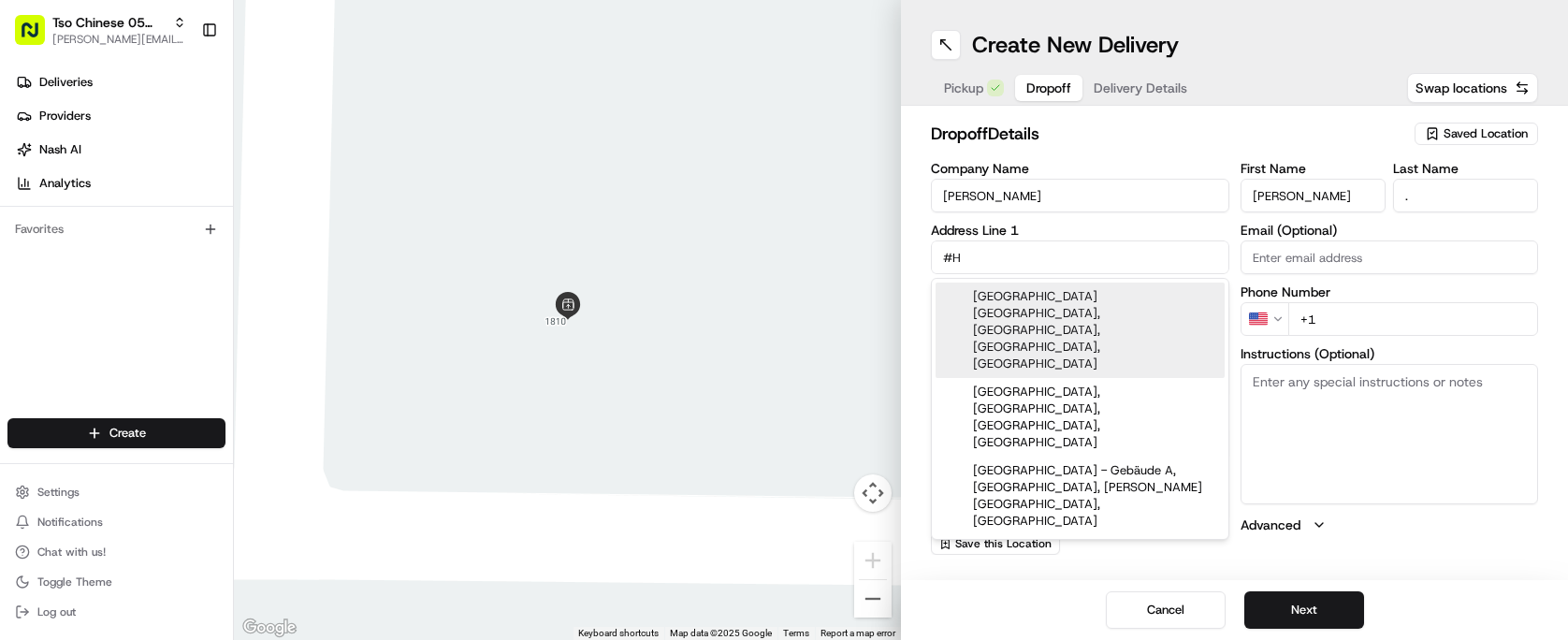
type input "#"
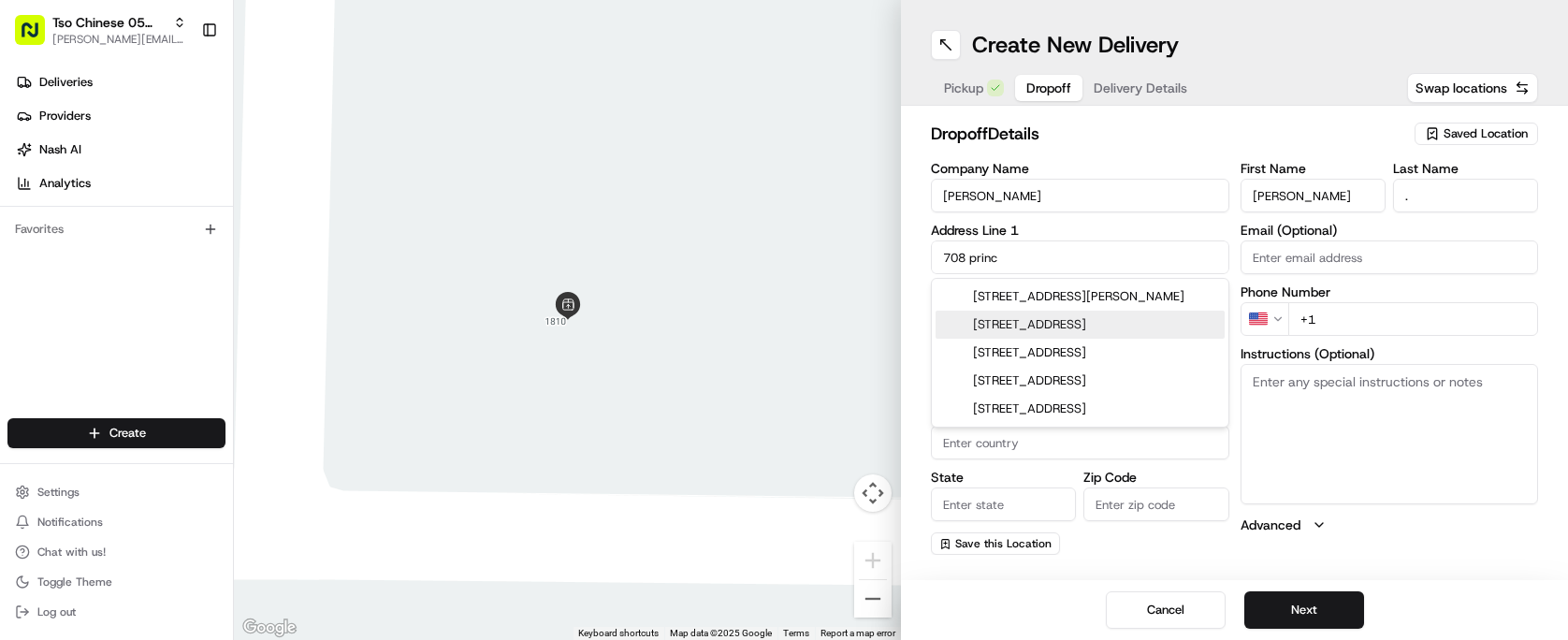
click at [1085, 325] on div "708 Prince Arn Dr, Austin, TX" at bounding box center [1080, 325] width 289 height 28
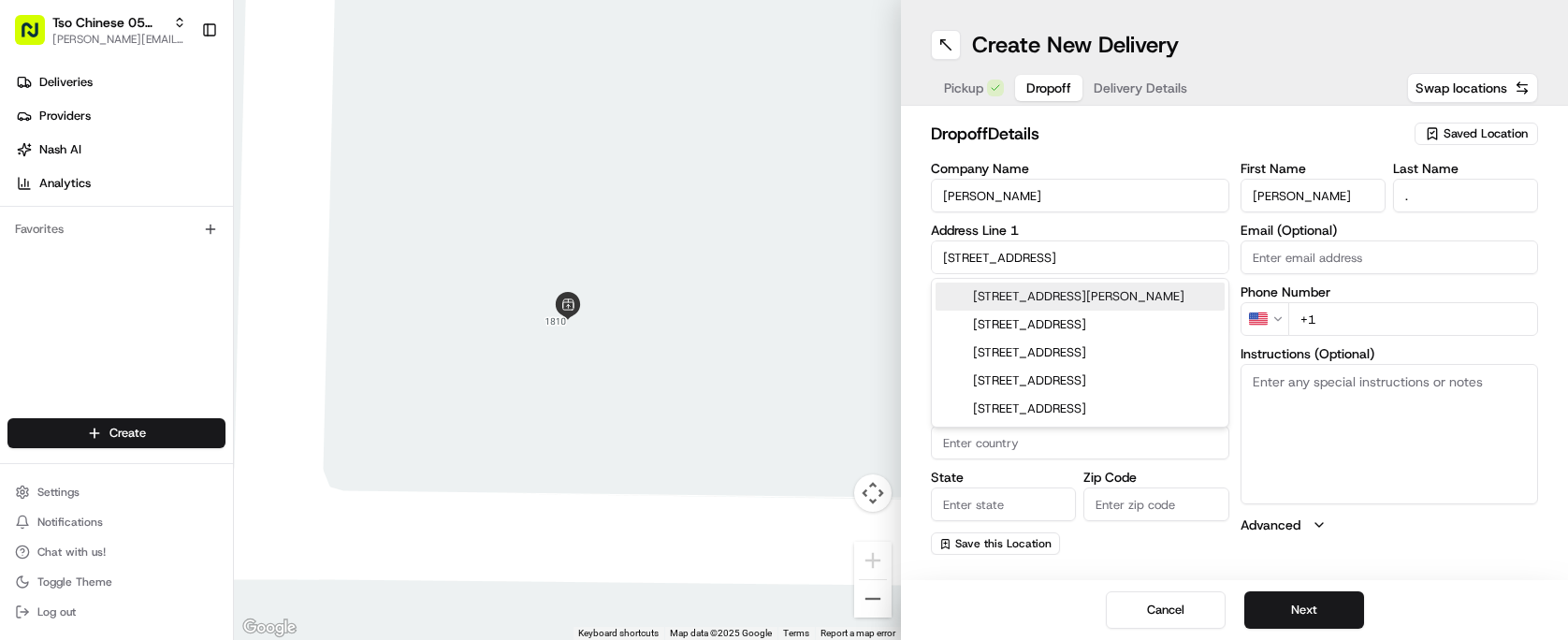
type input "708 Prince Arn Dr, Austin, TX 78745, USA"
type input "Austin"
type input "[GEOGRAPHIC_DATA]"
type input "78745"
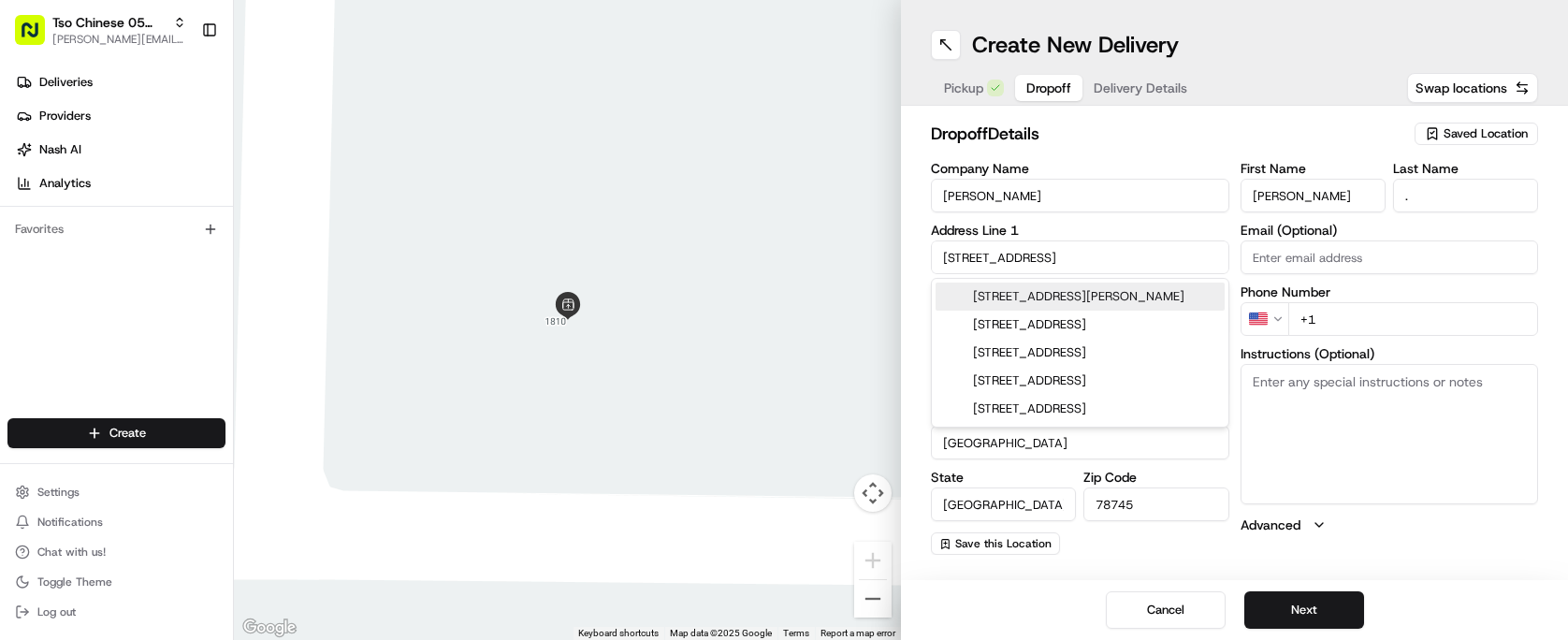
type input "708 Prince Arn Drive"
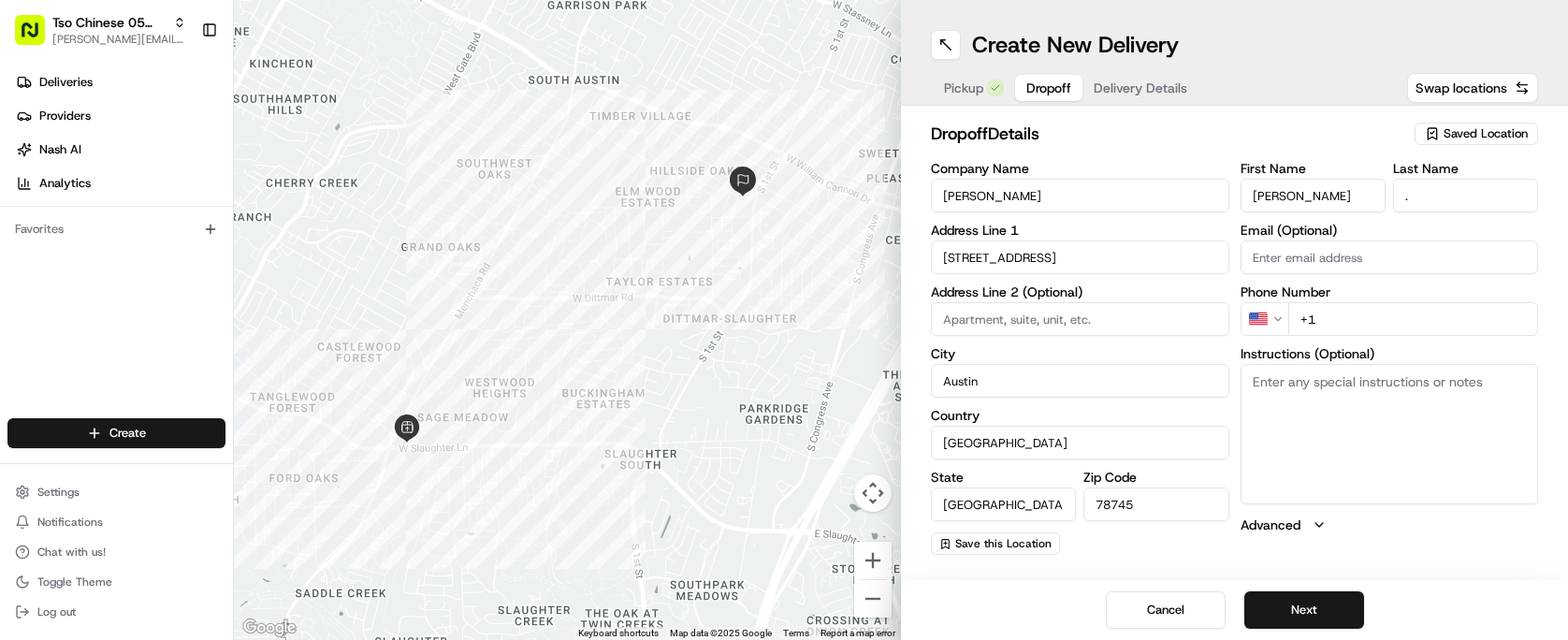
click at [1370, 322] on input "+1" at bounding box center [1414, 319] width 251 height 34
type input "+1 512 736 9306"
click at [1297, 615] on button "Next" at bounding box center [1304, 611] width 119 height 38
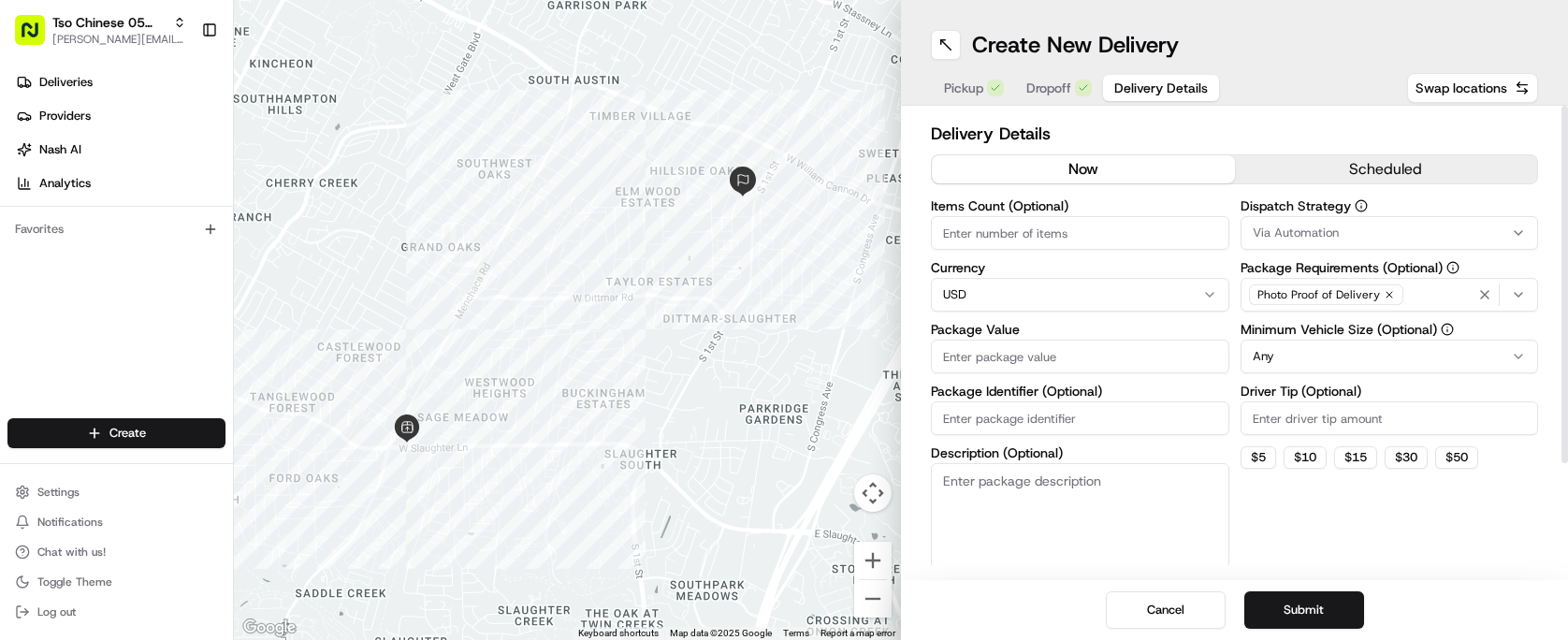
click at [1088, 245] on input "Items Count (Optional)" at bounding box center [1080, 233] width 298 height 34
type input "4"
click at [1090, 356] on input "Package Value" at bounding box center [1080, 357] width 298 height 34
type input "48.50"
click at [1106, 455] on label "Description (Optional)" at bounding box center [1080, 454] width 298 height 13
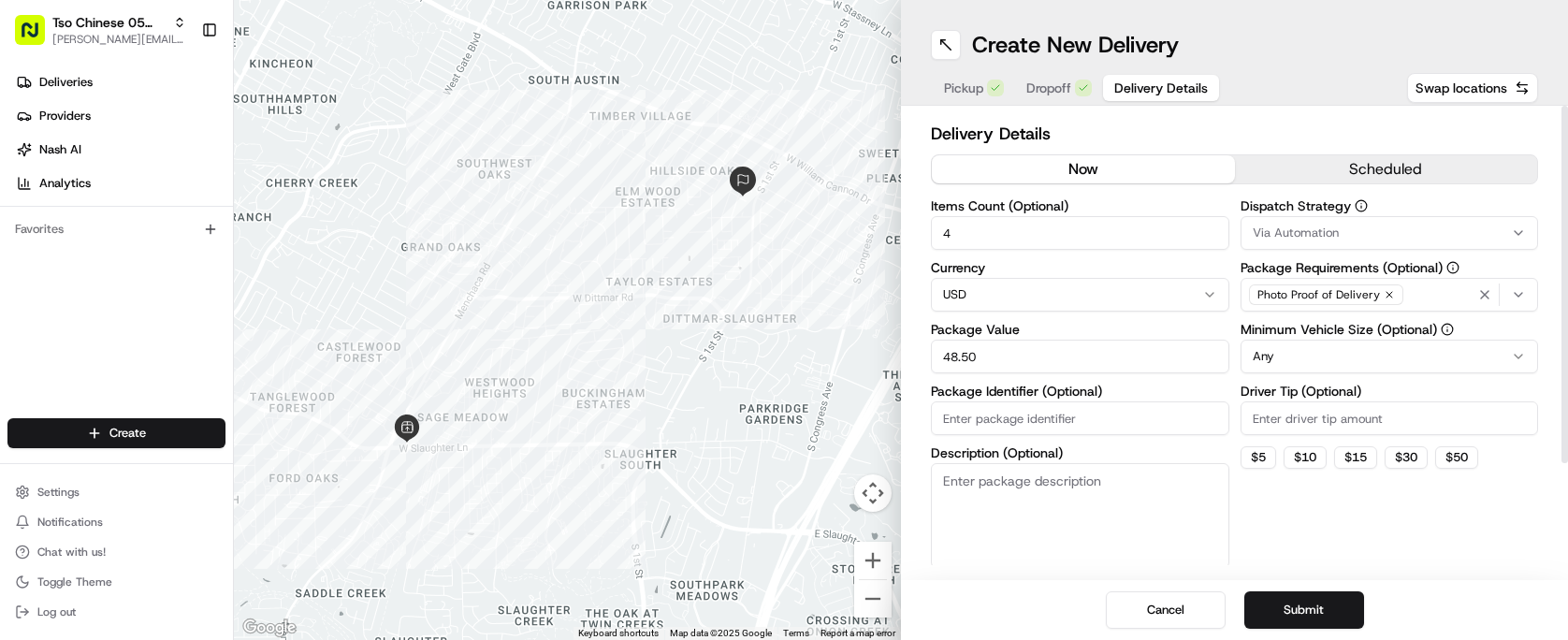
click at [1106, 463] on textarea "Description (Optional)" at bounding box center [1080, 515] width 298 height 104
click at [1126, 435] on input "Package Identifier (Optional)" at bounding box center [1080, 419] width 298 height 34
type input "#HTGIQRN"
click at [1428, 418] on input "Driver Tip (Optional)" at bounding box center [1389, 419] width 298 height 34
type input "2.00"
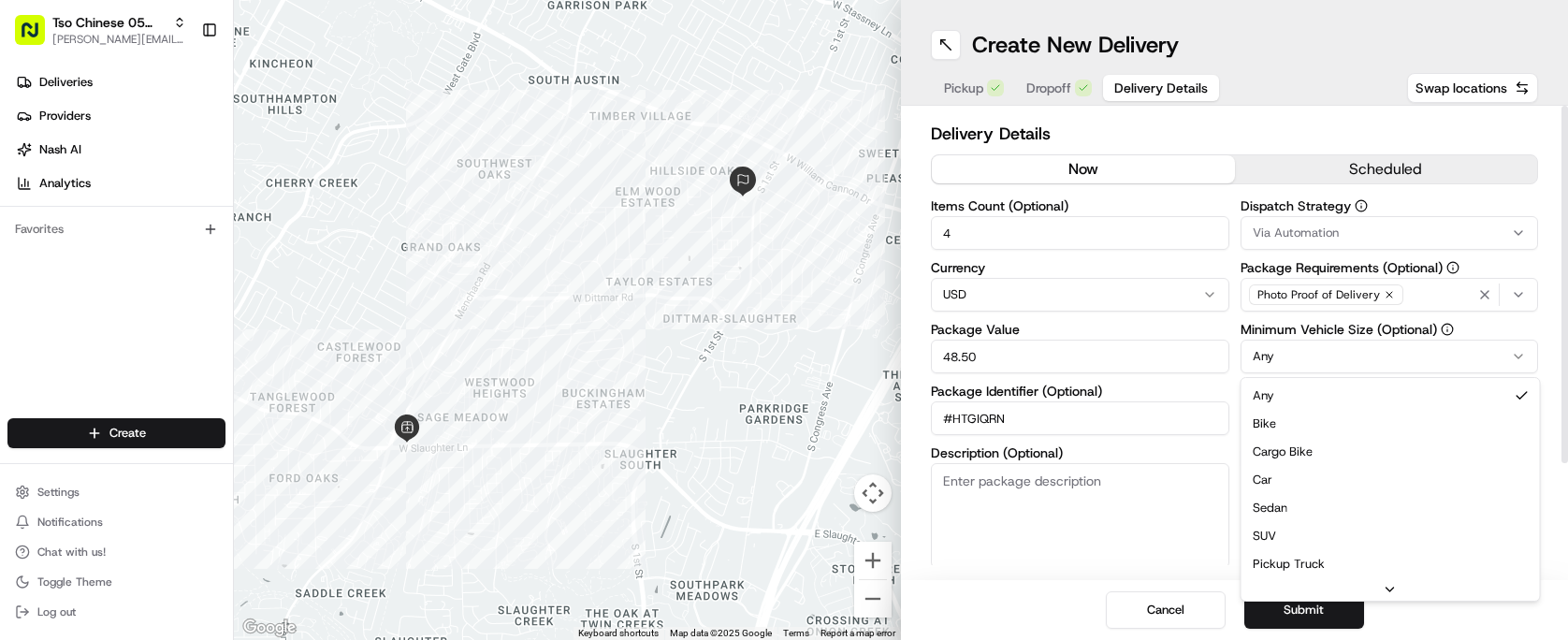
click at [1431, 351] on html "Tso Chinese 05 Menchaca paul@tsochinese.com Toggle Sidebar Deliveries Providers…" at bounding box center [784, 320] width 1568 height 640
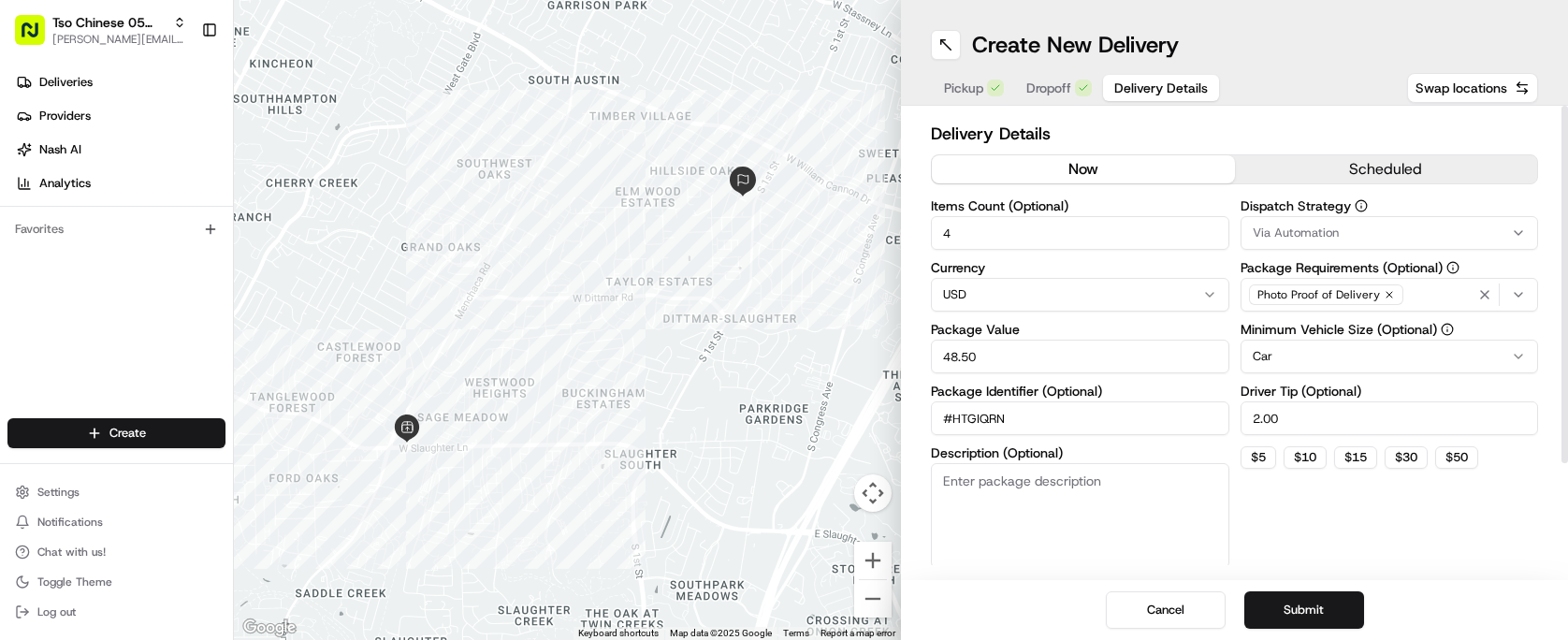
click at [1347, 250] on div "Dispatch Strategy Via Automation Package Requirements (Optional) Photo Proof of…" at bounding box center [1389, 384] width 298 height 369
click at [1352, 229] on div "Via Automation" at bounding box center [1389, 233] width 289 height 17
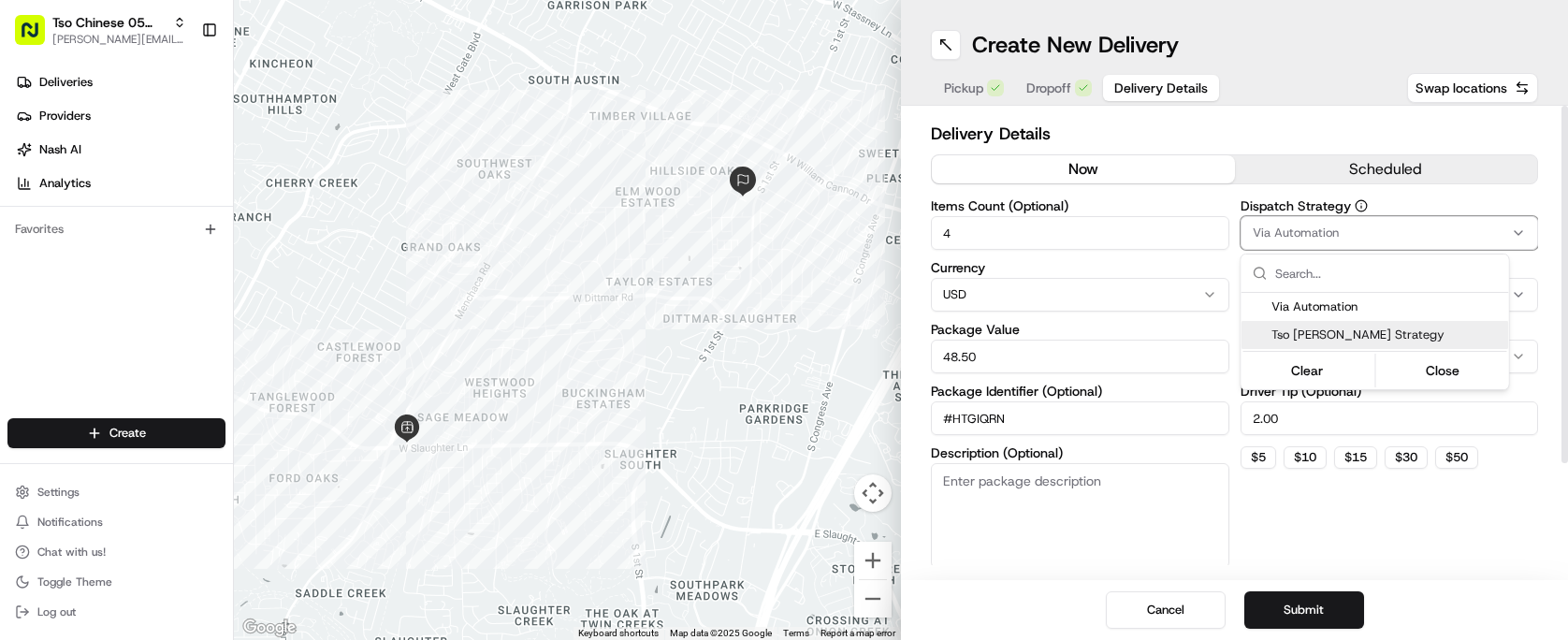
click at [1345, 337] on span "Tso [PERSON_NAME] Strategy" at bounding box center [1386, 335] width 230 height 17
click at [1338, 615] on html "Tso Chinese 05 Menchaca paul@tsochinese.com Toggle Sidebar Deliveries Providers…" at bounding box center [784, 320] width 1568 height 640
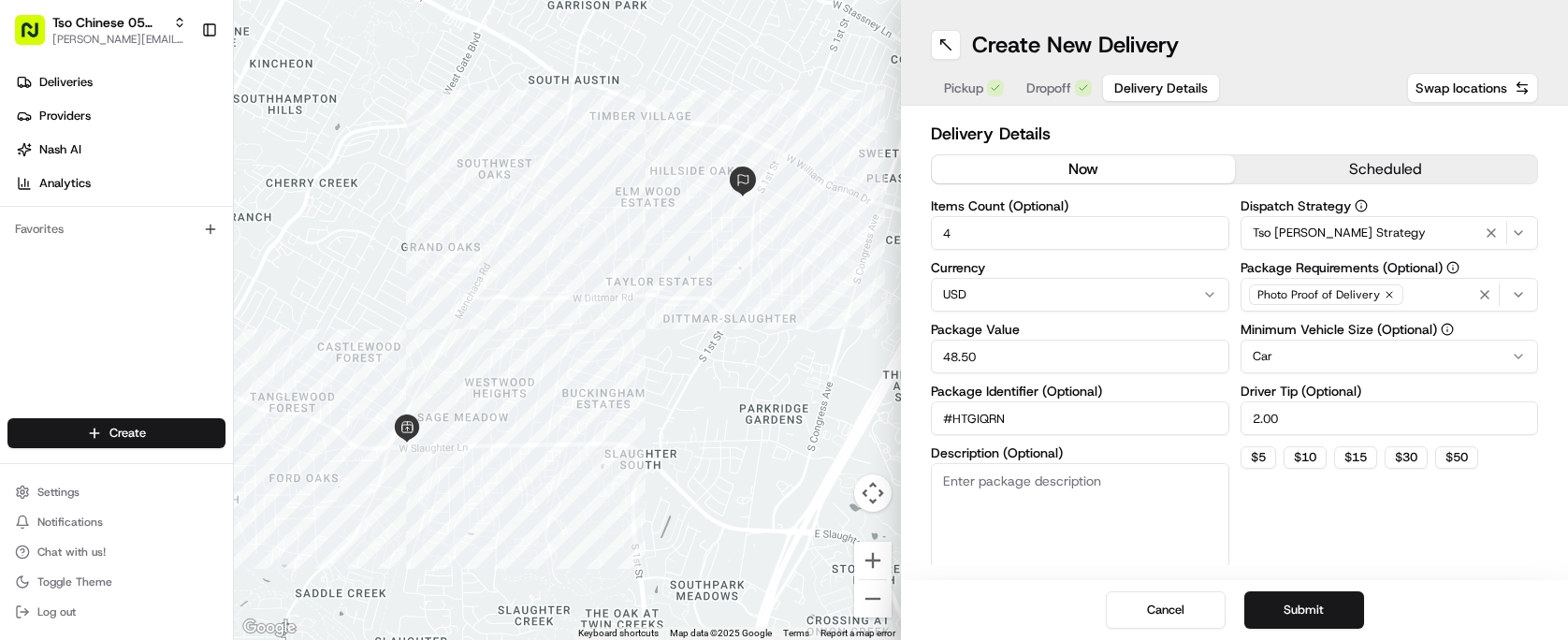
click at [1338, 615] on button "Submit" at bounding box center [1304, 611] width 119 height 38
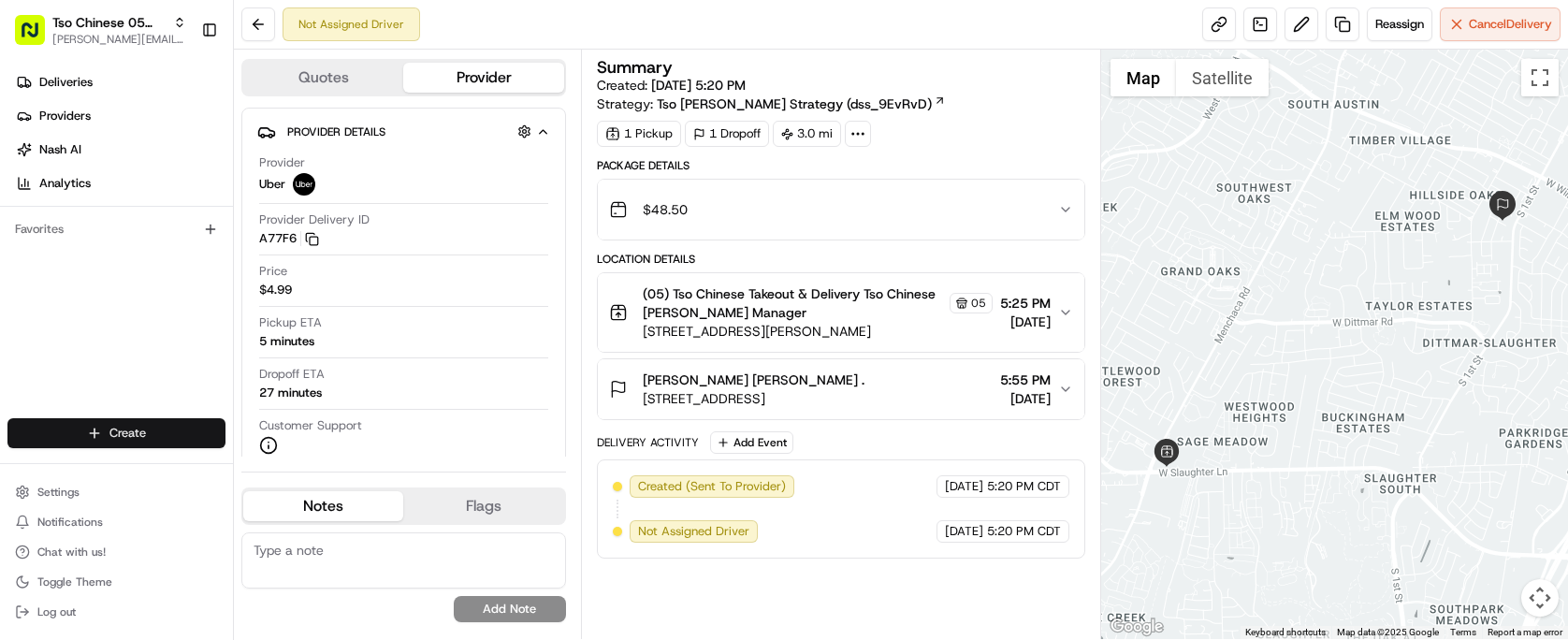
click at [185, 447] on html "Tso Chinese 05 Menchaca paul@tsochinese.com Toggle Sidebar Deliveries Providers…" at bounding box center [784, 320] width 1568 height 640
click at [261, 452] on link "Delivery" at bounding box center [339, 469] width 209 height 34
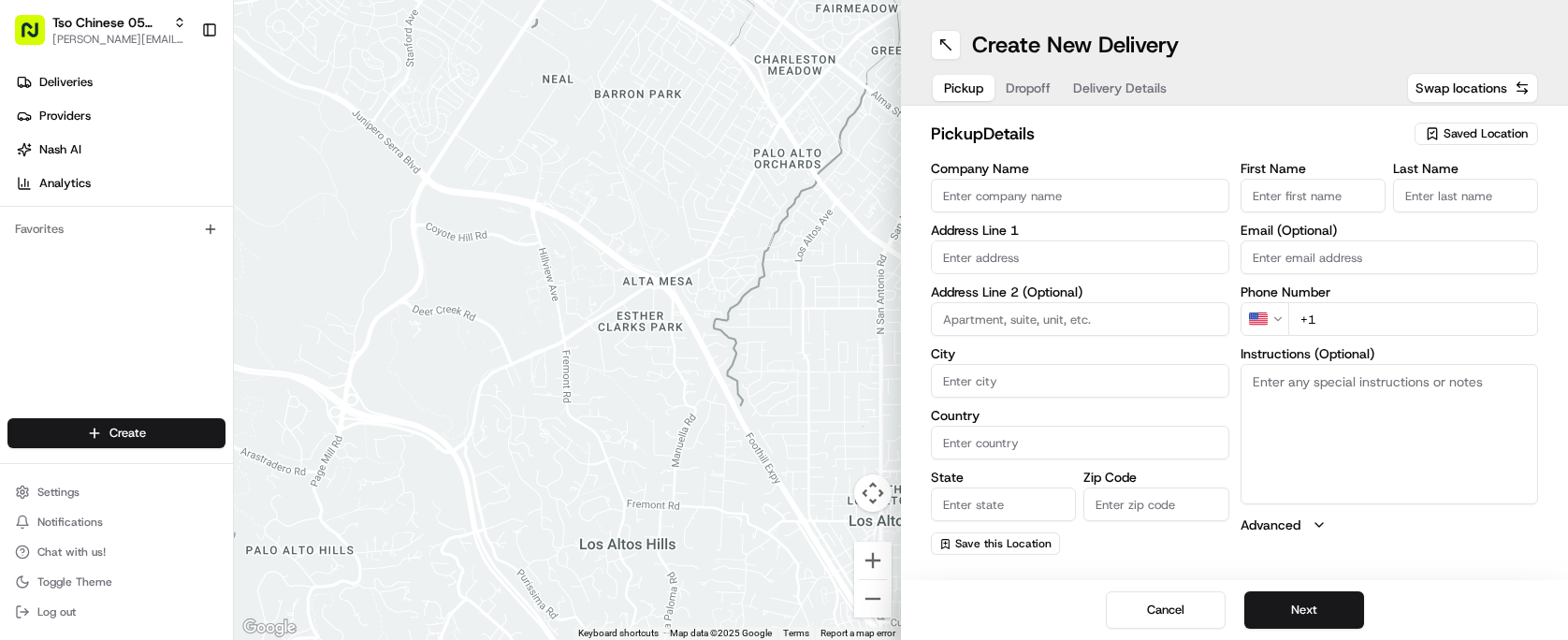
click at [1476, 122] on div "Saved Location" at bounding box center [1476, 134] width 123 height 23
click at [1466, 213] on span "(05) Tso Chinese Takeout & Delivery (05)" at bounding box center [1445, 204] width 230 height 17
type input "(05) Tso Chinese Takeout & Delivery"
type input "[STREET_ADDRESS][PERSON_NAME]"
type input "Ste 100"
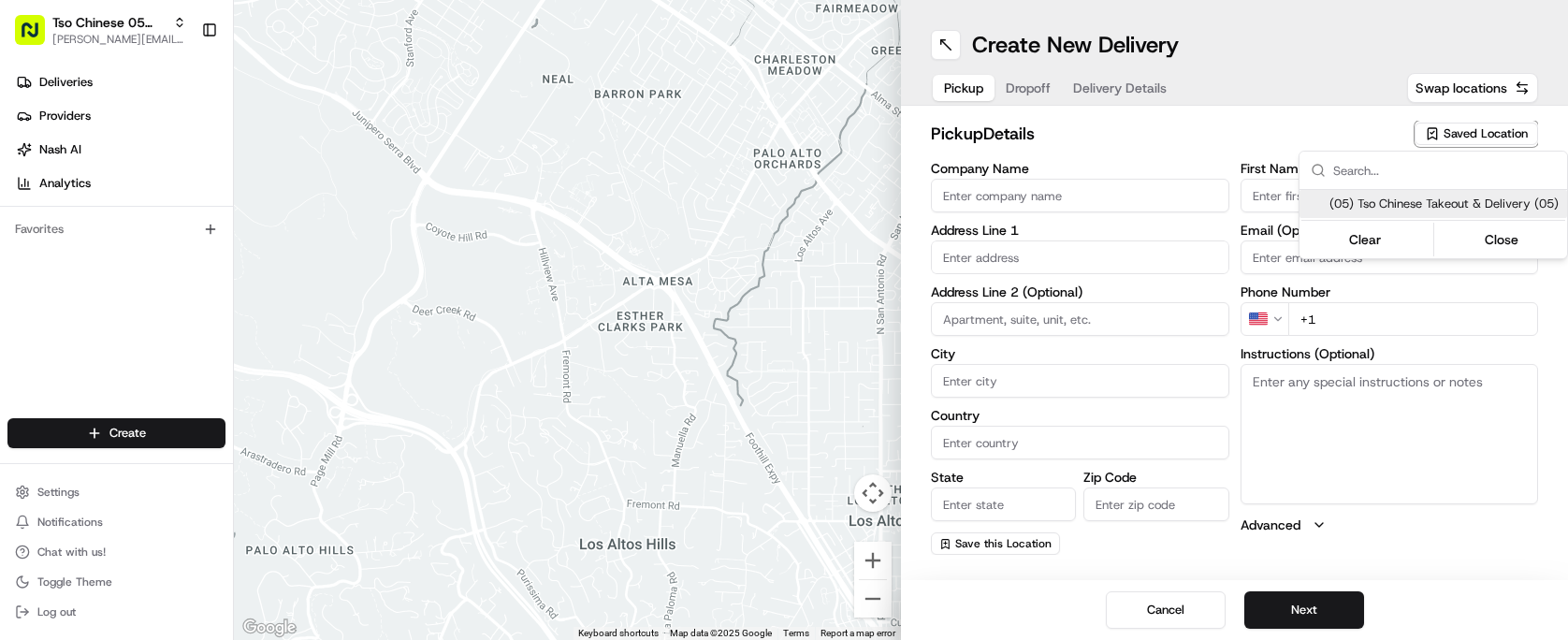
type input "Austin"
type input "US"
type input "[GEOGRAPHIC_DATA]"
type input "78748"
type input "Tso Chinese"
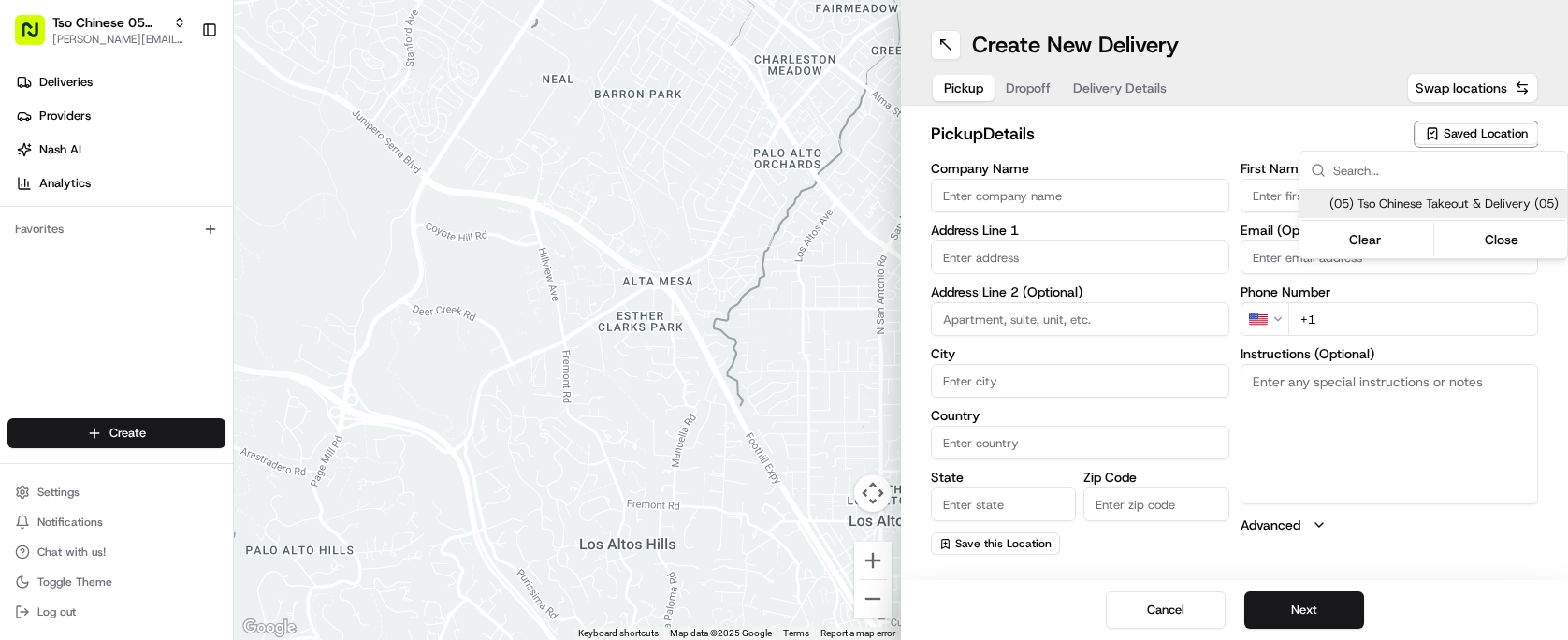
type input "[PERSON_NAME] Manager"
type input "[EMAIL_ADDRESS][DOMAIN_NAME]"
type input "[PHONE_NUMBER]"
type textarea "Submit a picture displaying address & food as Proof of Delivery. Envía una foto…"
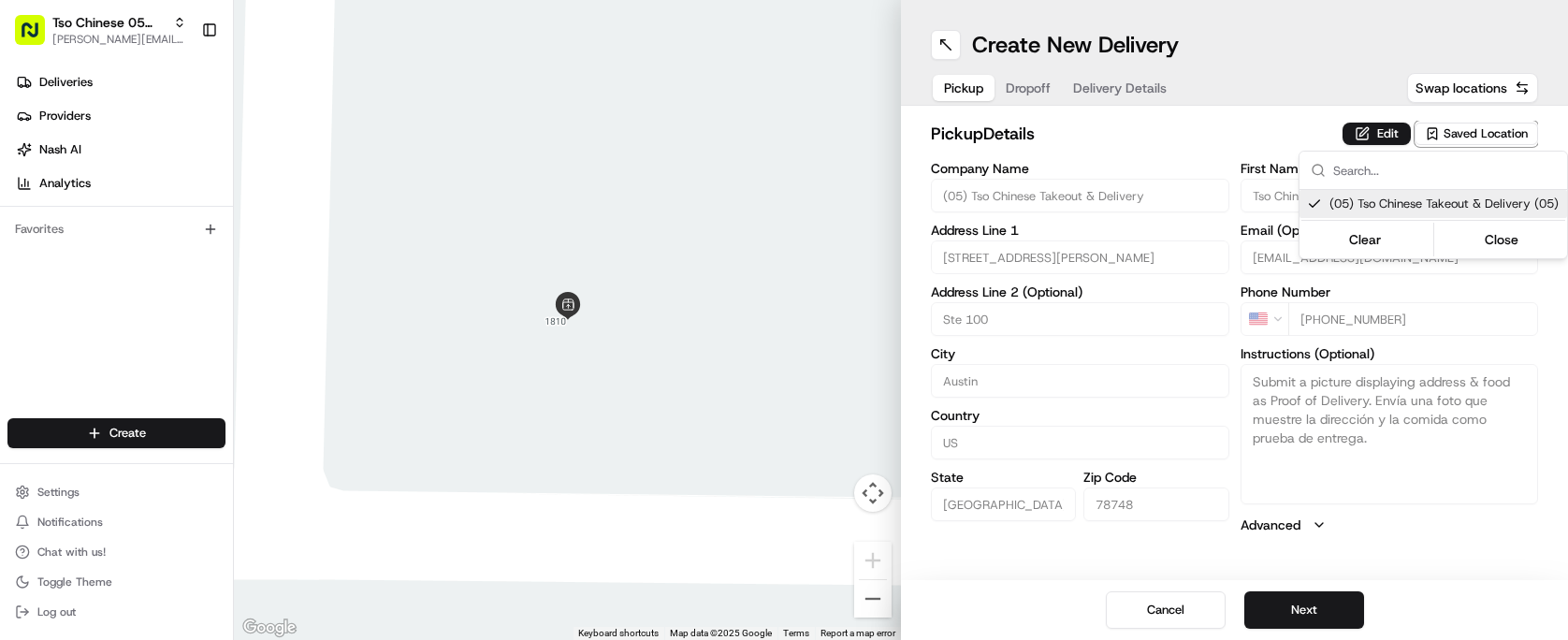
click at [1308, 613] on html "Tso Chinese 05 Menchaca [EMAIL_ADDRESS][DOMAIN_NAME] Toggle Sidebar Deliveries …" at bounding box center [784, 320] width 1568 height 640
click at [1360, 614] on button "Next" at bounding box center [1304, 611] width 119 height 38
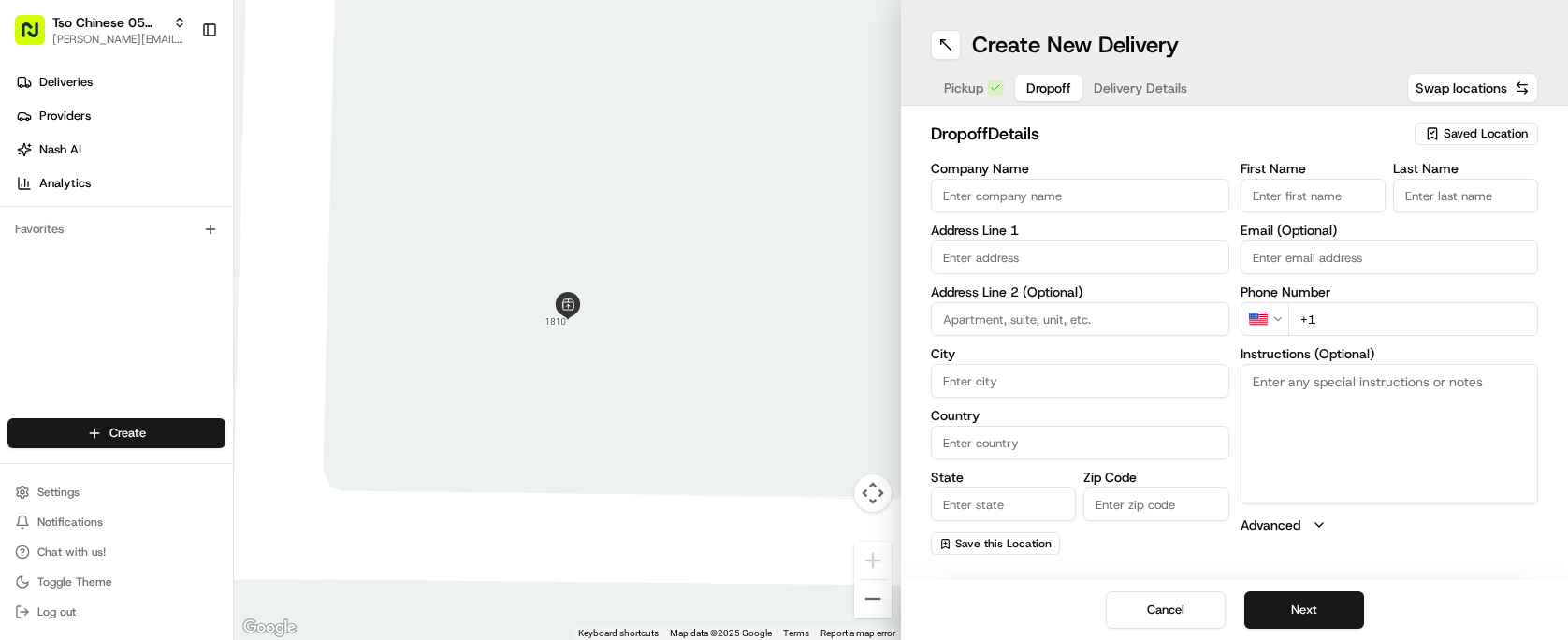
click at [1007, 201] on input "Company Name" at bounding box center [1080, 196] width 298 height 34
type input "Nathaniel Natal"
click at [1303, 188] on input "First Name" at bounding box center [1313, 196] width 145 height 34
type input "Nathaniel Natal"
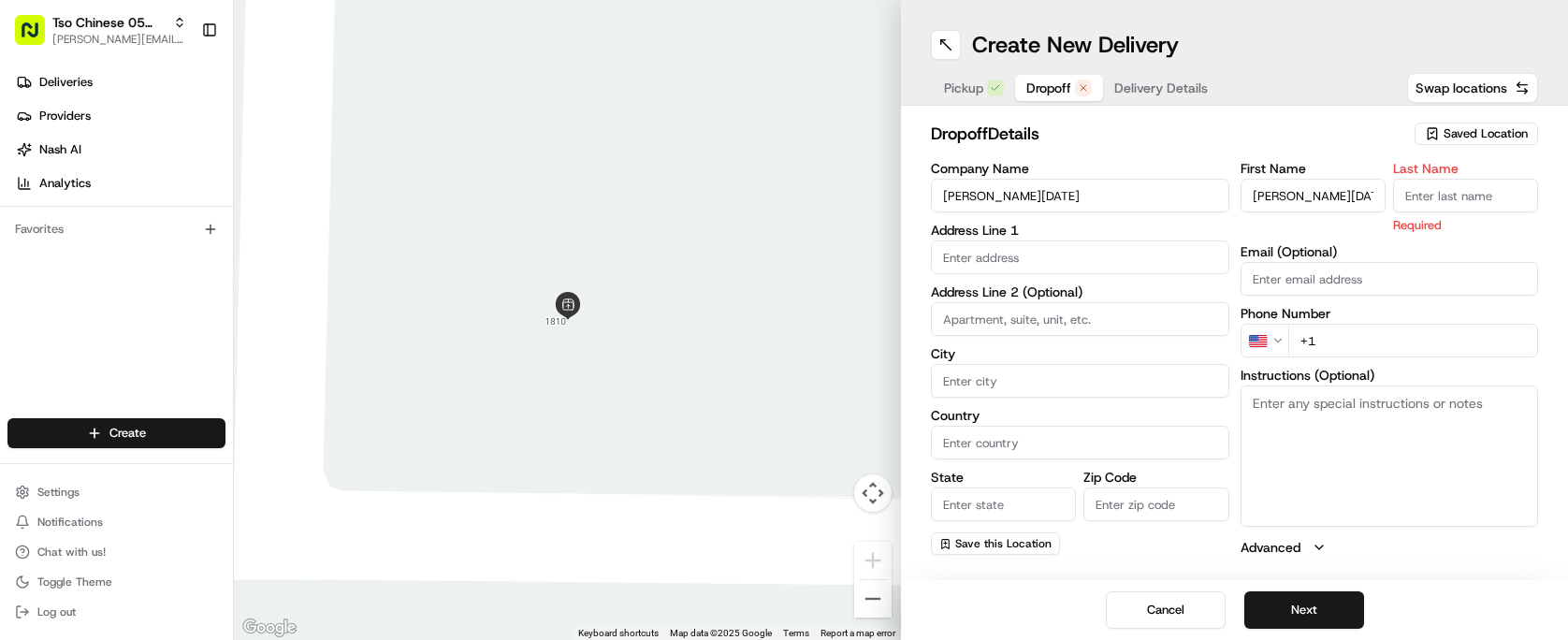
click at [1516, 174] on label "Last Name" at bounding box center [1465, 168] width 145 height 13
click at [1516, 179] on input "Last Name" at bounding box center [1465, 196] width 145 height 34
click at [1495, 192] on input "Last Name" at bounding box center [1465, 196] width 145 height 34
type input "."
click at [1098, 249] on input "text" at bounding box center [1080, 258] width 298 height 34
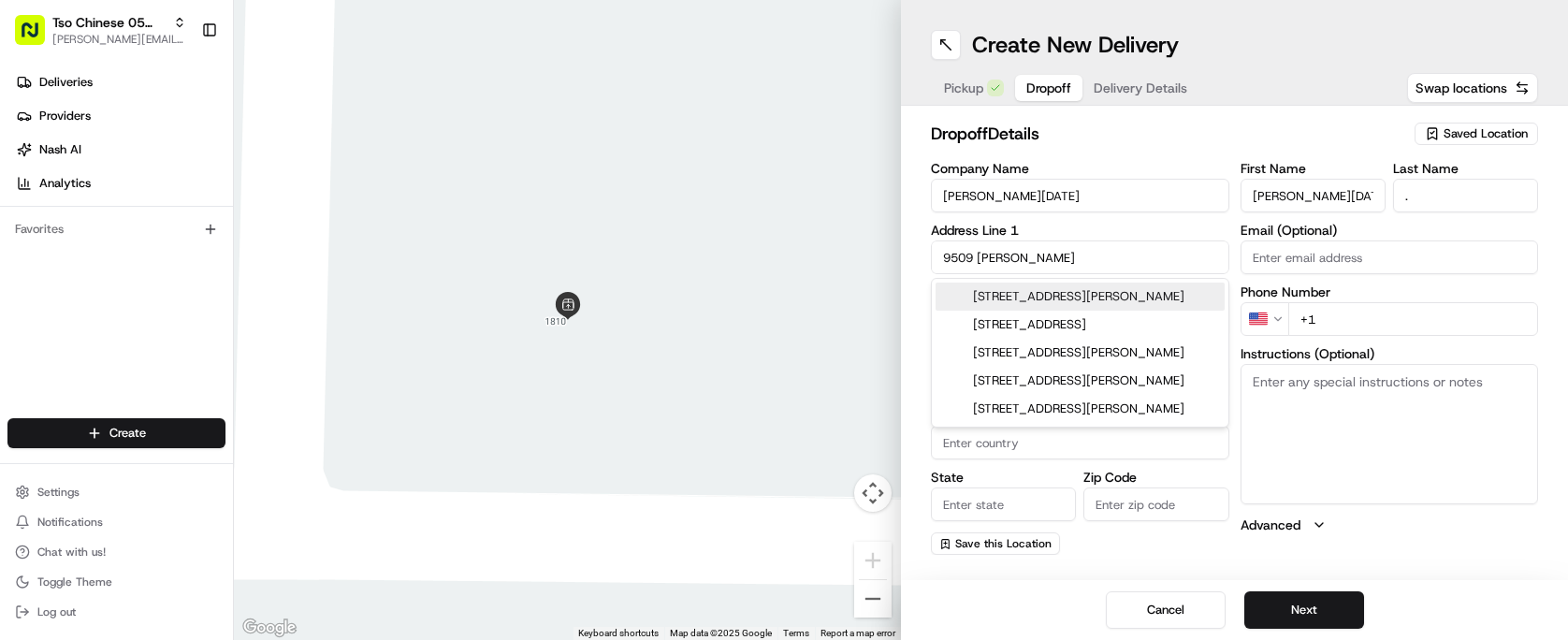
click at [1113, 290] on div "9509 Alex Lane, Austin, TX" at bounding box center [1080, 296] width 289 height 28
type input "9509 Alex Ln, Austin, TX 78748, USA"
type input "Austin"
type input "[GEOGRAPHIC_DATA]"
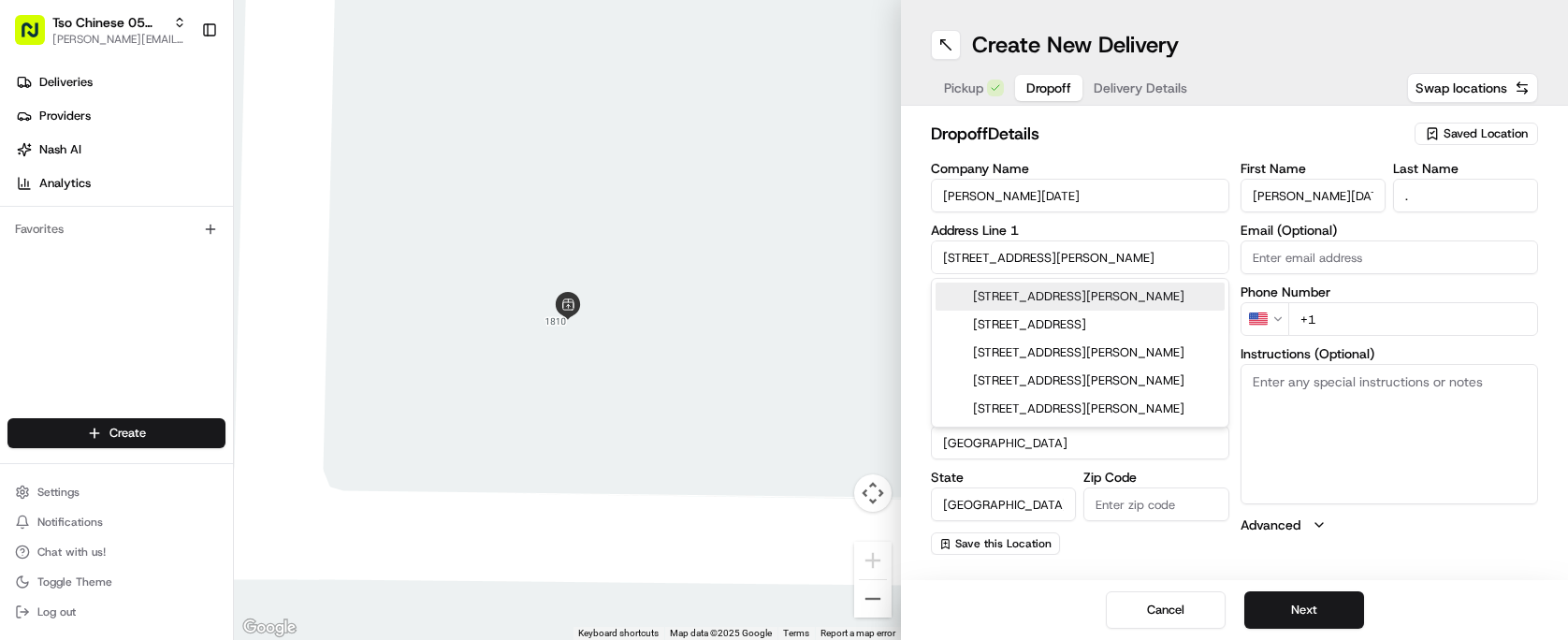
type input "78748"
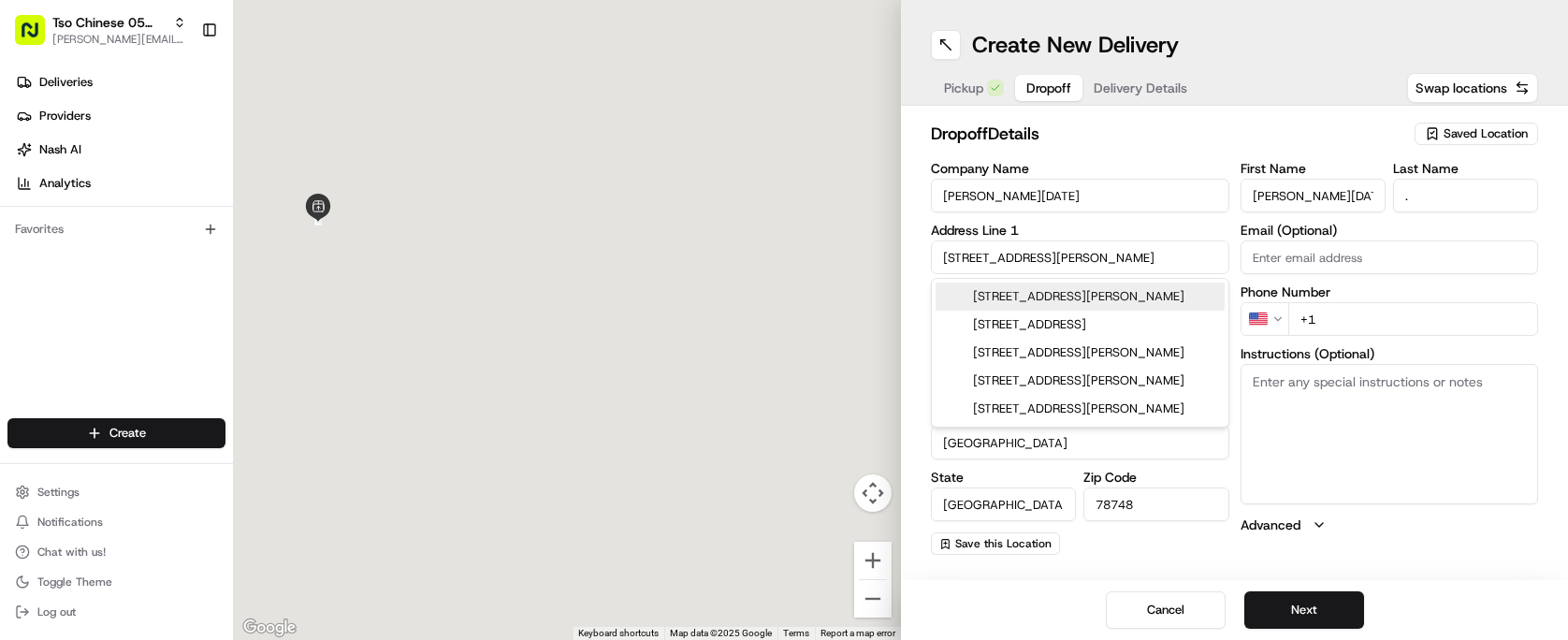
type input "9509 Alex Lane"
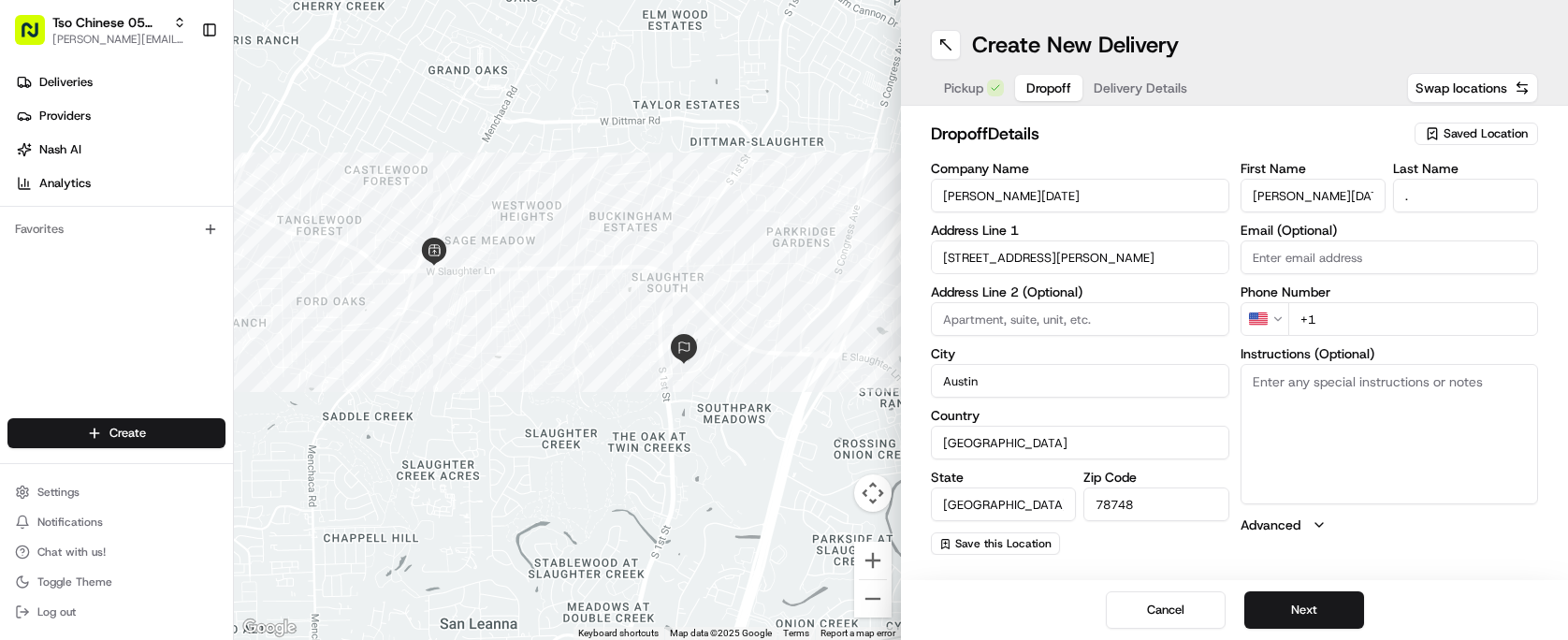
click at [1419, 335] on input "+1" at bounding box center [1414, 319] width 251 height 34
type input "+1 512 796 5303"
click at [1346, 604] on button "Next" at bounding box center [1304, 611] width 119 height 38
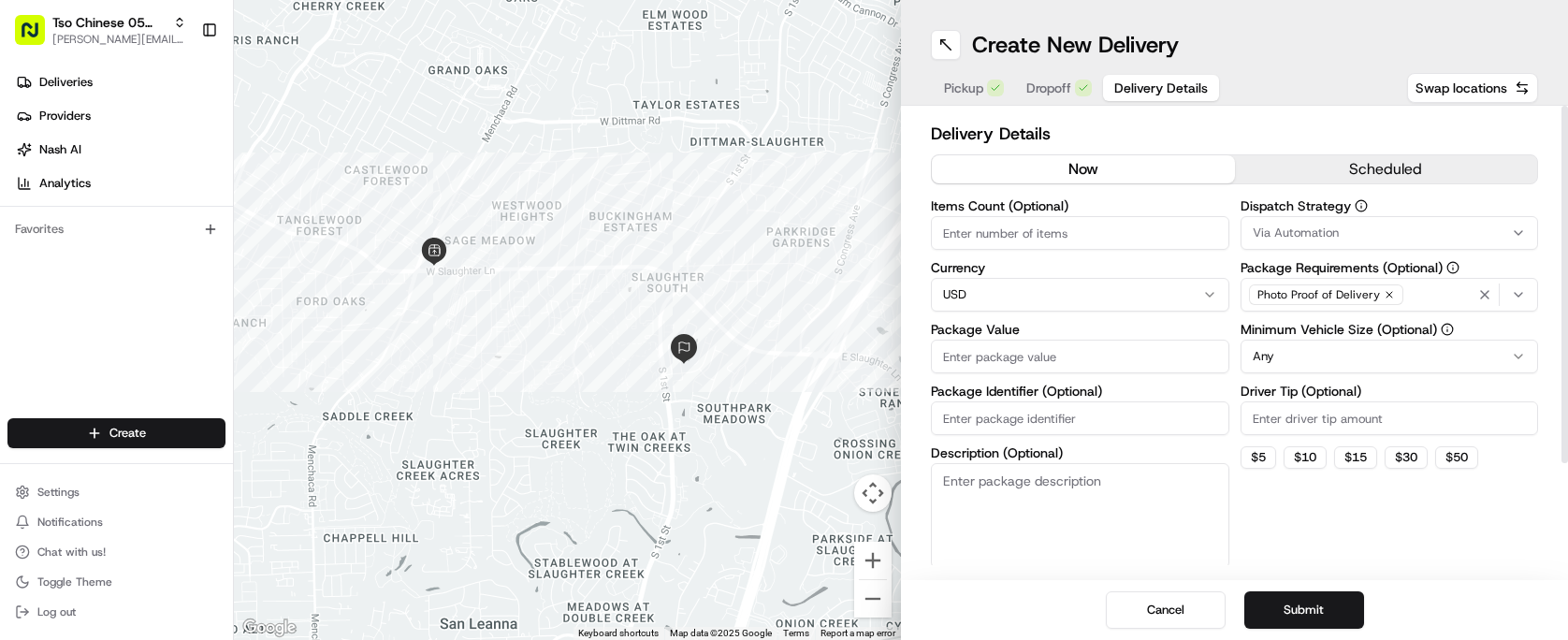
click at [1096, 250] on div "Items Count (Optional) Currency USD Package Value Package Identifier (Optional)…" at bounding box center [1080, 384] width 298 height 369
type input "3"
click at [1102, 363] on input "Package Value" at bounding box center [1080, 357] width 298 height 34
type input "49.63"
click at [994, 410] on input "Package Identifier (Optional)" at bounding box center [1080, 419] width 298 height 34
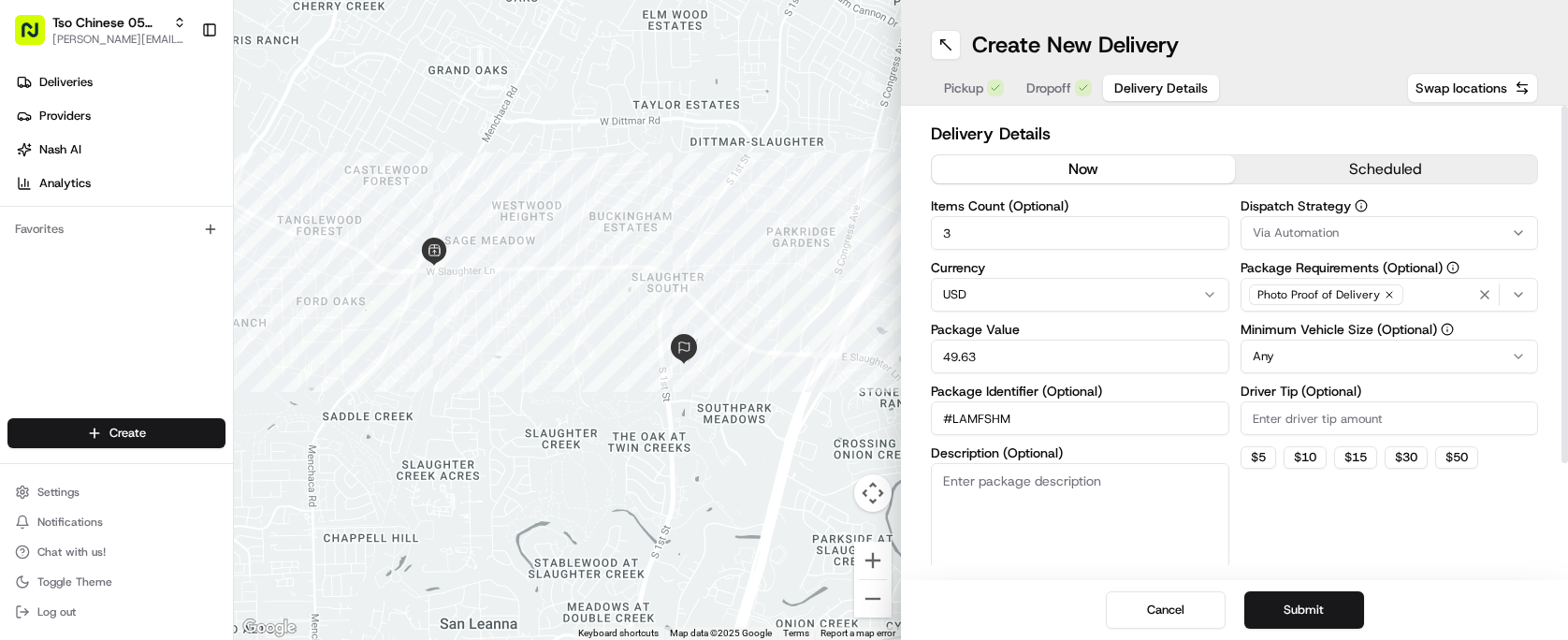
type input "#LAMFSHM"
click at [1338, 424] on input "Driver Tip (Optional)" at bounding box center [1389, 419] width 298 height 34
type input "2.00"
click at [1376, 360] on html "Tso Chinese 05 Menchaca paul@tsochinese.com Toggle Sidebar Deliveries Providers…" at bounding box center [784, 320] width 1568 height 640
click at [1401, 229] on div "Via Automation" at bounding box center [1389, 233] width 289 height 17
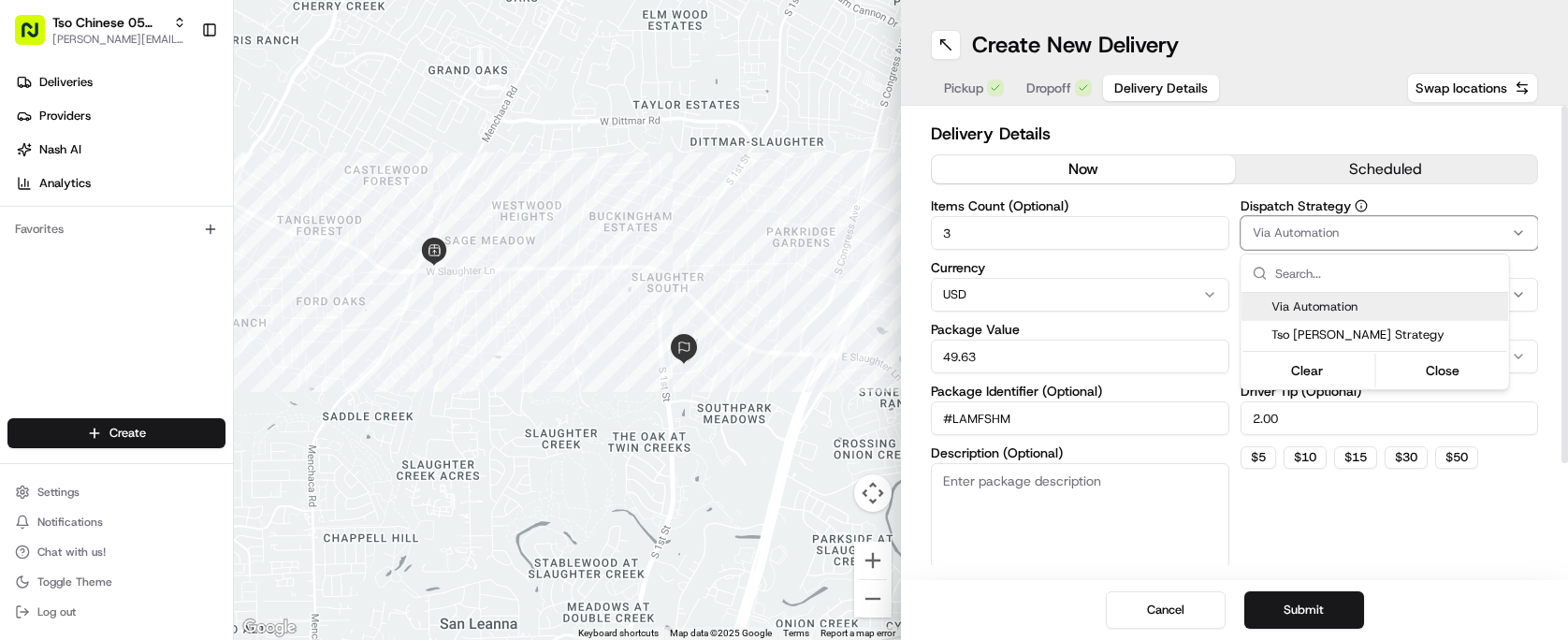
click at [1382, 330] on span "Tso [PERSON_NAME] Strategy" at bounding box center [1386, 335] width 230 height 17
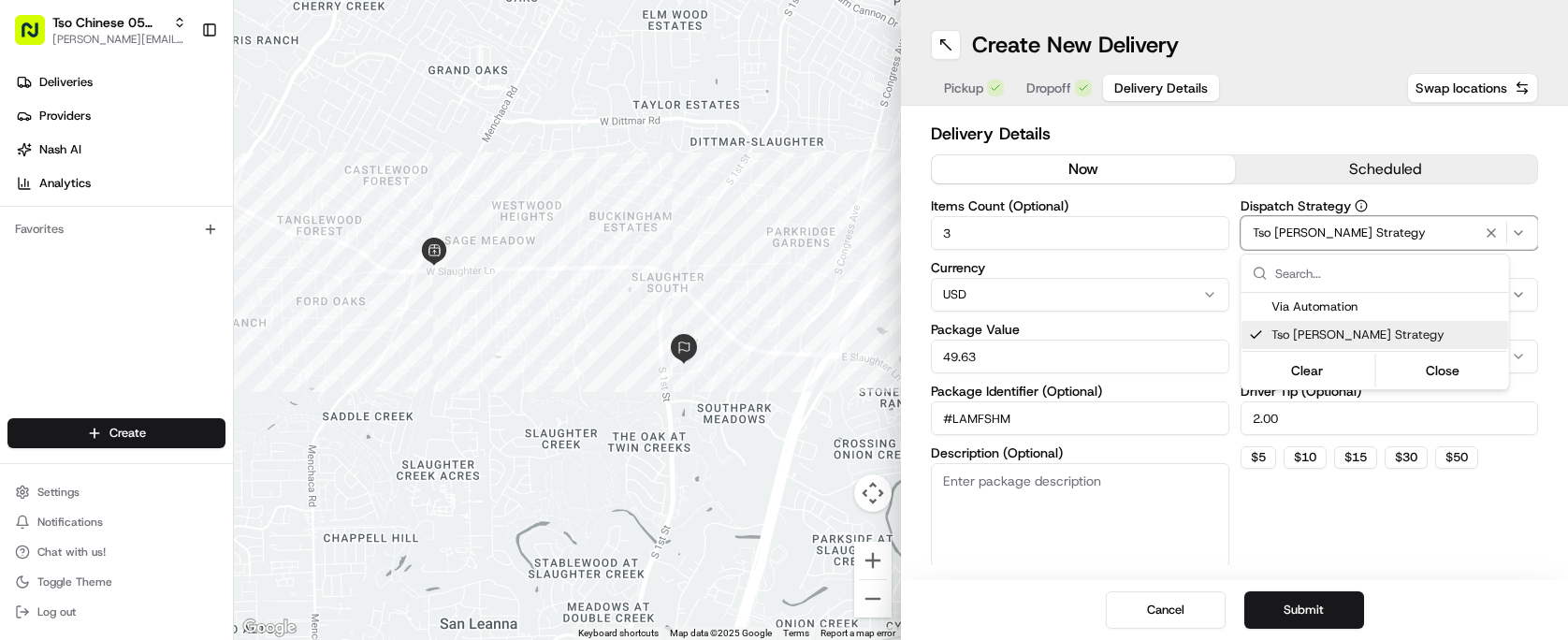
click at [1343, 534] on html "Tso Chinese 05 Menchaca paul@tsochinese.com Toggle Sidebar Deliveries Providers…" at bounding box center [784, 320] width 1568 height 640
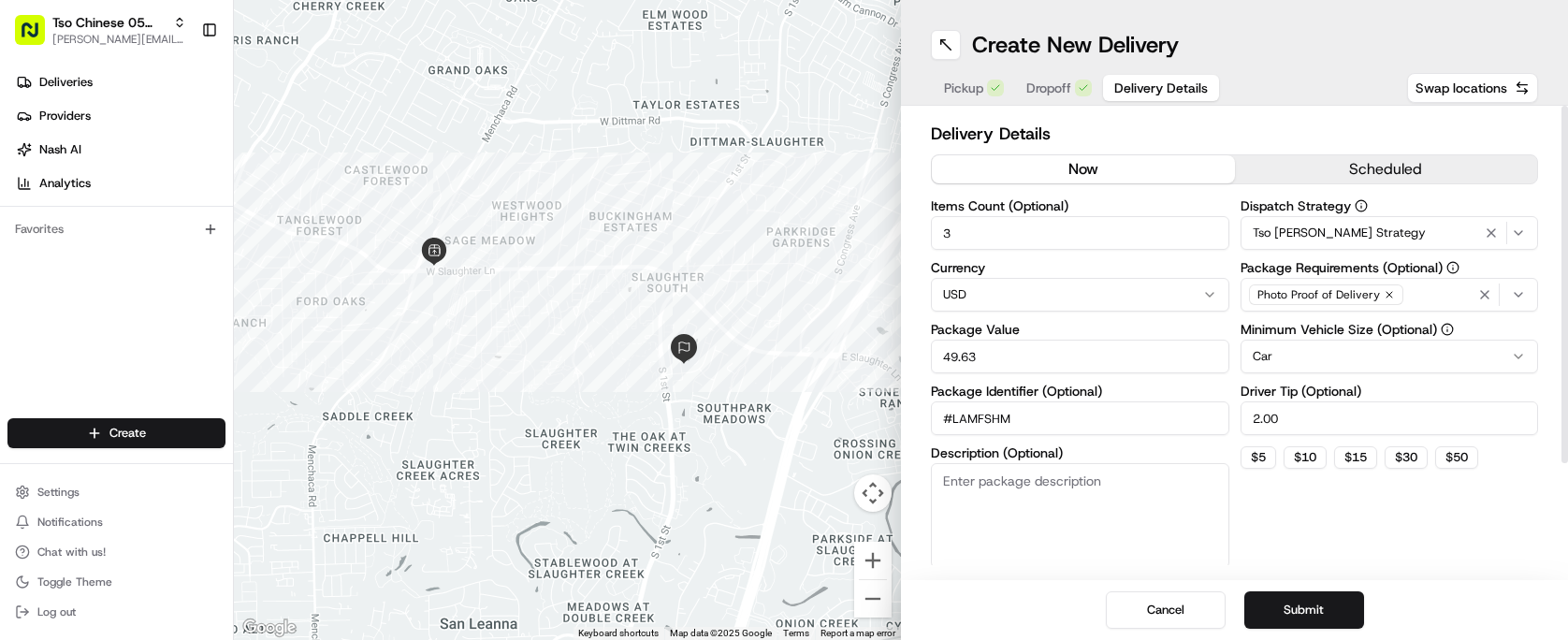
click at [1312, 600] on button "Submit" at bounding box center [1304, 611] width 119 height 38
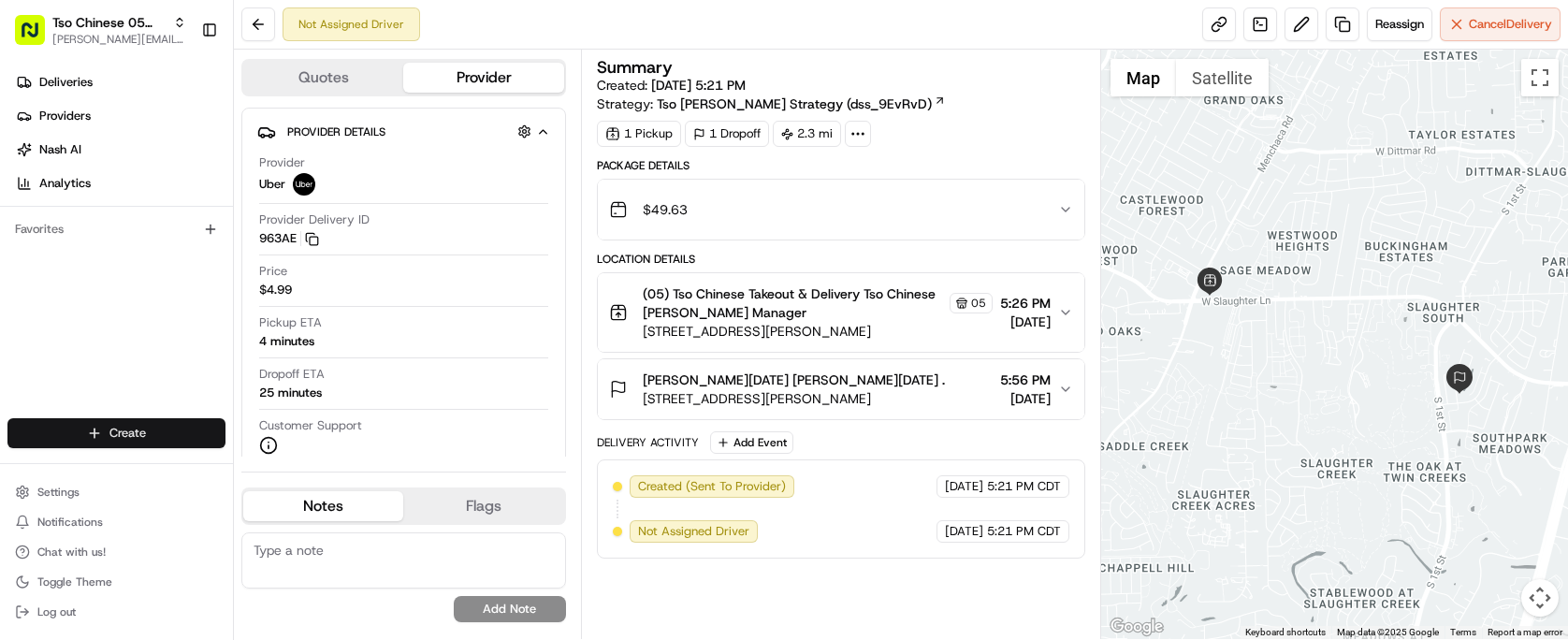
click at [196, 439] on html "Tso Chinese 05 Menchaca paul@tsochinese.com Toggle Sidebar Deliveries Providers…" at bounding box center [784, 320] width 1568 height 640
click at [292, 464] on link "Delivery" at bounding box center [339, 469] width 209 height 34
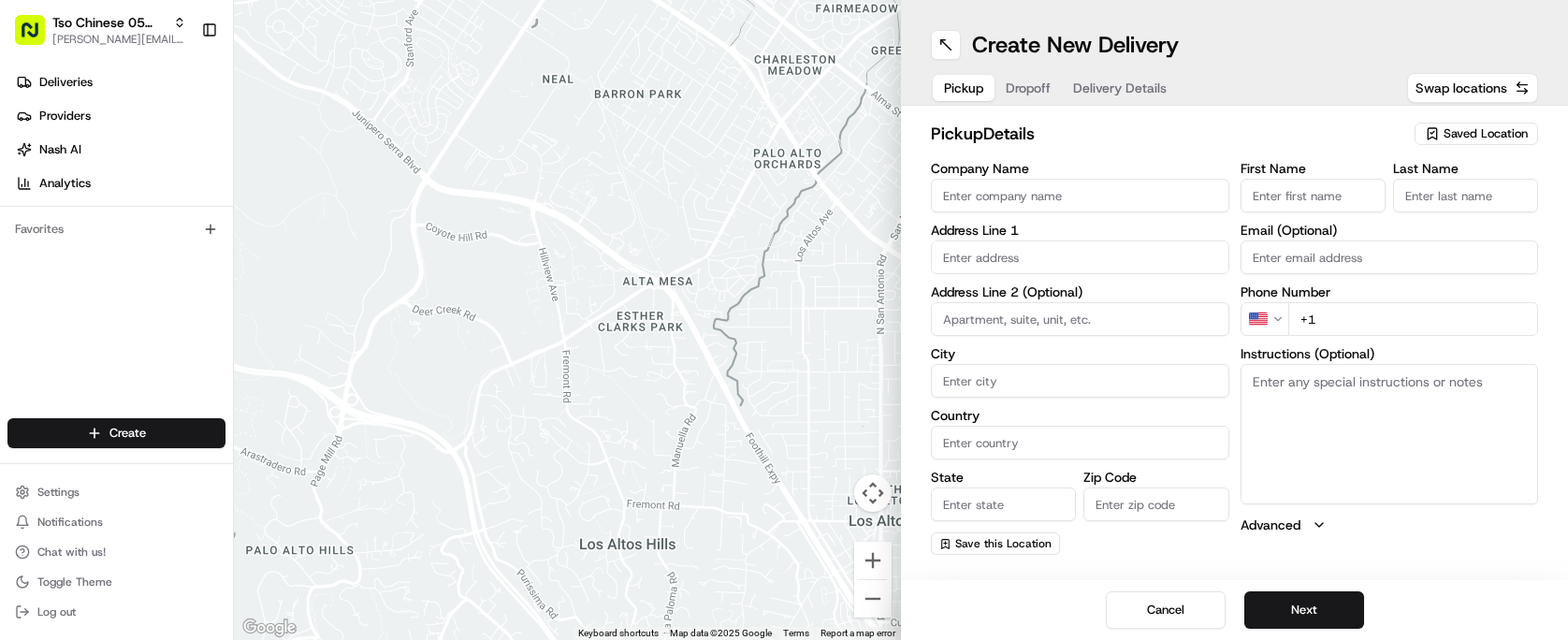
click at [1491, 136] on span "Saved Location" at bounding box center [1486, 134] width 85 height 17
click at [1454, 213] on span "(05) Tso Chinese Takeout & Delivery (05)" at bounding box center [1445, 204] width 230 height 17
type input "(05) Tso Chinese Takeout & Delivery"
type input "[STREET_ADDRESS][PERSON_NAME]"
type input "Ste 100"
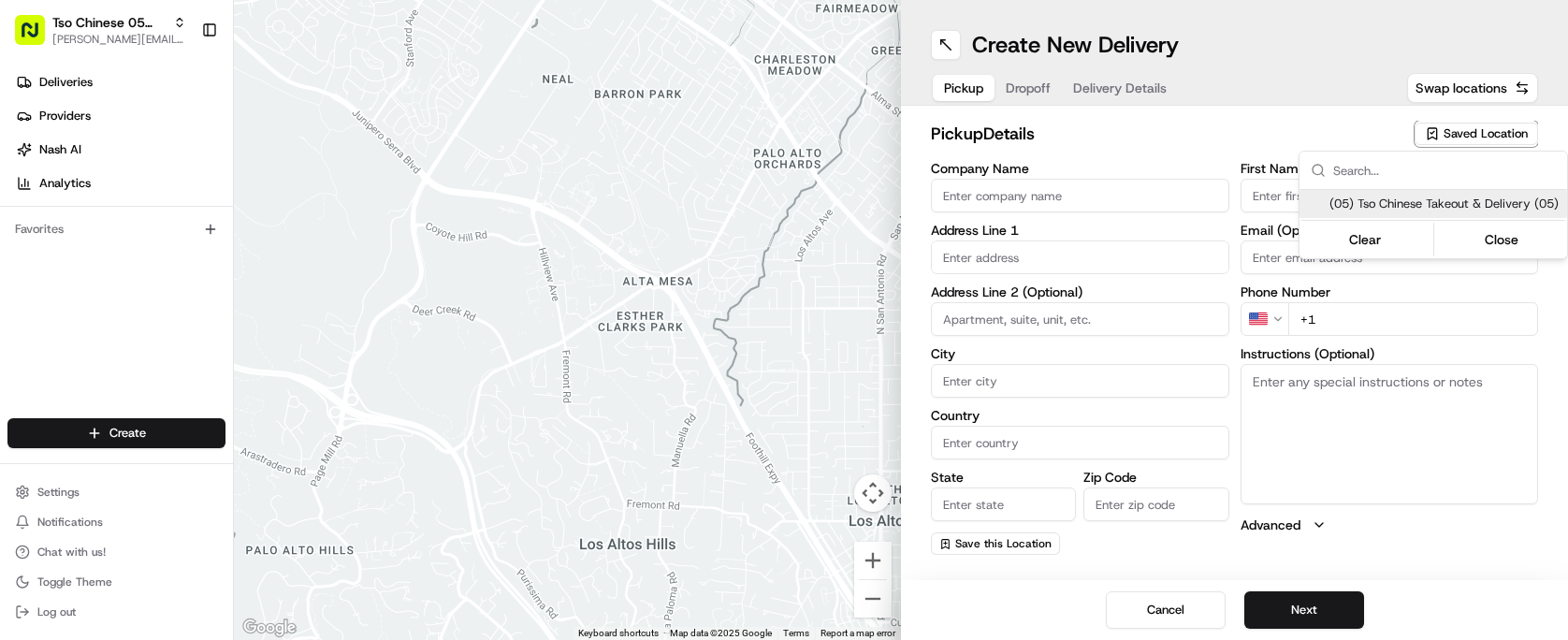
type input "Austin"
type input "US"
type input "[GEOGRAPHIC_DATA]"
type input "78748"
type input "Tso Chinese"
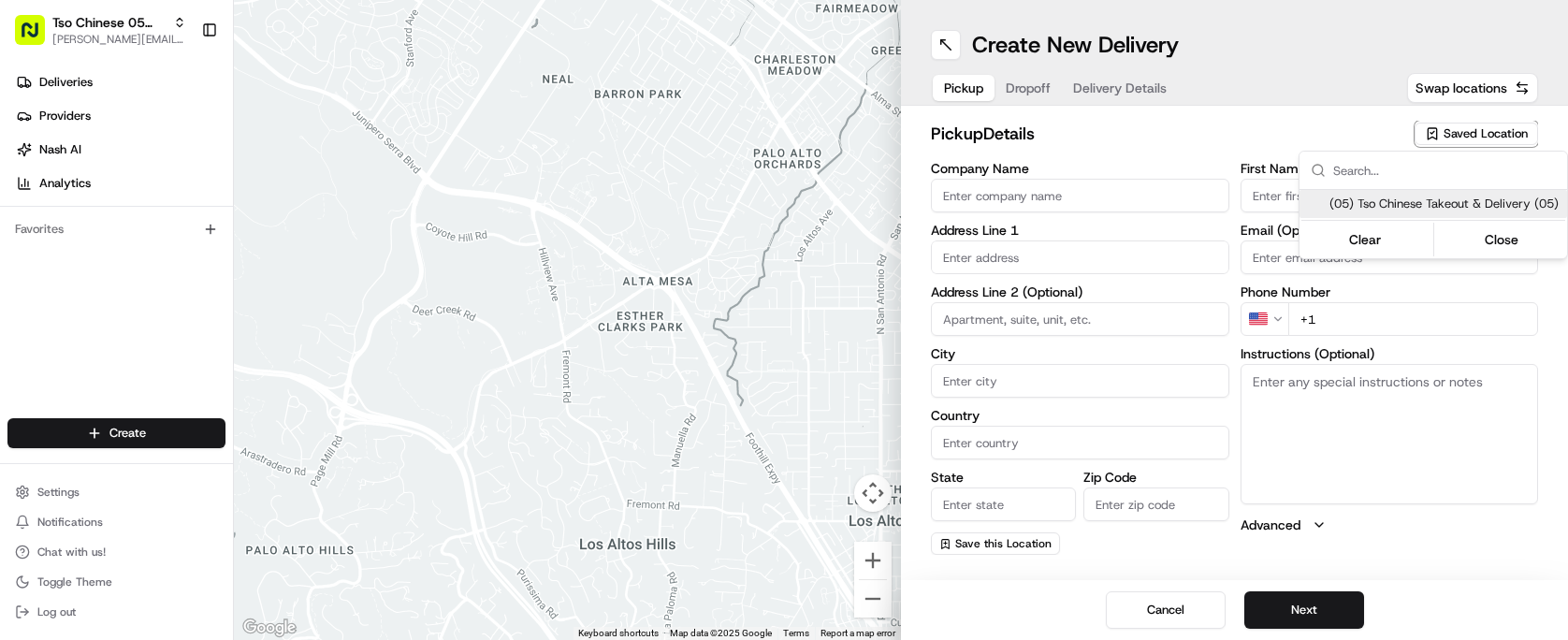
type input "[PERSON_NAME] Manager"
type input "[EMAIL_ADDRESS][DOMAIN_NAME]"
type input "[PHONE_NUMBER]"
type textarea "Submit a picture displaying address & food as Proof of Delivery. Envía una foto…"
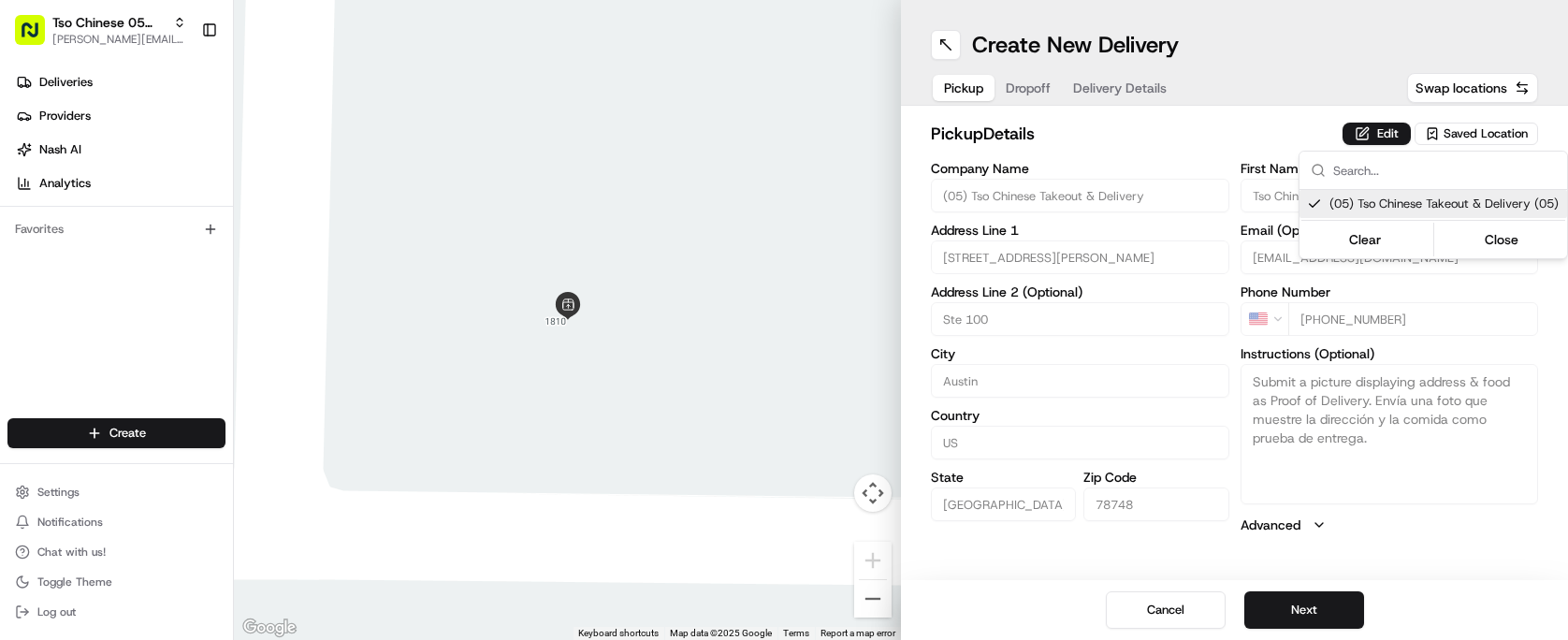
click at [1322, 590] on html "Tso Chinese 05 Menchaca [EMAIL_ADDRESS][DOMAIN_NAME] Toggle Sidebar Deliveries …" at bounding box center [784, 320] width 1568 height 640
click at [1322, 590] on div "Cancel Next" at bounding box center [1234, 611] width 667 height 60
click at [1338, 606] on button "Next" at bounding box center [1304, 611] width 119 height 38
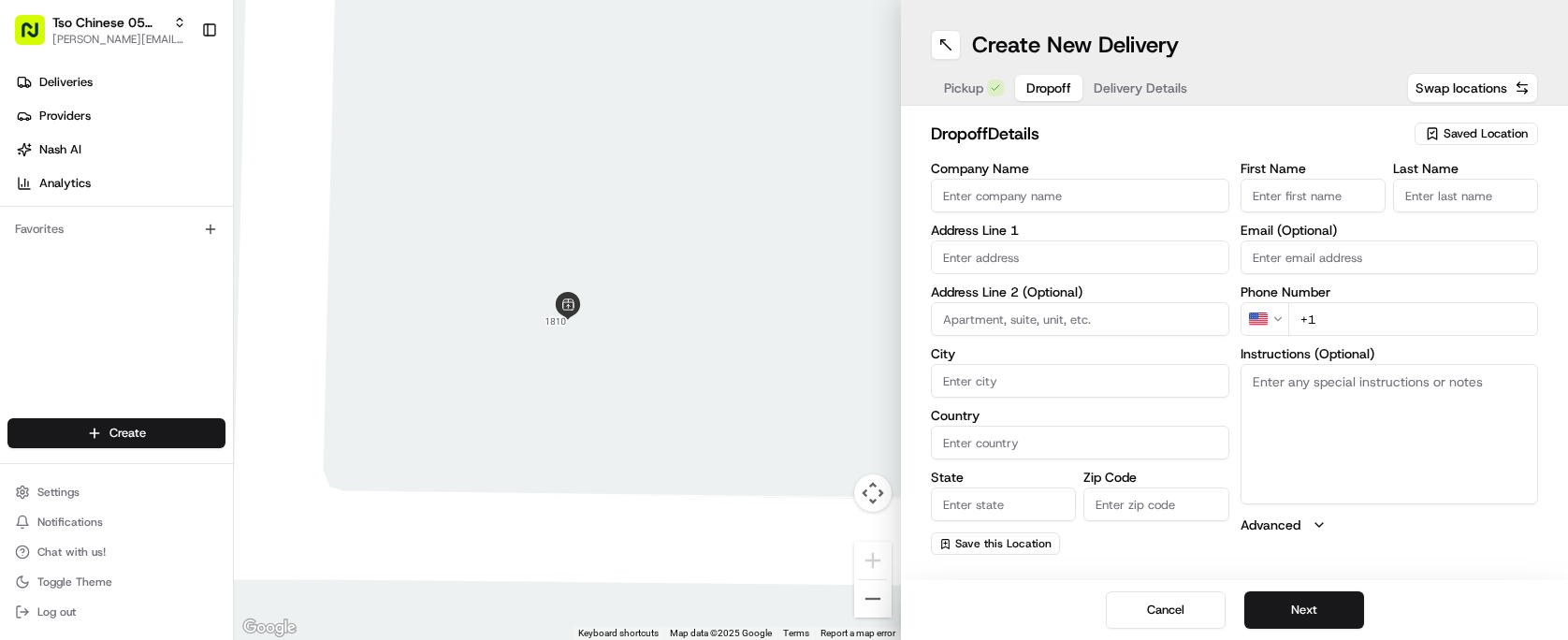
click at [1098, 189] on input "Company Name" at bounding box center [1080, 196] width 298 height 34
type input "Brianna Cazares"
click at [1319, 205] on input "First Name" at bounding box center [1313, 196] width 145 height 34
type input "Brianna Cazares"
click at [1465, 214] on div "First Name Brianna Cazares Last Name Email (Optional) Phone Number US +1 Instru…" at bounding box center [1389, 359] width 298 height 393
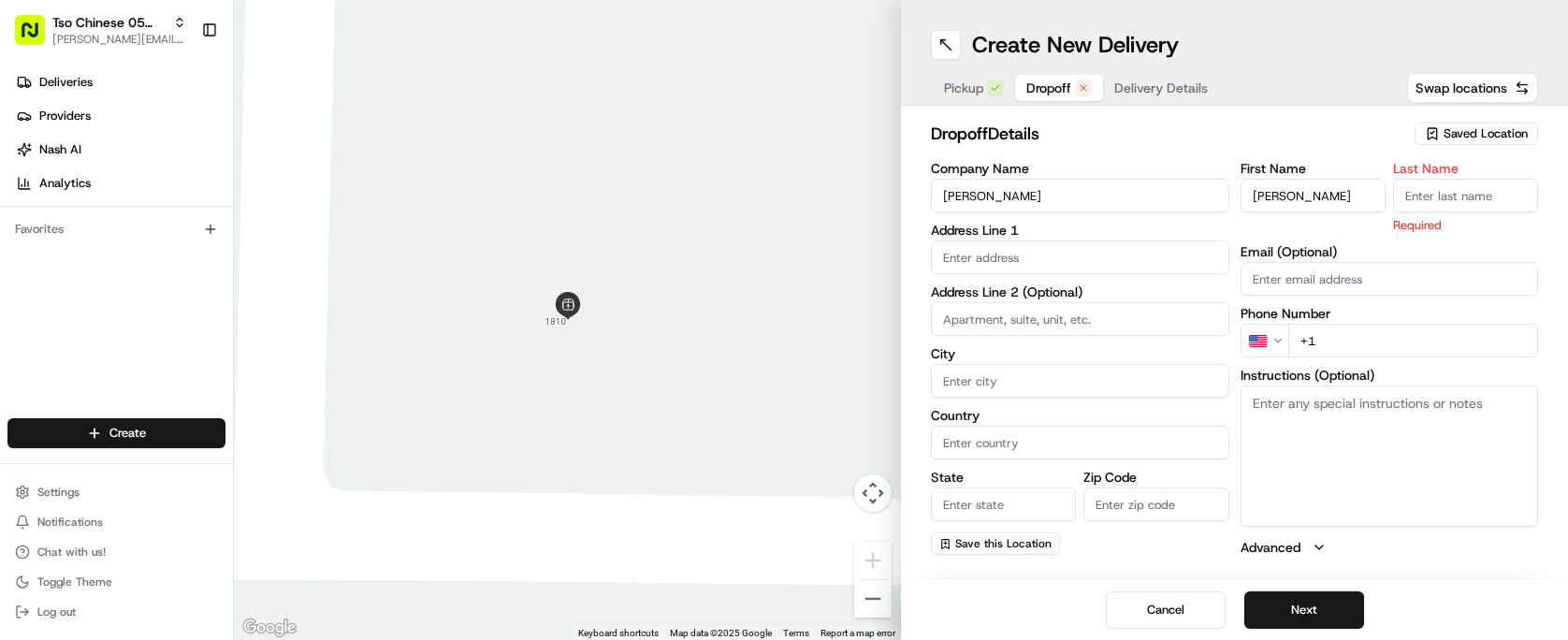
click at [1471, 199] on input "Last Name" at bounding box center [1465, 196] width 145 height 34
type input "."
click at [1046, 280] on div "Company Name Brianna Cazares Address Line 1 Address Line 2 (Optional) City Coun…" at bounding box center [1080, 360] width 298 height 395
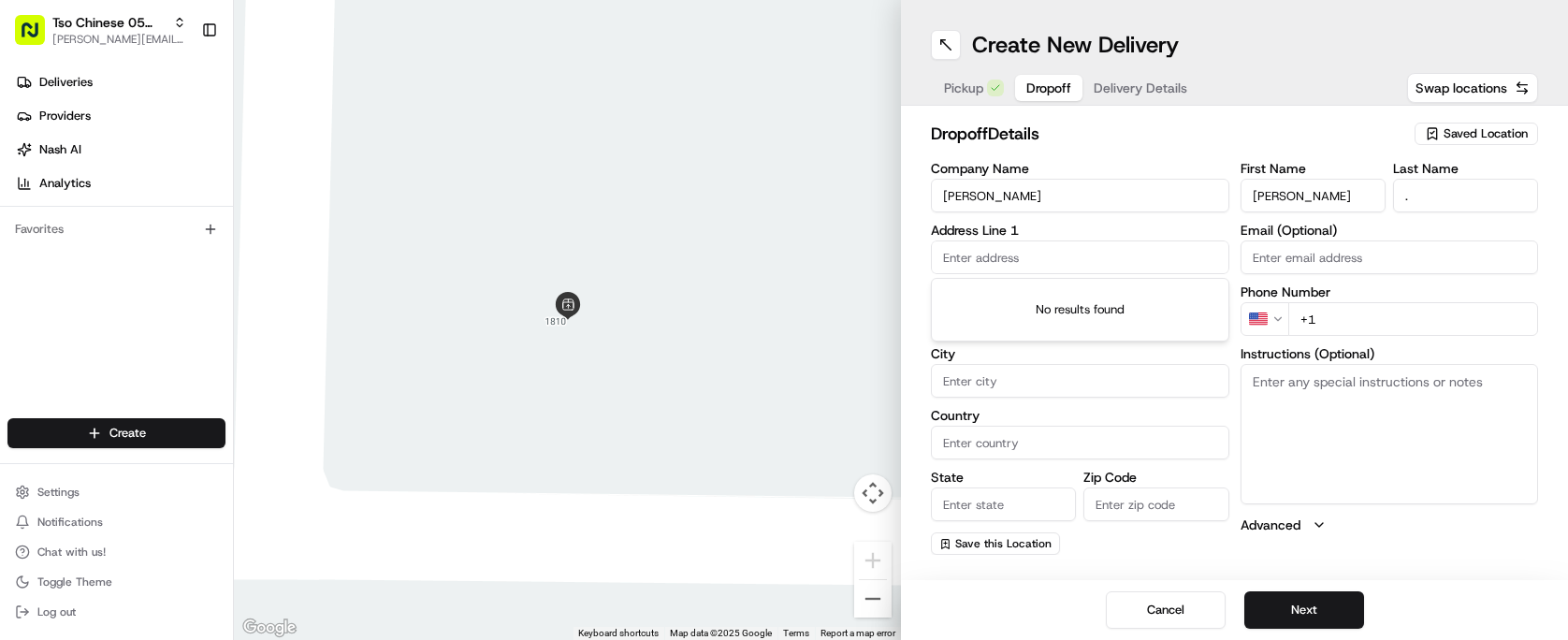
click at [1060, 266] on input "text" at bounding box center [1080, 258] width 298 height 34
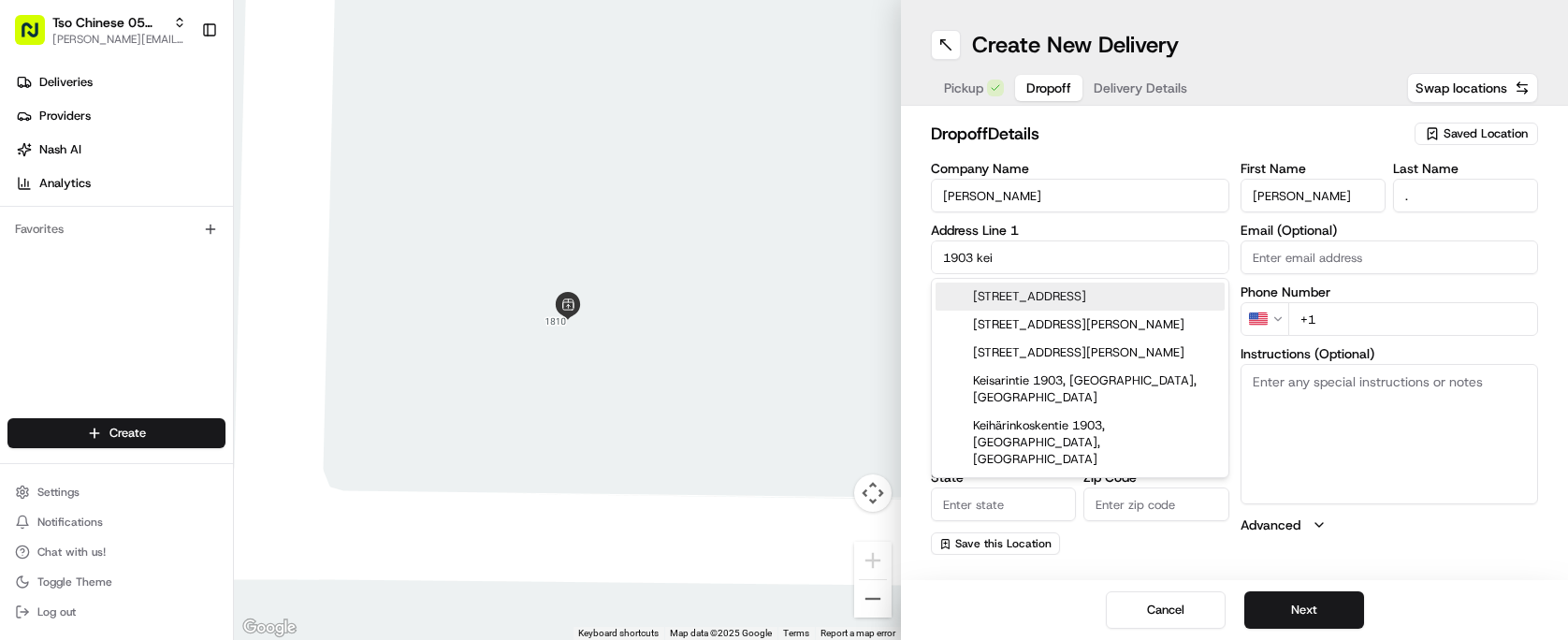
click at [1076, 302] on div "1903 Keilbar Lane, Austin, TX" at bounding box center [1080, 296] width 289 height 28
type input "1903 Keilbar Ln, Austin, TX 78745, USA"
type input "Austin"
type input "[GEOGRAPHIC_DATA]"
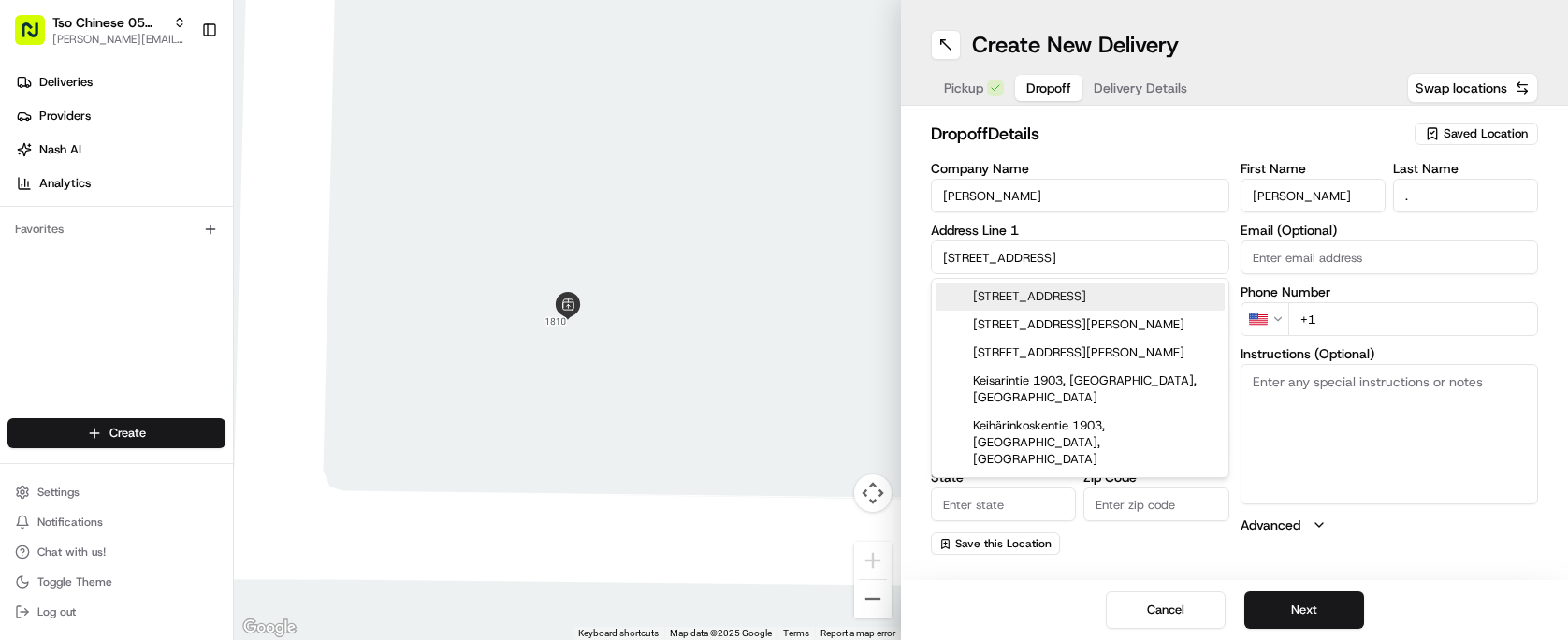
type input "78745"
type input "1903 Keilbar Lane"
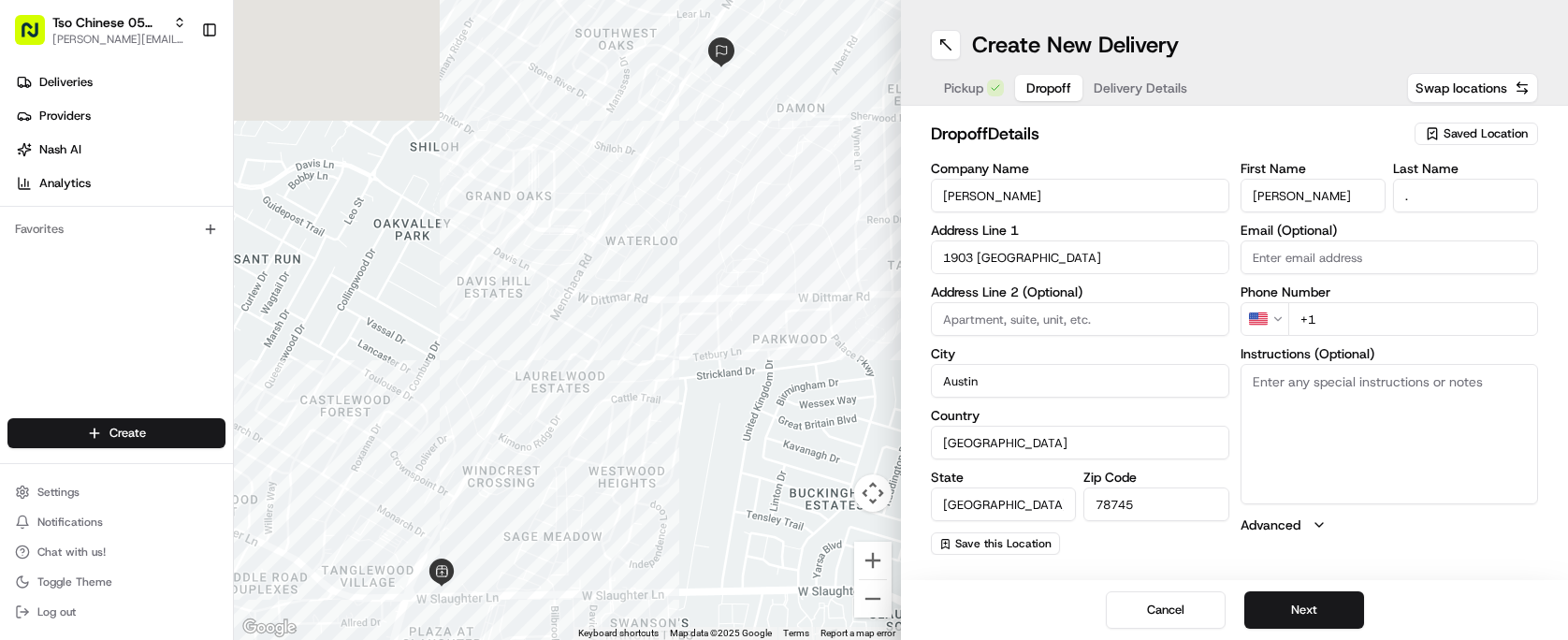
click at [1391, 326] on input "+1" at bounding box center [1414, 319] width 251 height 34
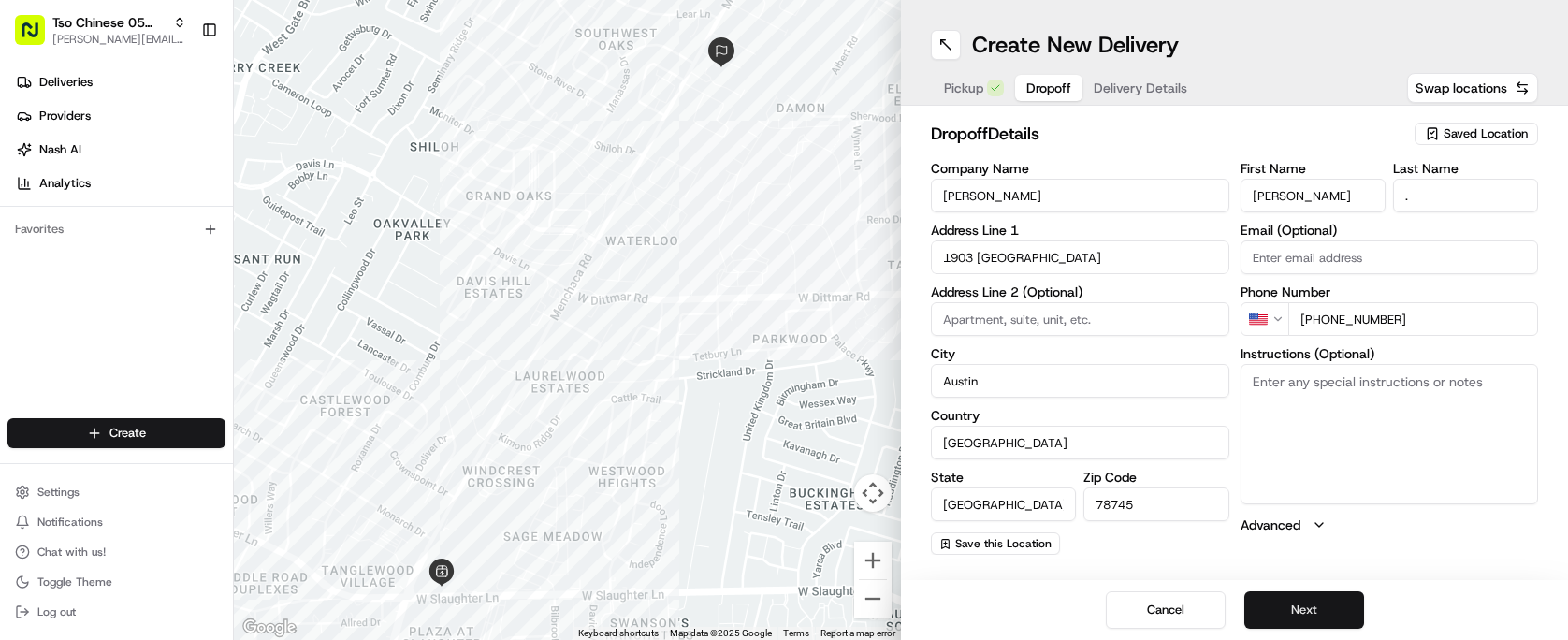
type input "+1 818 813 2337"
click at [1304, 603] on button "Next" at bounding box center [1304, 611] width 119 height 38
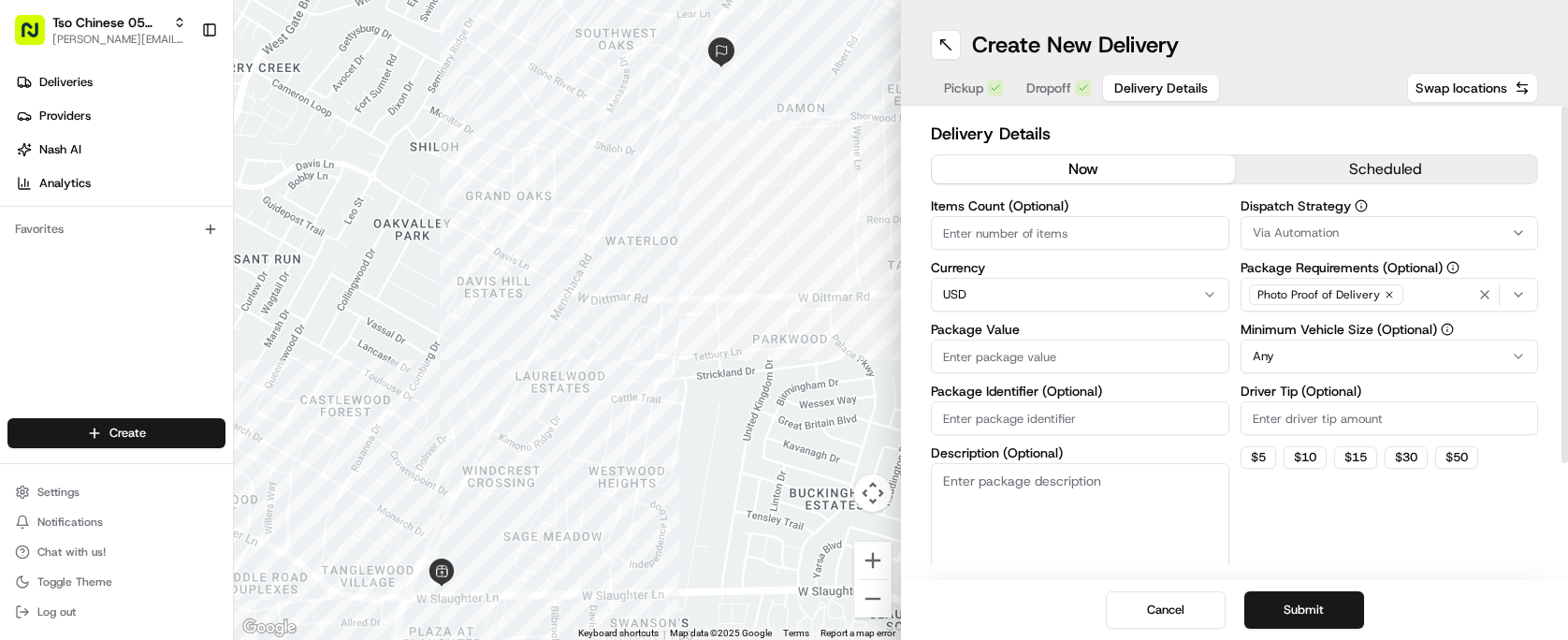
click at [1007, 250] on div "Items Count (Optional) Currency USD Package Value Package Identifier (Optional)…" at bounding box center [1080, 384] width 298 height 369
click at [1013, 247] on input "Items Count (Optional)" at bounding box center [1080, 233] width 298 height 34
type input "10"
click at [1059, 339] on div "Package Value" at bounding box center [1080, 348] width 298 height 51
click at [1059, 340] on input "Package Value" at bounding box center [1080, 357] width 298 height 34
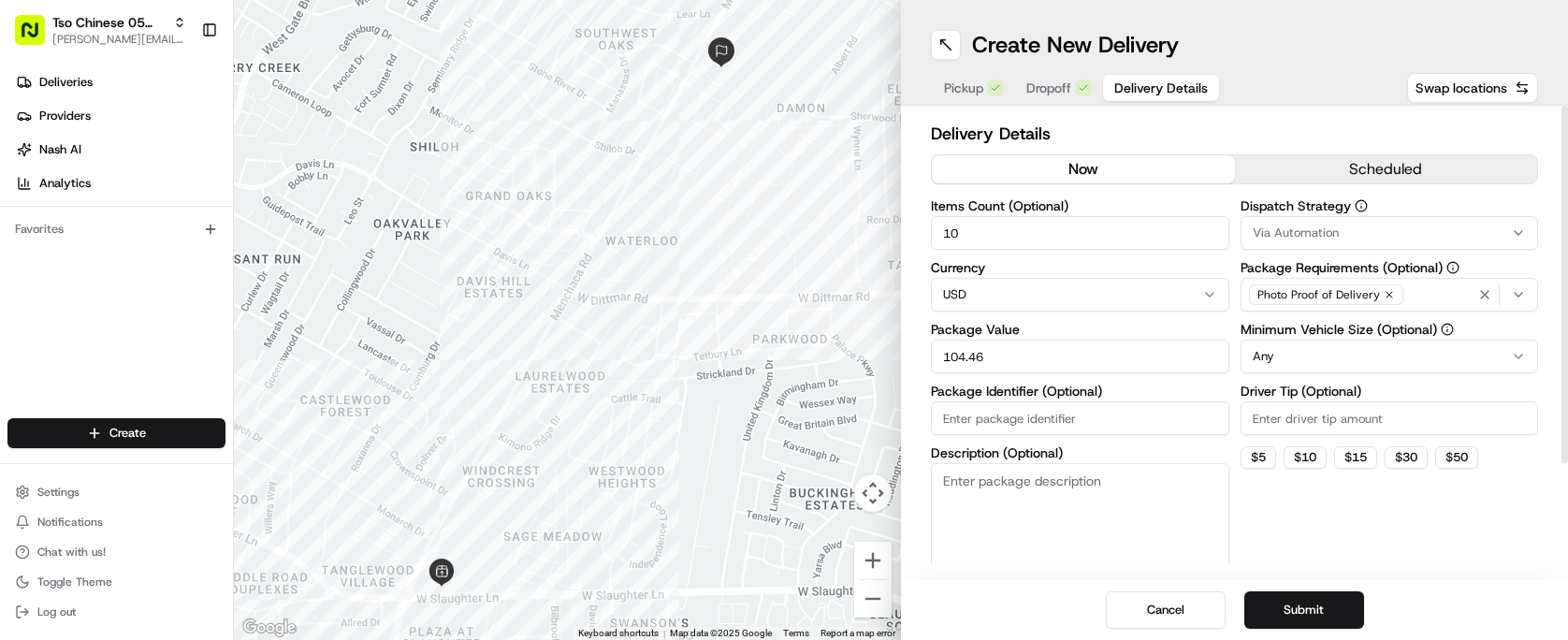
type input "104.46"
click at [1072, 418] on input "Package Identifier (Optional)" at bounding box center [1080, 419] width 298 height 34
type input "#OY8VRHR"
click at [1390, 430] on input "Driver Tip (Optional)" at bounding box center [1389, 419] width 298 height 34
type input "2.00"
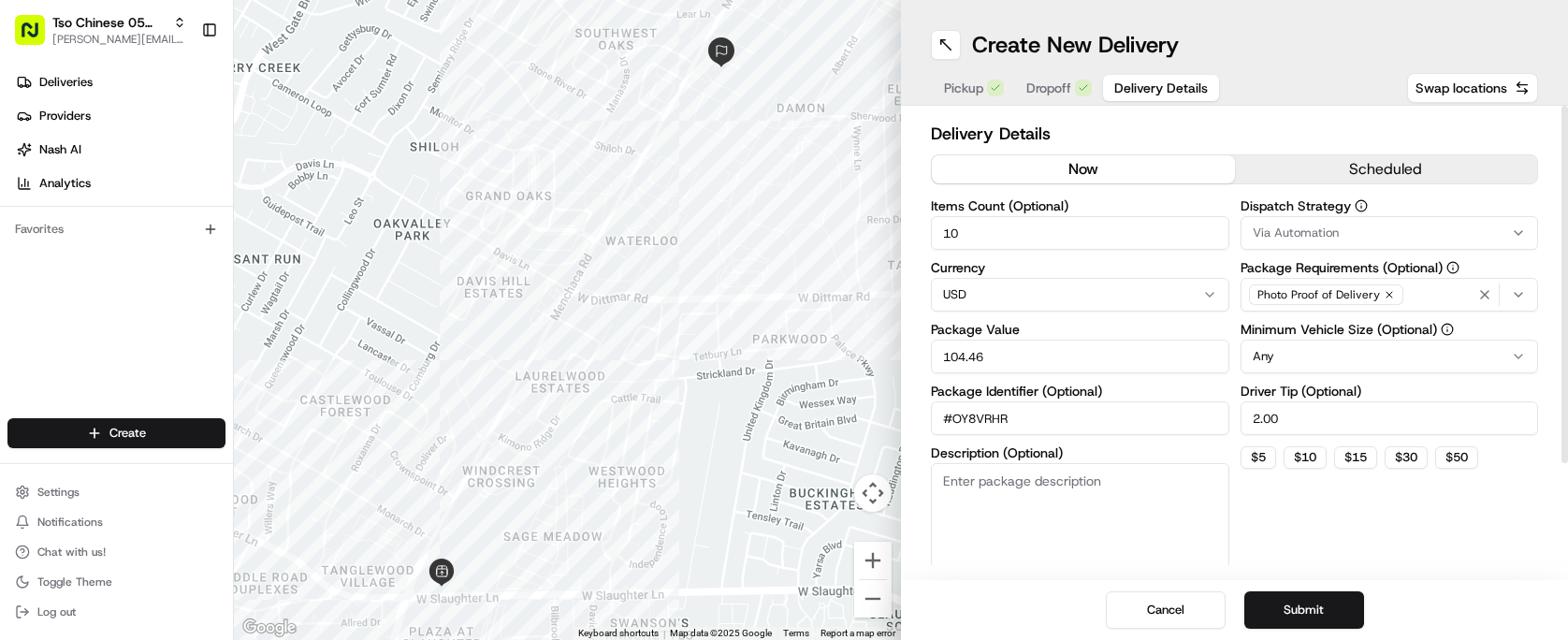
click at [1358, 360] on html "Tso Chinese 05 Menchaca paul@tsochinese.com Toggle Sidebar Deliveries Providers…" at bounding box center [784, 320] width 1568 height 640
click at [1387, 248] on button "Via Automation" at bounding box center [1389, 233] width 298 height 34
click at [1387, 243] on html "Tso Chinese 05 Menchaca paul@tsochinese.com Toggle Sidebar Deliveries Providers…" at bounding box center [784, 320] width 1568 height 640
click at [1392, 228] on div "Via Automation" at bounding box center [1389, 233] width 289 height 17
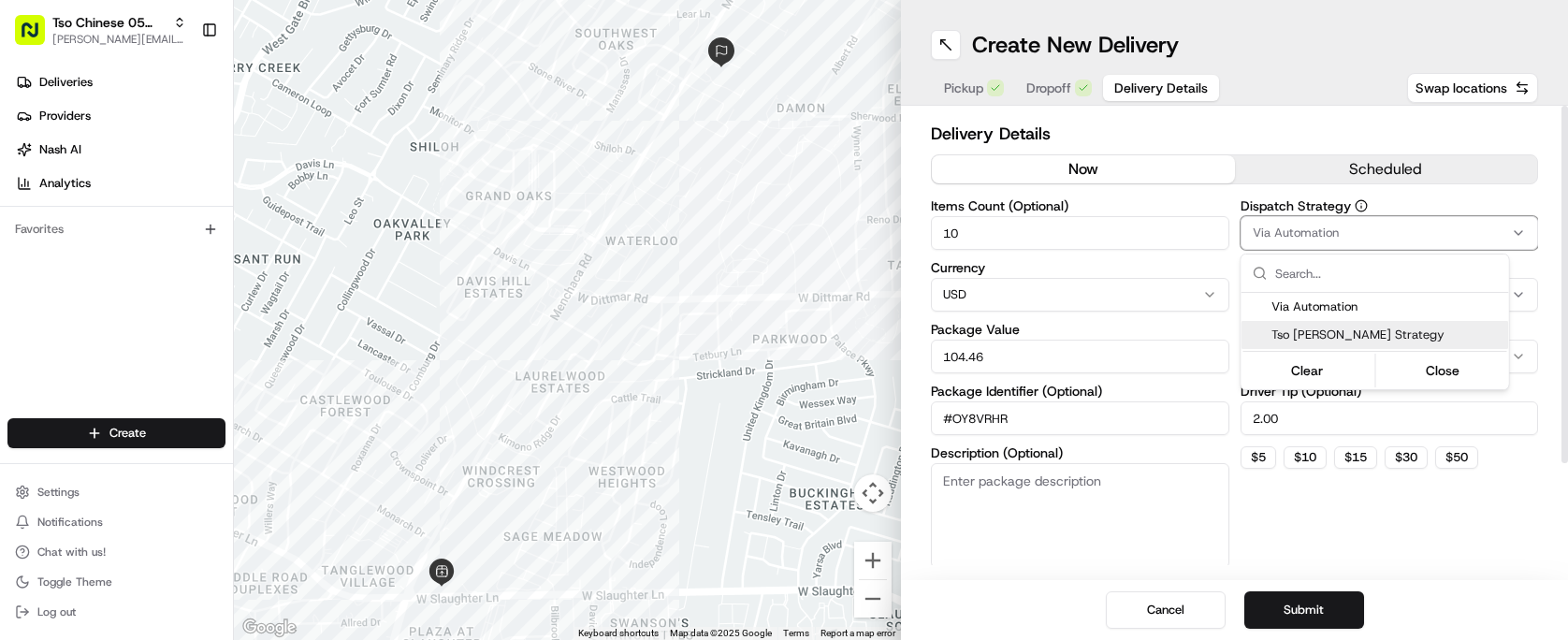
click at [1394, 347] on div "Tso [PERSON_NAME] Strategy" at bounding box center [1375, 335] width 268 height 28
click at [1383, 564] on html "Tso Chinese 05 Menchaca paul@tsochinese.com Toggle Sidebar Deliveries Providers…" at bounding box center [784, 320] width 1568 height 640
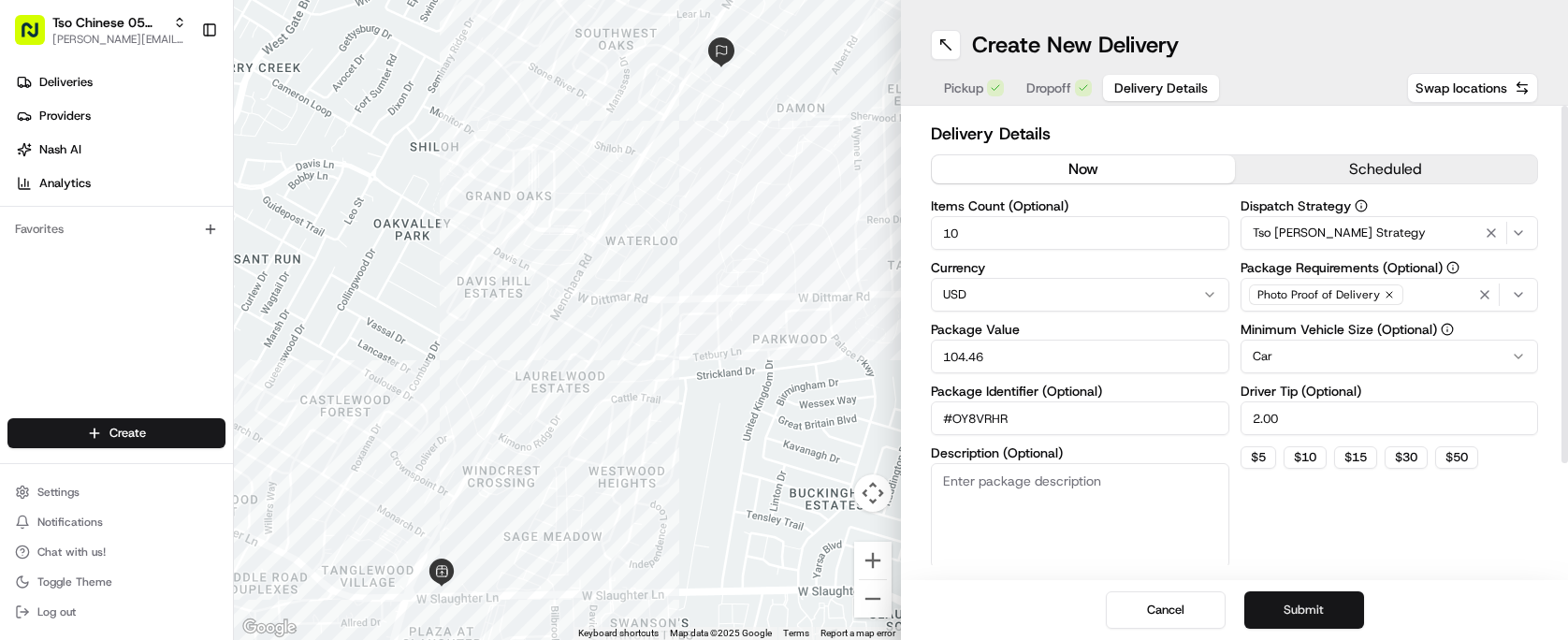
click at [1322, 594] on button "Submit" at bounding box center [1304, 611] width 119 height 38
